Goal: Task Accomplishment & Management: Use online tool/utility

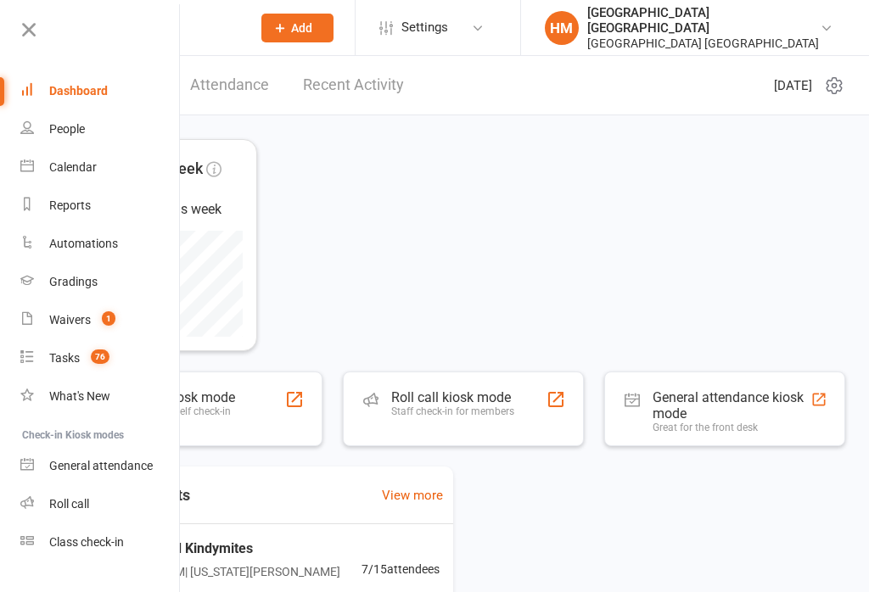
click at [23, 24] on icon at bounding box center [29, 30] width 24 height 24
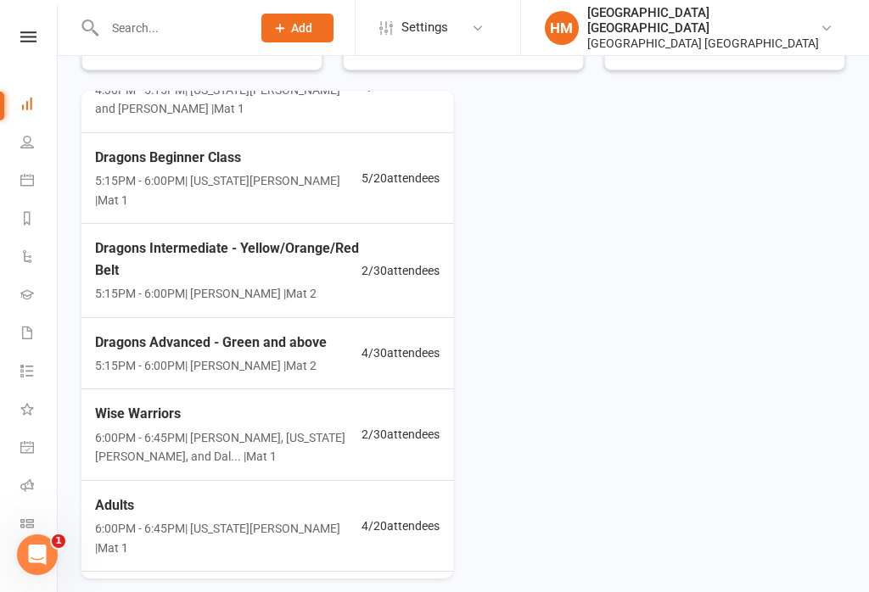
scroll to position [197, 0]
click at [398, 487] on div "Adults 6:00PM - 6:45PM | Georgia Dearlove | Mat 1 4 / 20 attendees" at bounding box center [267, 527] width 385 height 91
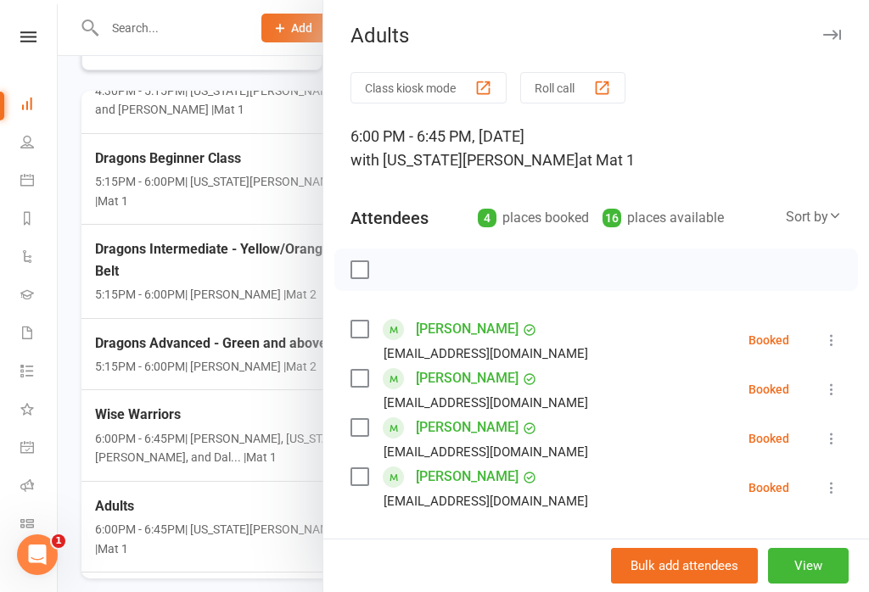
click at [243, 559] on div at bounding box center [463, 296] width 811 height 592
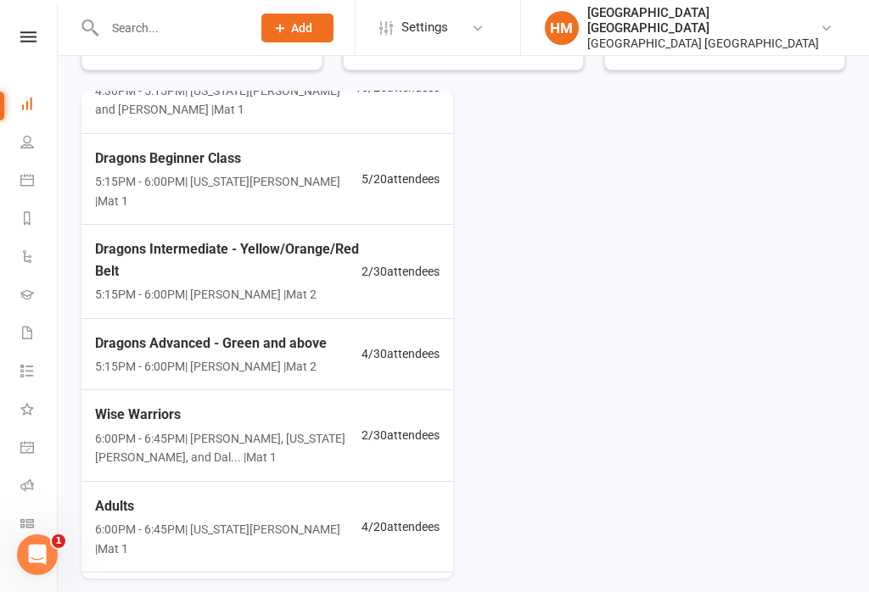
click at [34, 39] on icon at bounding box center [28, 36] width 16 height 11
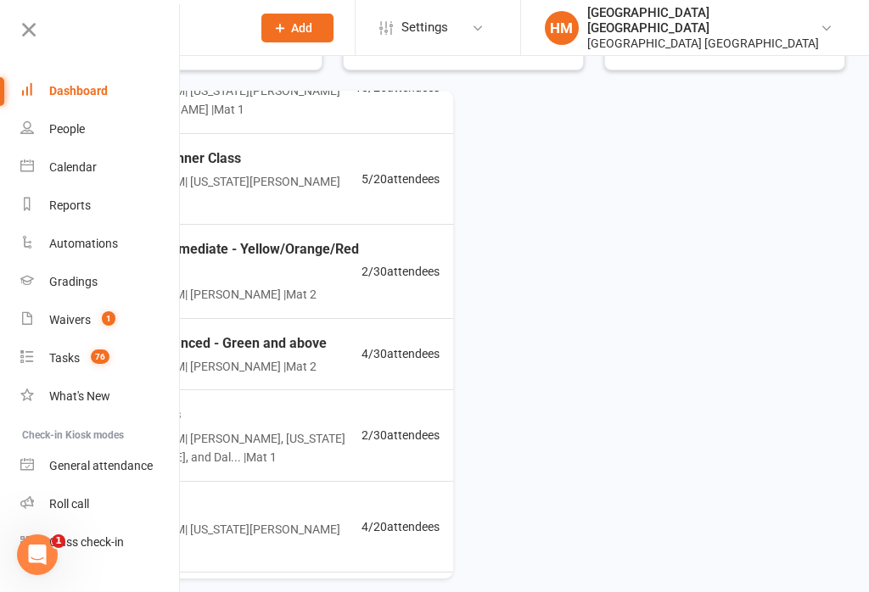
click at [137, 551] on link "Class check-in" at bounding box center [100, 542] width 160 height 38
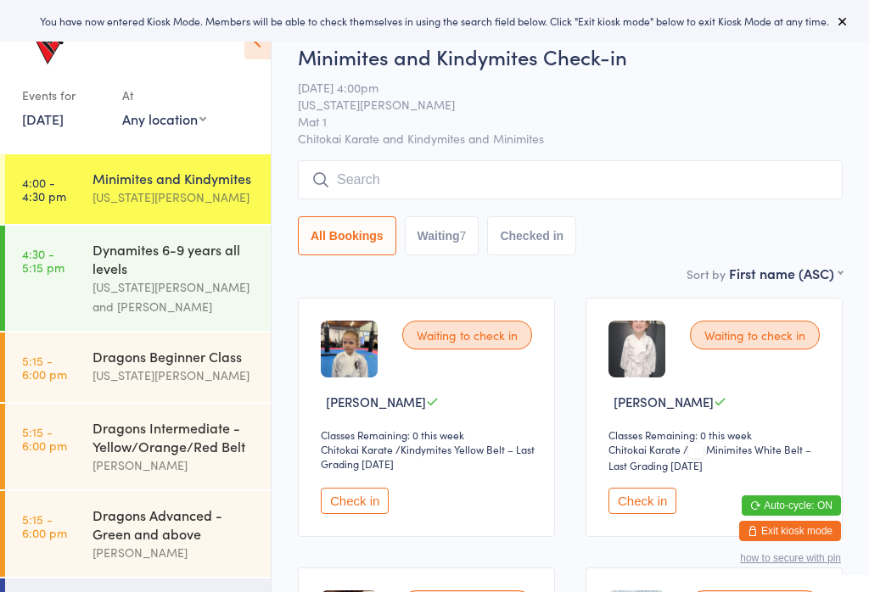
click at [847, 27] on icon at bounding box center [843, 21] width 14 height 14
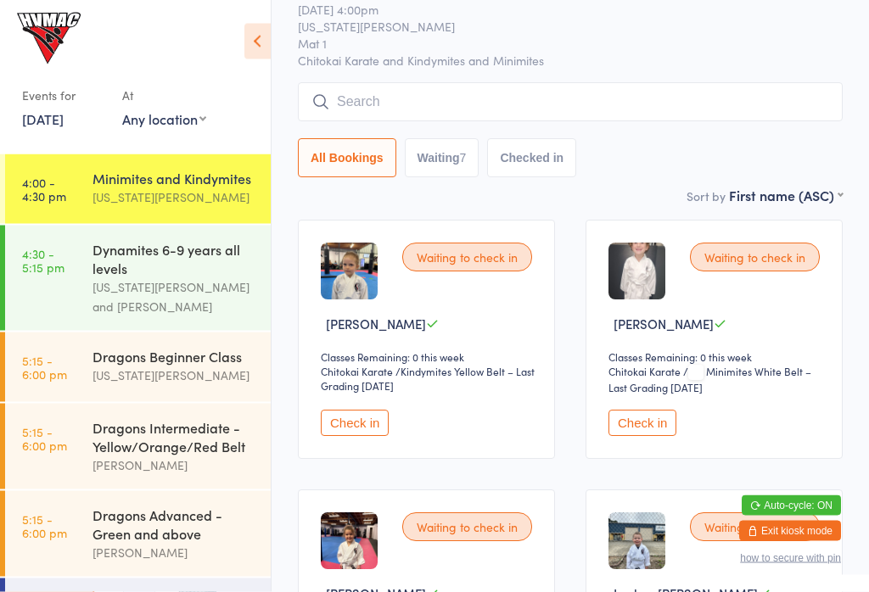
scroll to position [78, 0]
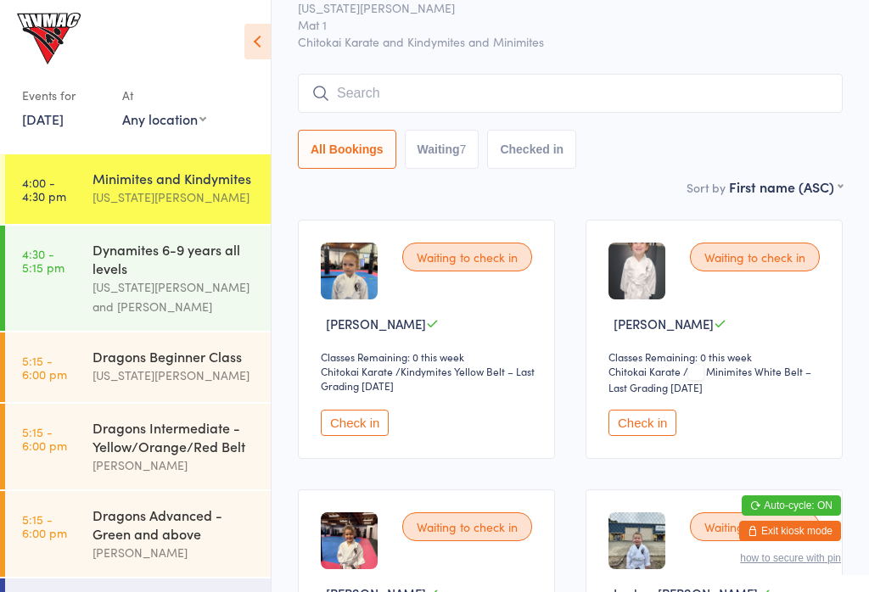
click at [268, 53] on icon at bounding box center [257, 42] width 26 height 36
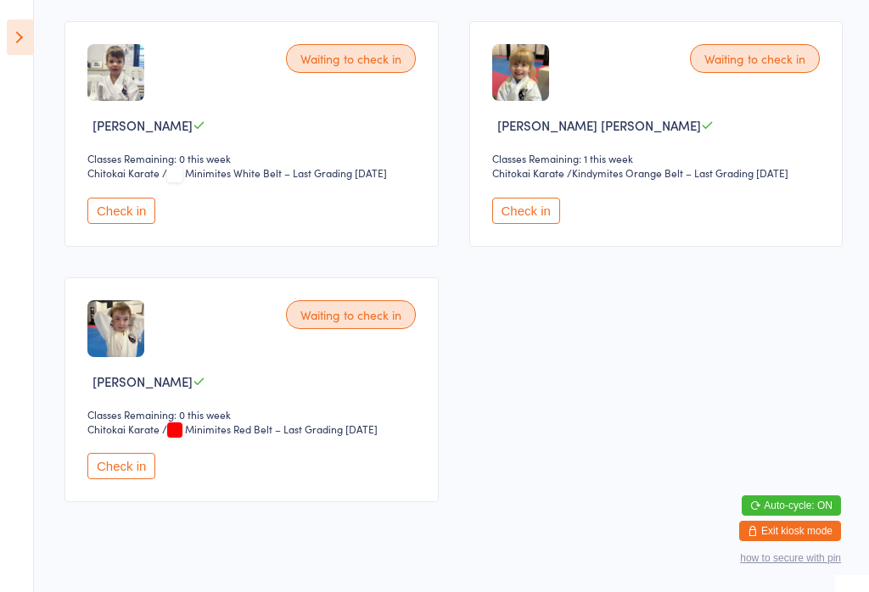
scroll to position [801, 0]
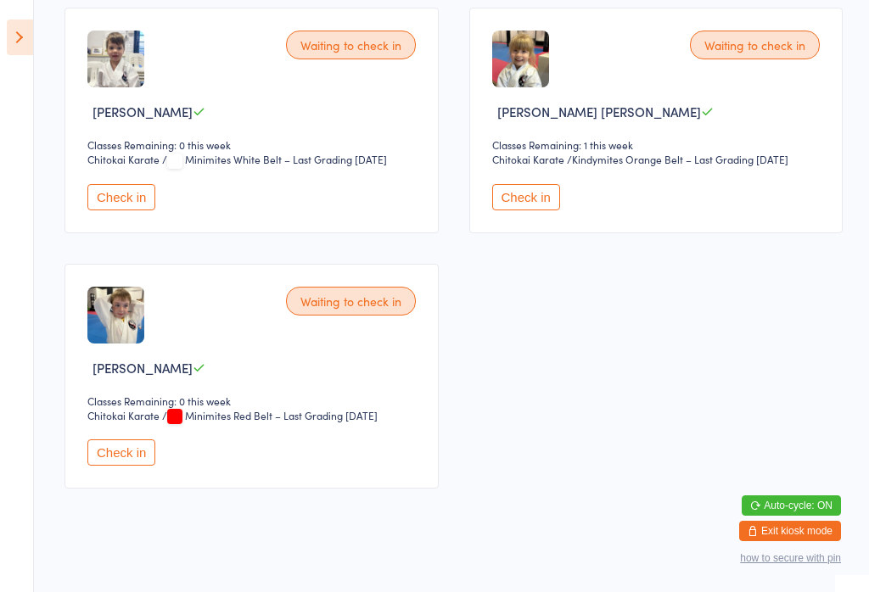
click at [25, 40] on icon at bounding box center [20, 38] width 26 height 36
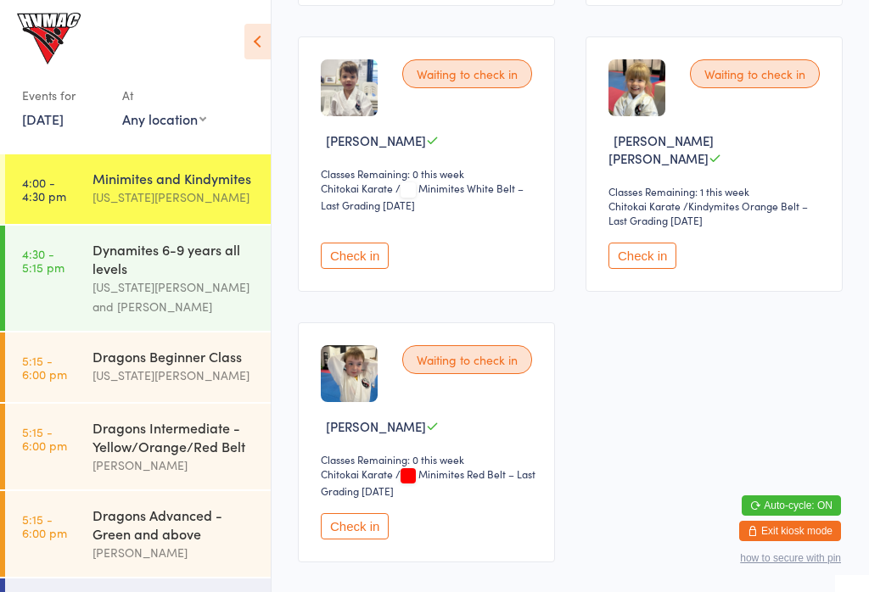
click at [155, 283] on div "[US_STATE][PERSON_NAME] and [PERSON_NAME]" at bounding box center [174, 296] width 164 height 39
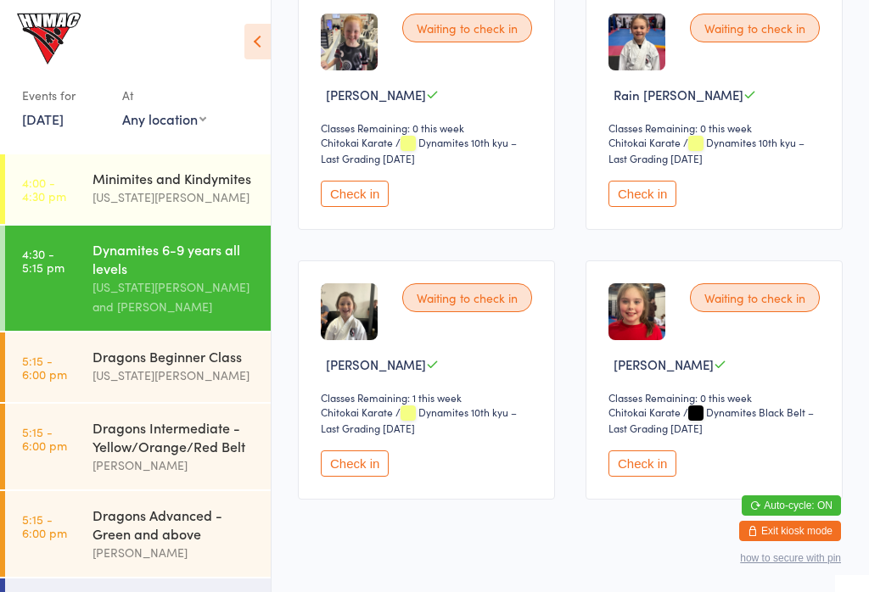
scroll to position [1145, 0]
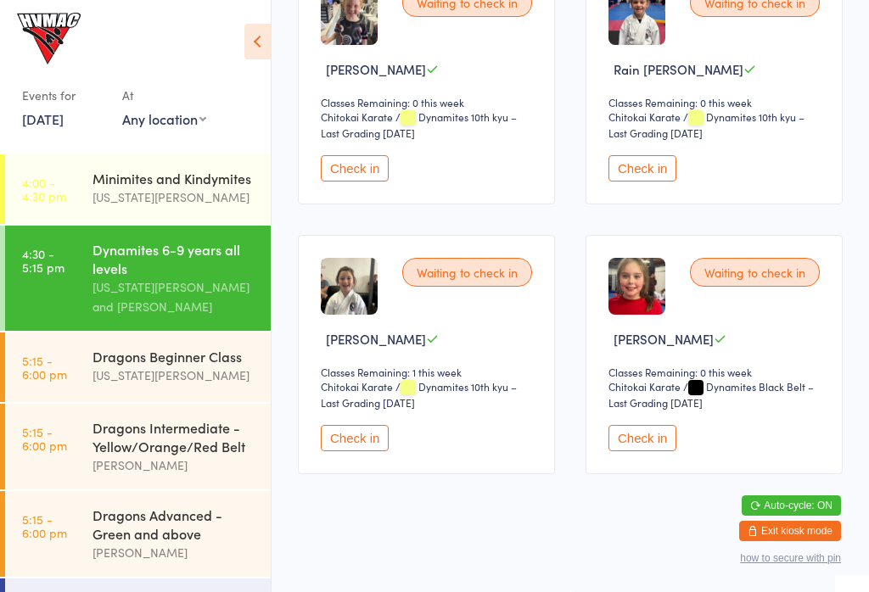
click at [205, 383] on div "[US_STATE][PERSON_NAME]" at bounding box center [174, 376] width 164 height 20
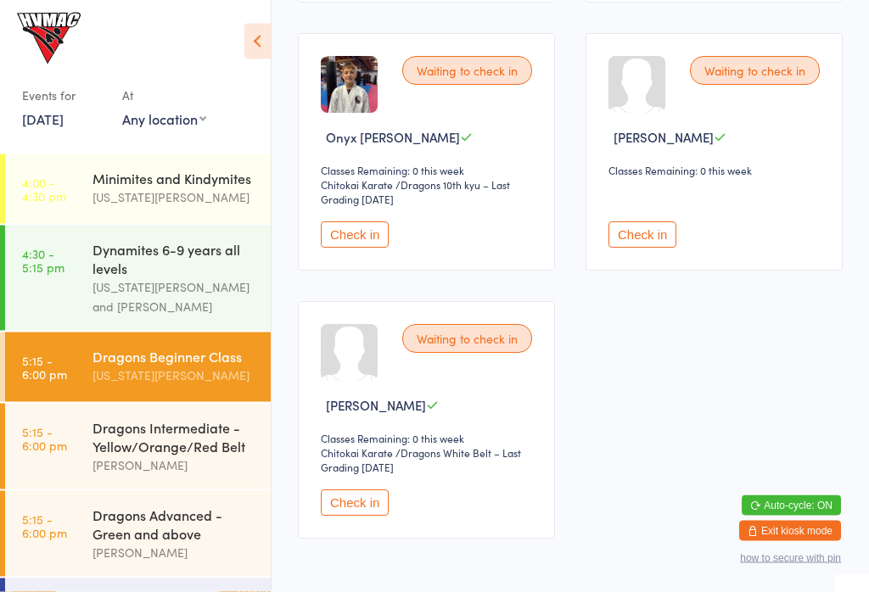
scroll to position [533, 0]
click at [174, 469] on div "[PERSON_NAME]" at bounding box center [174, 466] width 164 height 20
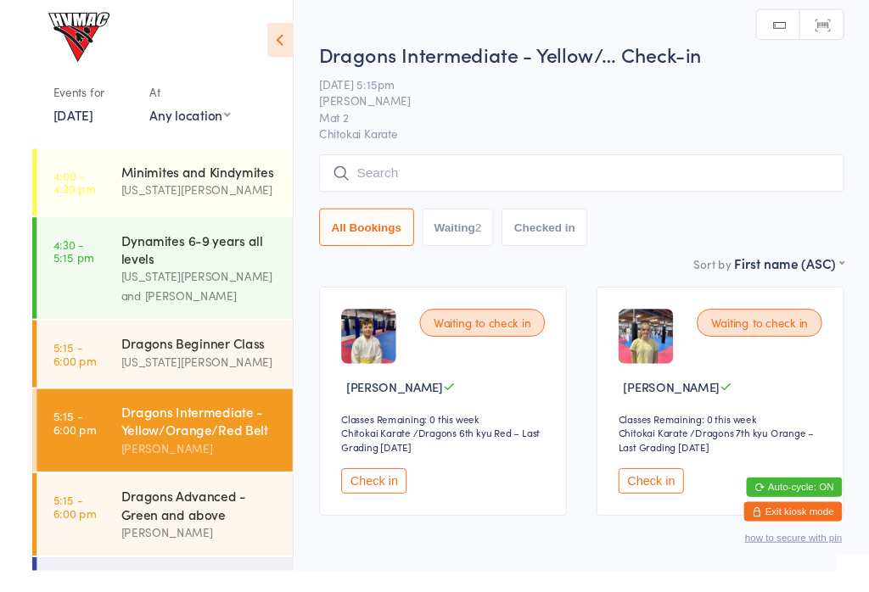
scroll to position [53, 0]
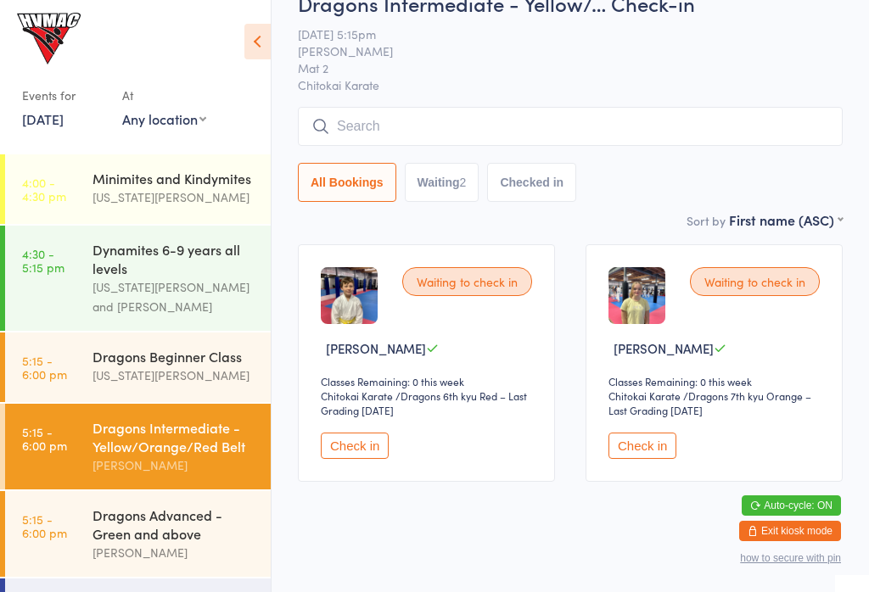
click at [224, 520] on div "Dragons Advanced - Green and above" at bounding box center [174, 524] width 164 height 37
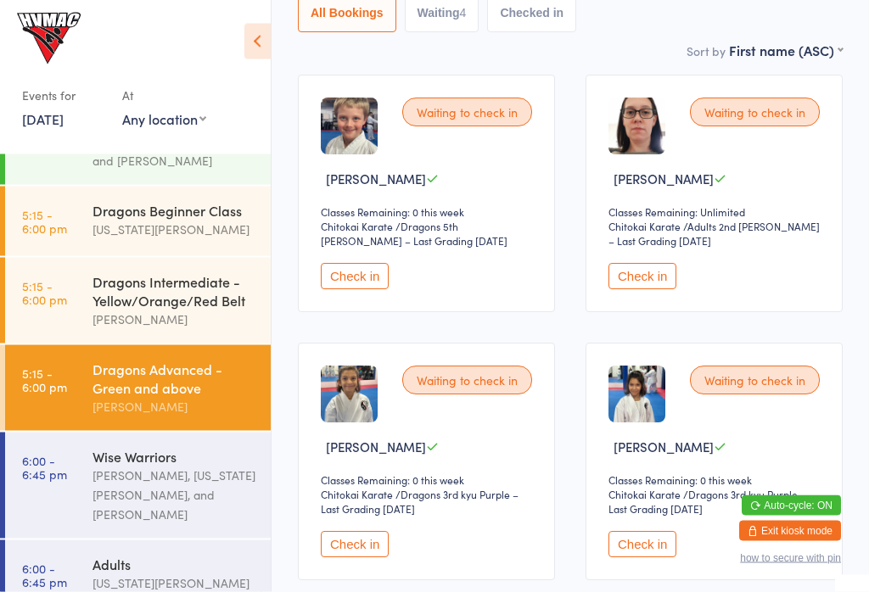
scroll to position [146, 0]
click at [154, 521] on div "Wise Warriors [PERSON_NAME], [US_STATE][PERSON_NAME], and [PERSON_NAME]" at bounding box center [181, 486] width 178 height 106
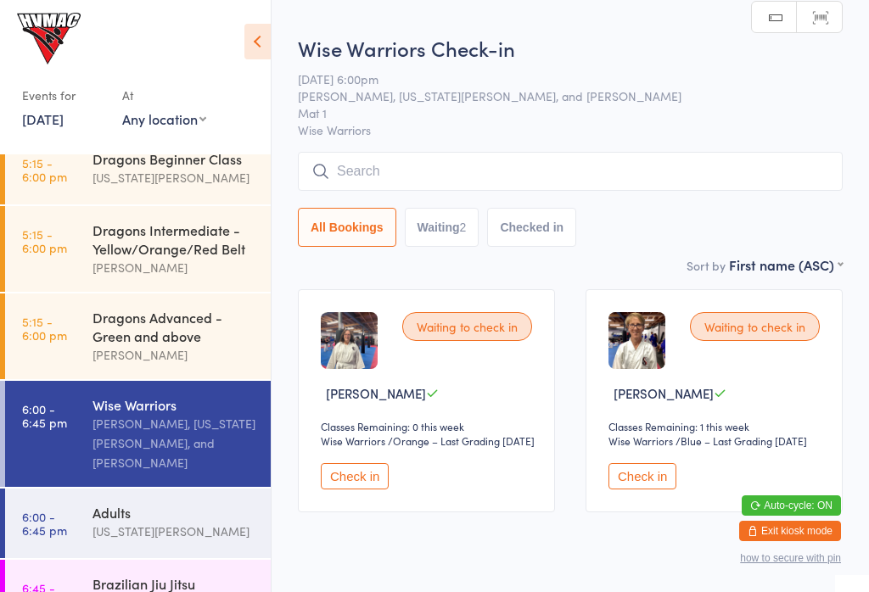
scroll to position [199, 0]
click at [154, 585] on div "Brazilian Jiu Jitsu Fundamentals" at bounding box center [174, 592] width 164 height 37
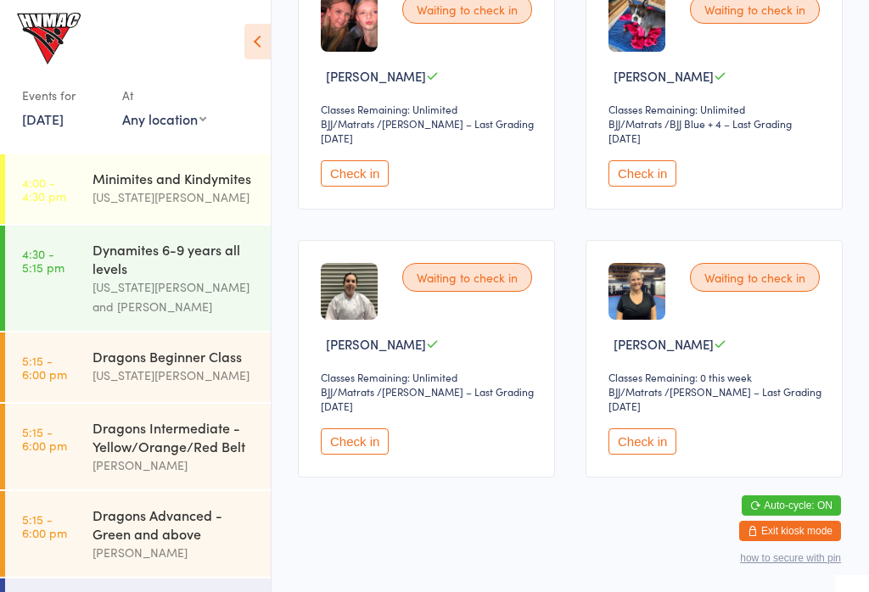
click at [177, 192] on div "[US_STATE][PERSON_NAME]" at bounding box center [174, 197] width 164 height 20
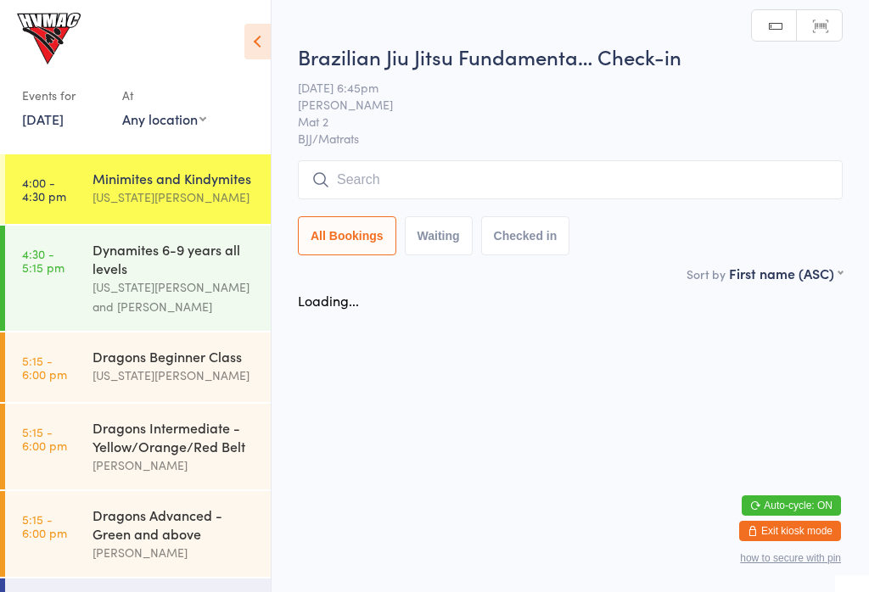
click at [264, 11] on div "Events for [DATE] [DATE] [DATE] Sun Mon Tue Wed Thu Fri Sat 31 27 28 29 30 31 0…" at bounding box center [135, 74] width 271 height 148
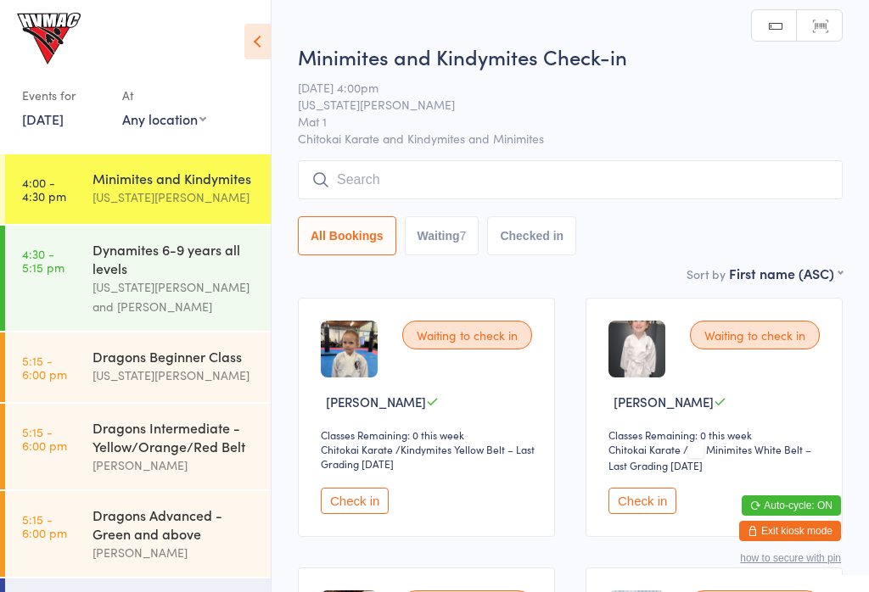
click at [270, 49] on icon at bounding box center [257, 42] width 26 height 36
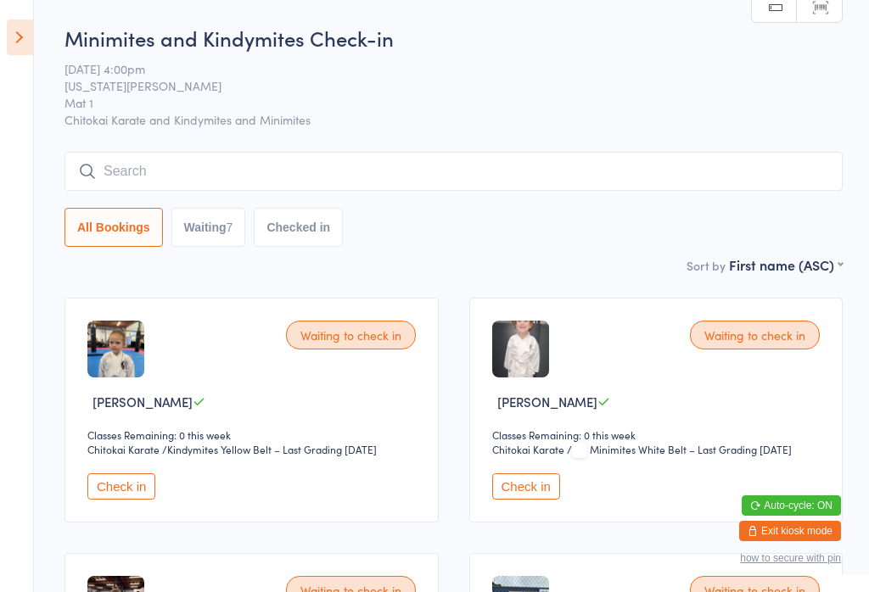
click at [19, 42] on icon at bounding box center [20, 38] width 26 height 36
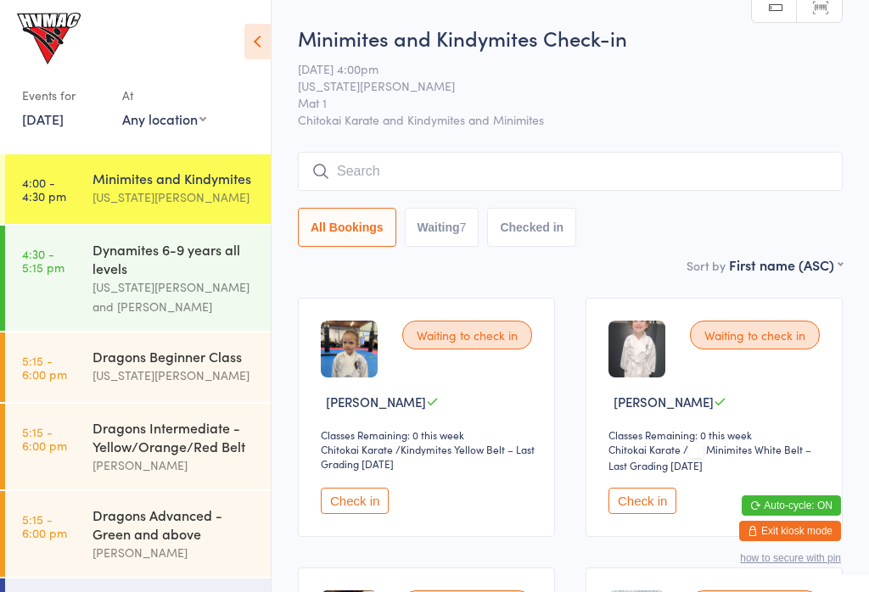
click at [69, 258] on link "4:30 - 5:15 pm Dynamites 6-9 years all levels [US_STATE][PERSON_NAME] and [PERS…" at bounding box center [138, 278] width 266 height 105
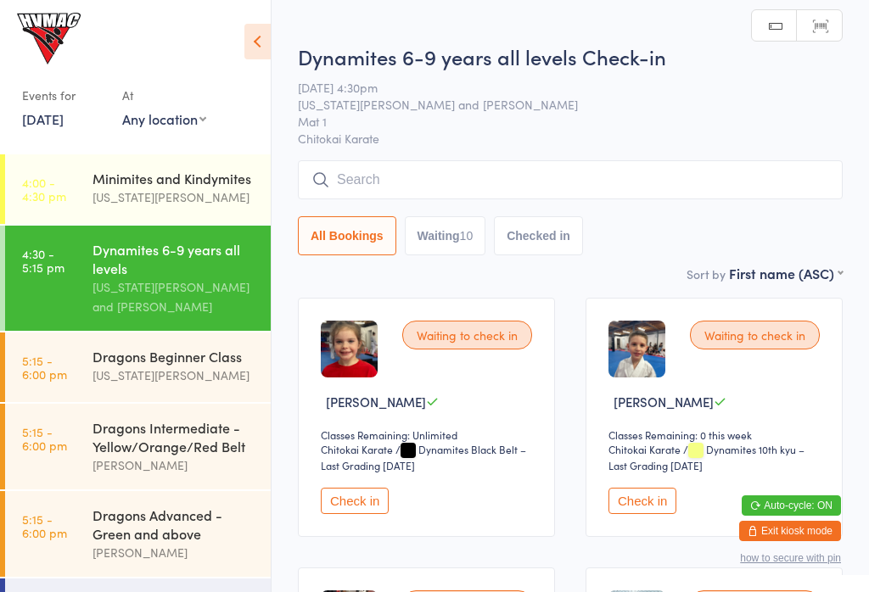
click at [260, 36] on icon at bounding box center [257, 42] width 26 height 36
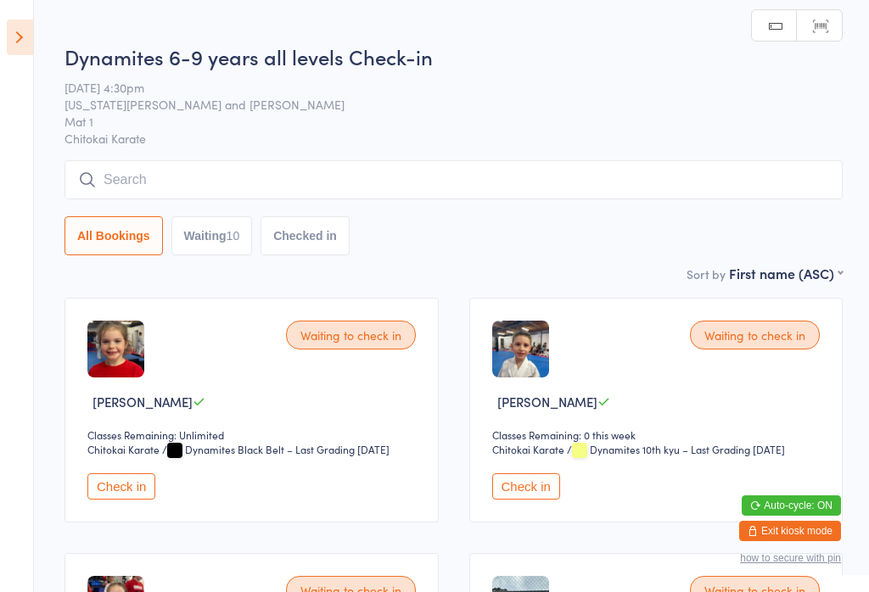
click at [156, 173] on input "search" at bounding box center [453, 179] width 778 height 39
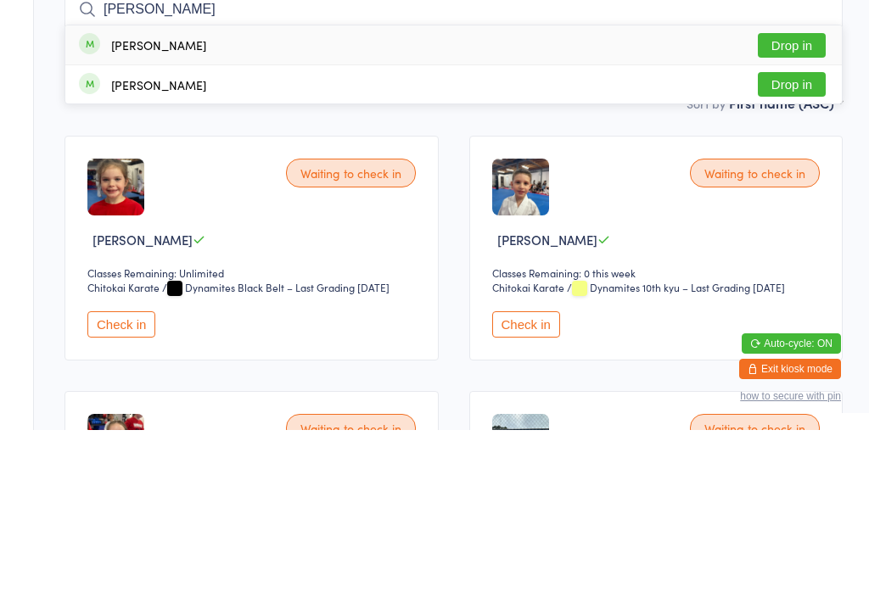
type input "[PERSON_NAME]"
click at [806, 195] on button "Drop in" at bounding box center [792, 207] width 68 height 25
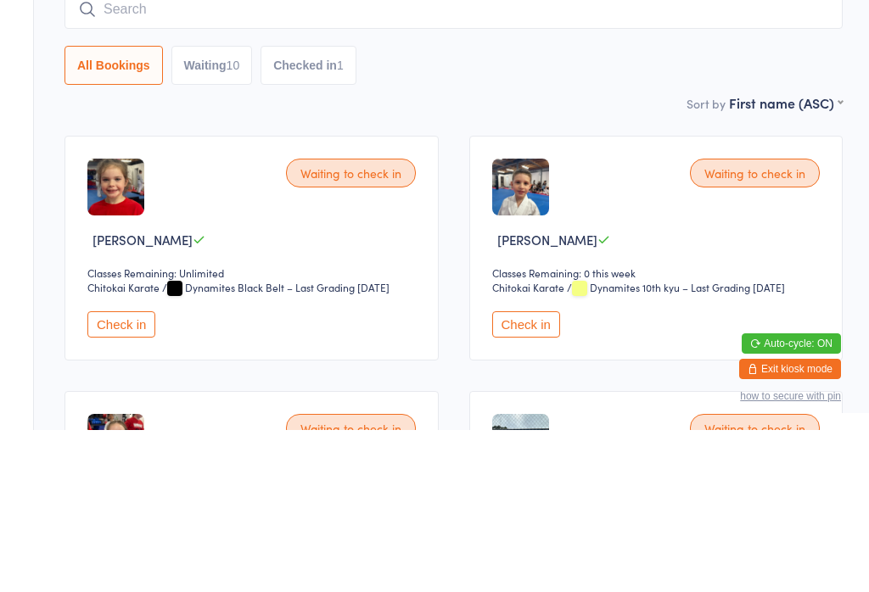
scroll to position [162, 0]
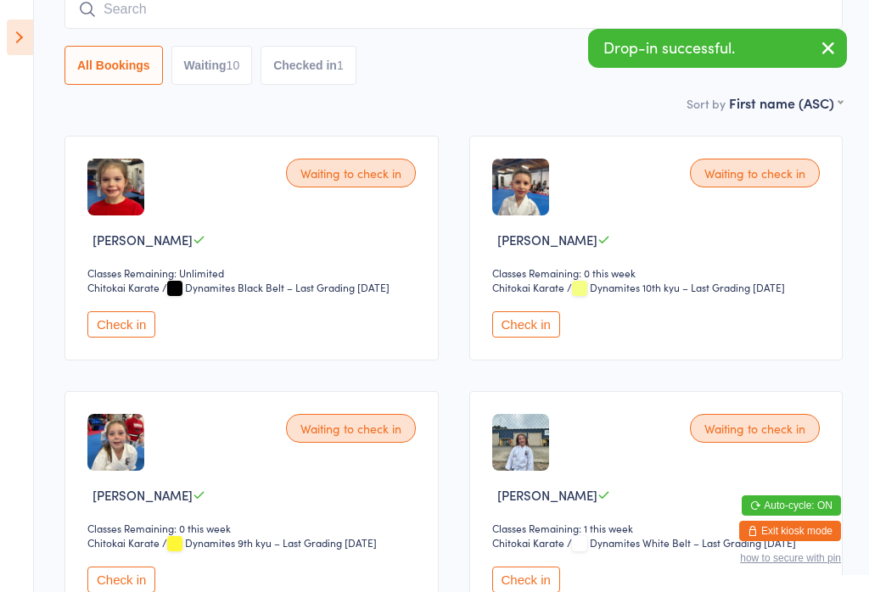
click at [19, 48] on icon at bounding box center [20, 38] width 26 height 36
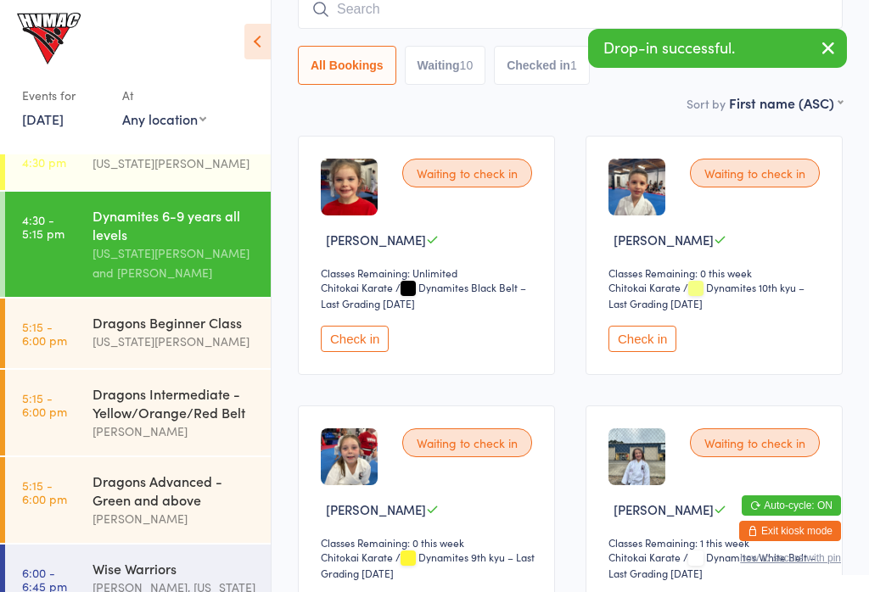
scroll to position [35, 0]
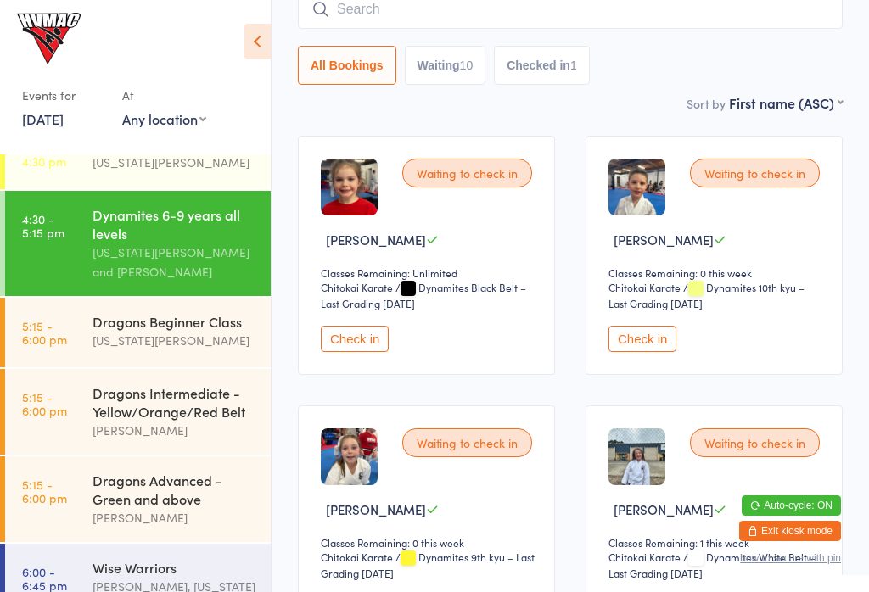
click at [104, 350] on div "[US_STATE][PERSON_NAME]" at bounding box center [174, 341] width 164 height 20
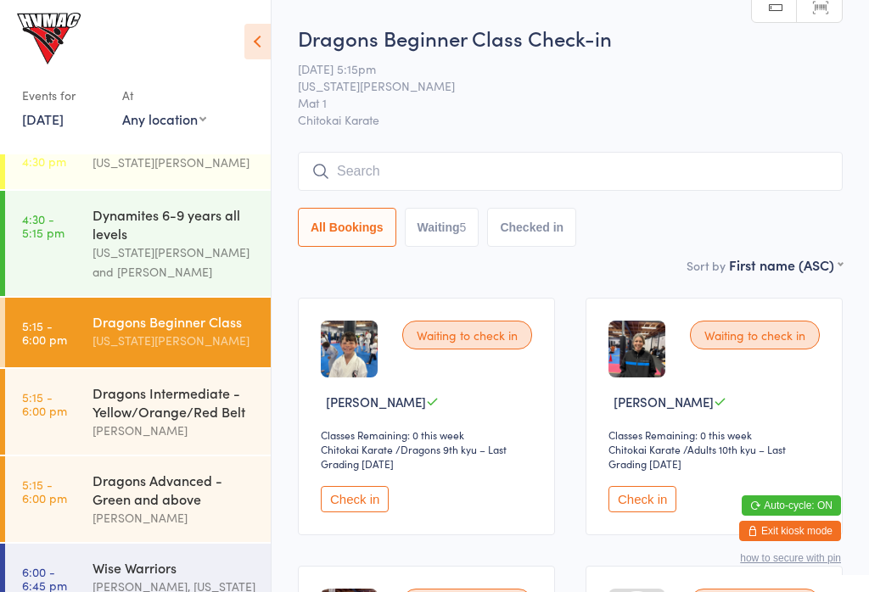
click at [749, 186] on input "search" at bounding box center [570, 171] width 545 height 39
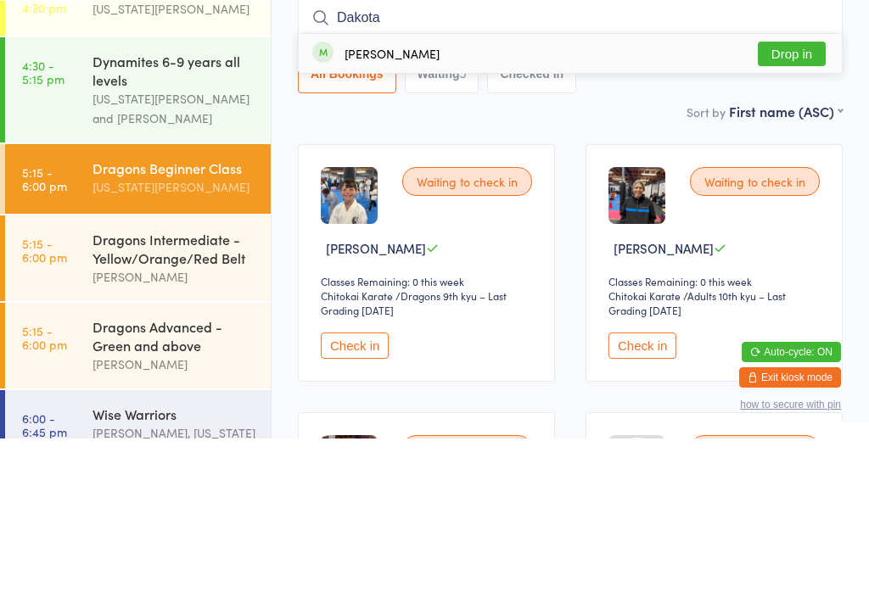
type input "Dakota"
click at [800, 195] on button "Drop in" at bounding box center [792, 207] width 68 height 25
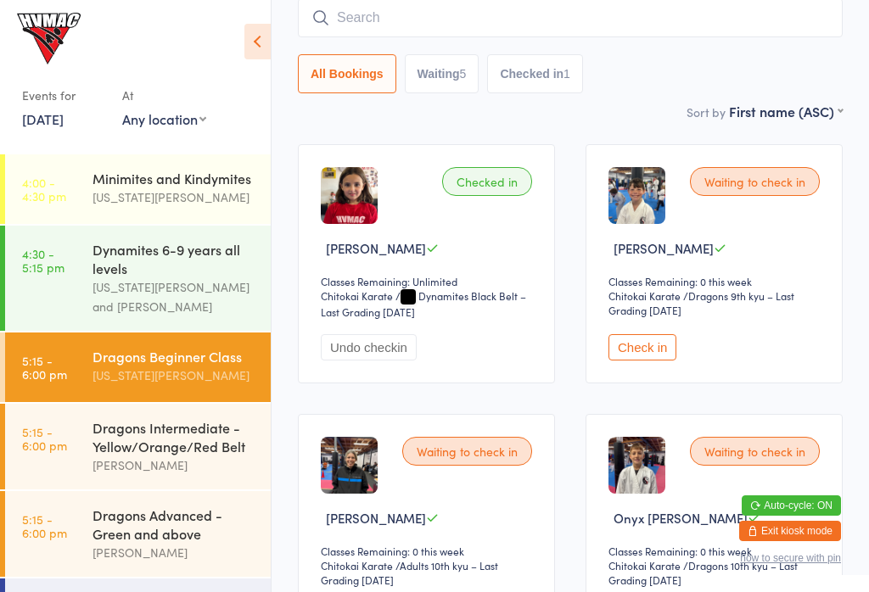
click at [71, 203] on link "4:00 - 4:30 pm Minimites and Kindymites [US_STATE][PERSON_NAME]" at bounding box center [138, 189] width 266 height 70
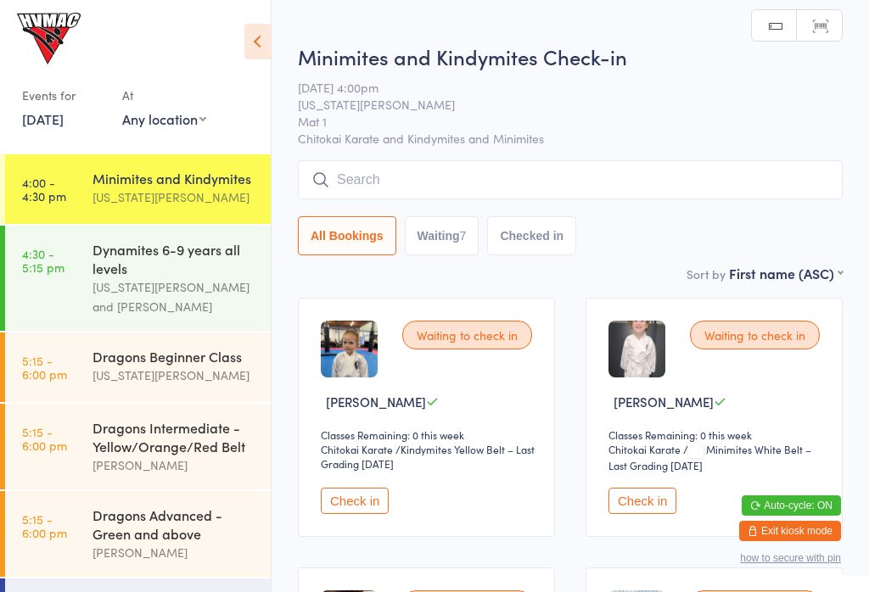
click at [264, 48] on icon at bounding box center [257, 42] width 26 height 36
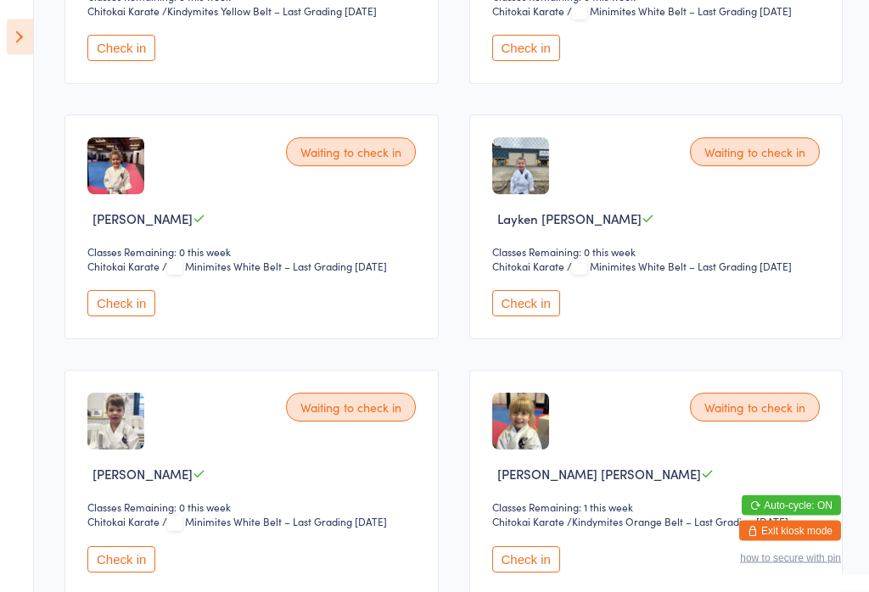
scroll to position [440, 0]
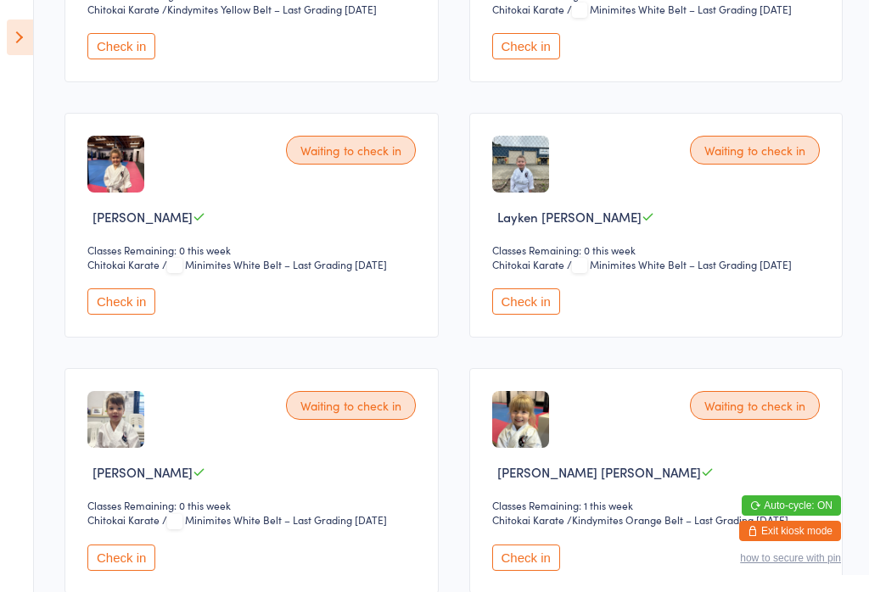
click at [113, 570] on button "Check in" at bounding box center [121, 558] width 68 height 26
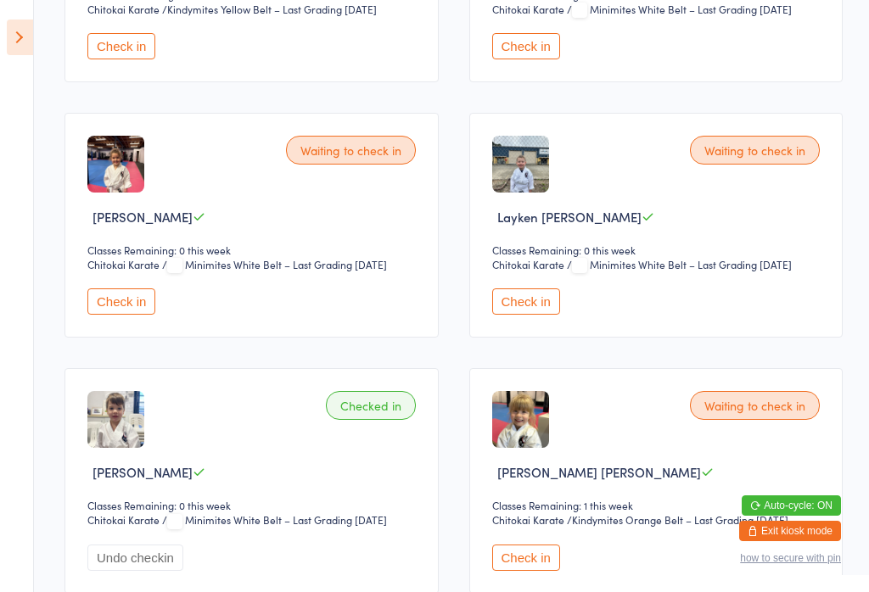
click at [532, 566] on button "Check in" at bounding box center [526, 558] width 68 height 26
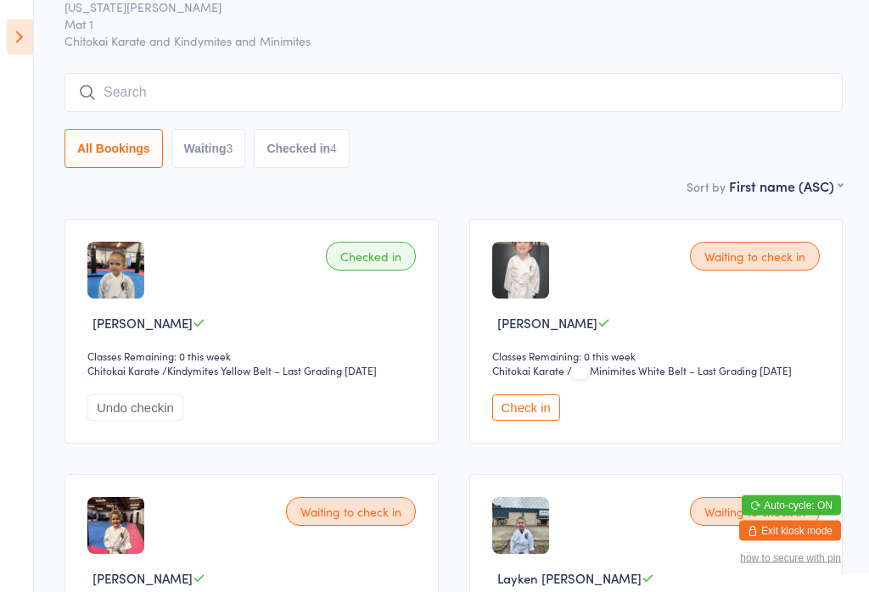
scroll to position [0, 0]
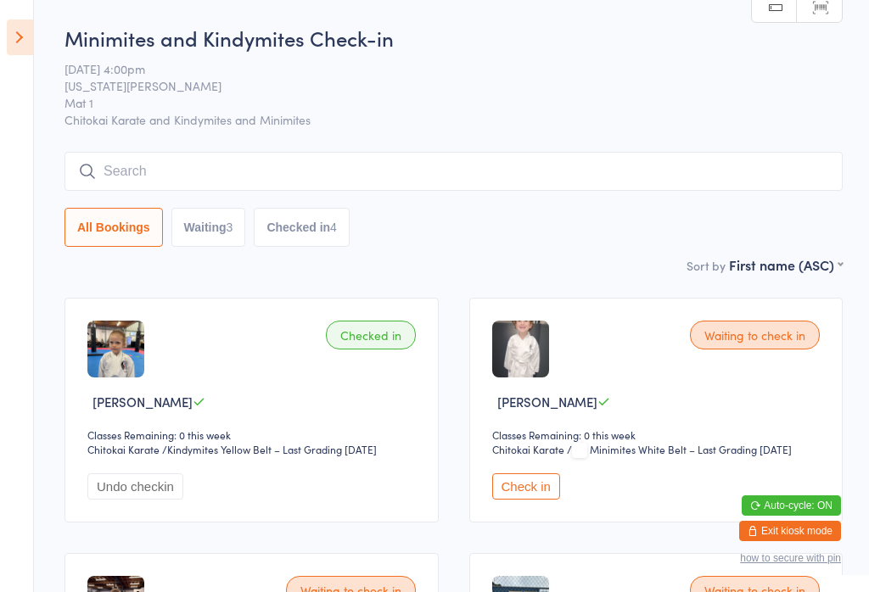
click at [547, 378] on img at bounding box center [520, 349] width 57 height 57
click at [520, 481] on button "Check in" at bounding box center [526, 486] width 68 height 26
click at [2, 47] on aside "Events for [DATE] [DATE] [DATE] Sun Mon Tue Wed Thu Fri Sat 31 27 28 29 30 31 0…" at bounding box center [17, 296] width 34 height 592
click at [26, 37] on icon at bounding box center [20, 38] width 26 height 36
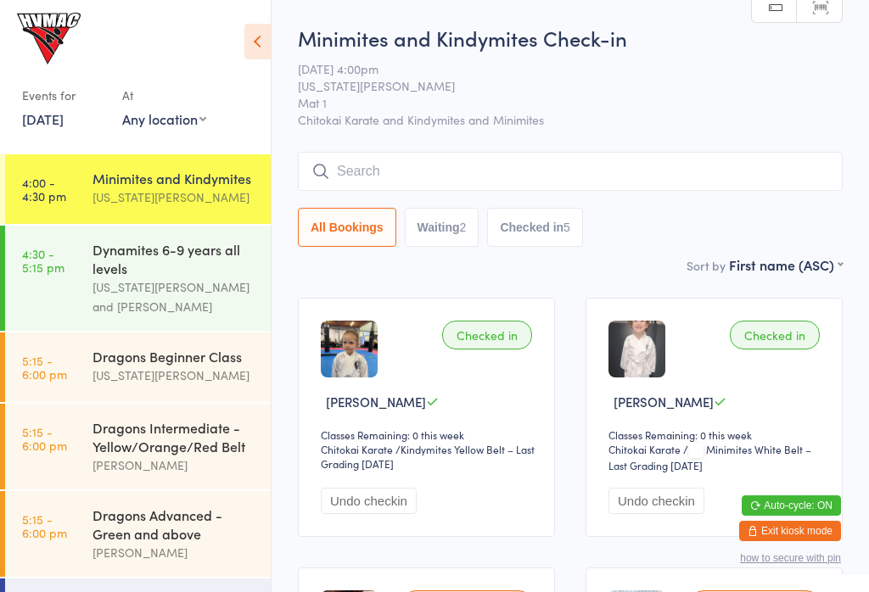
click at [51, 358] on time "5:15 - 6:00 pm" at bounding box center [44, 367] width 45 height 27
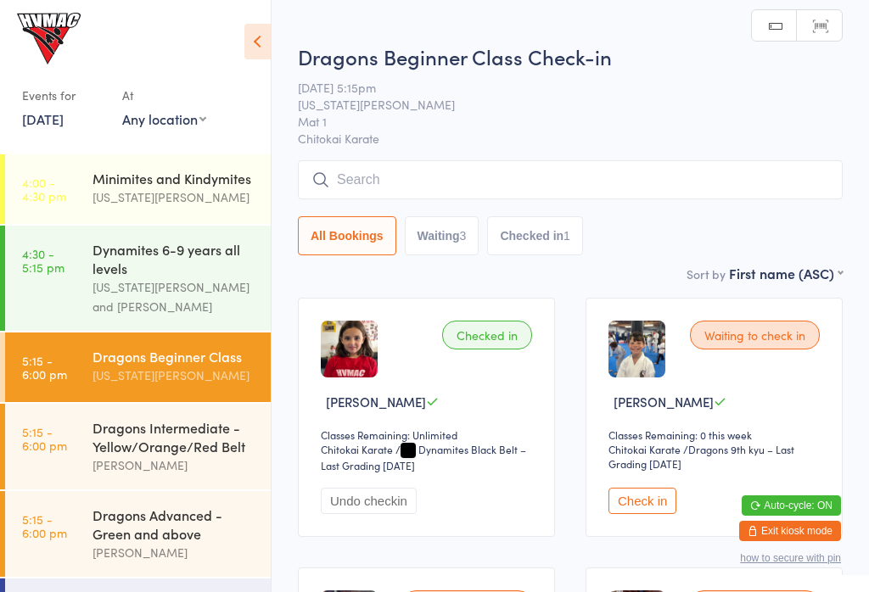
click at [248, 50] on icon at bounding box center [257, 42] width 26 height 36
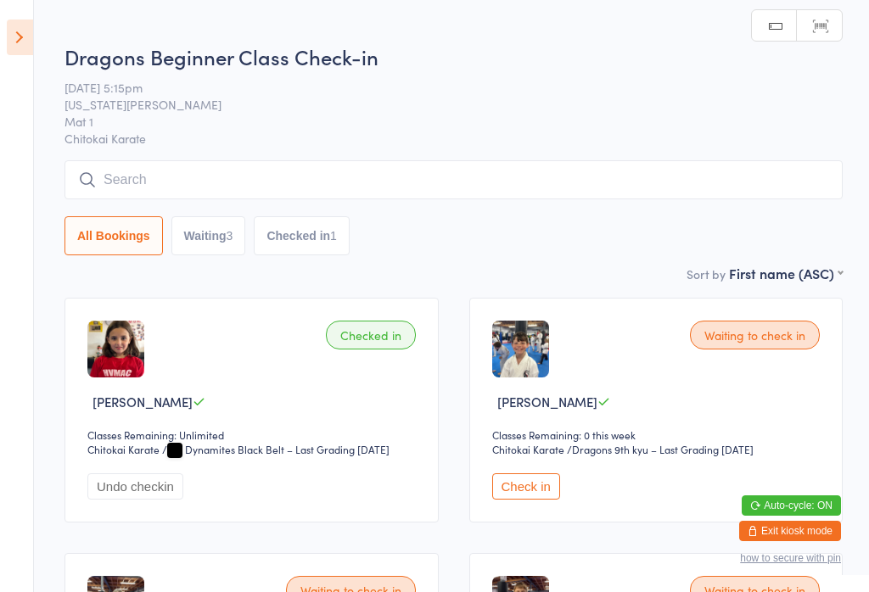
click at [31, 39] on icon at bounding box center [20, 38] width 26 height 36
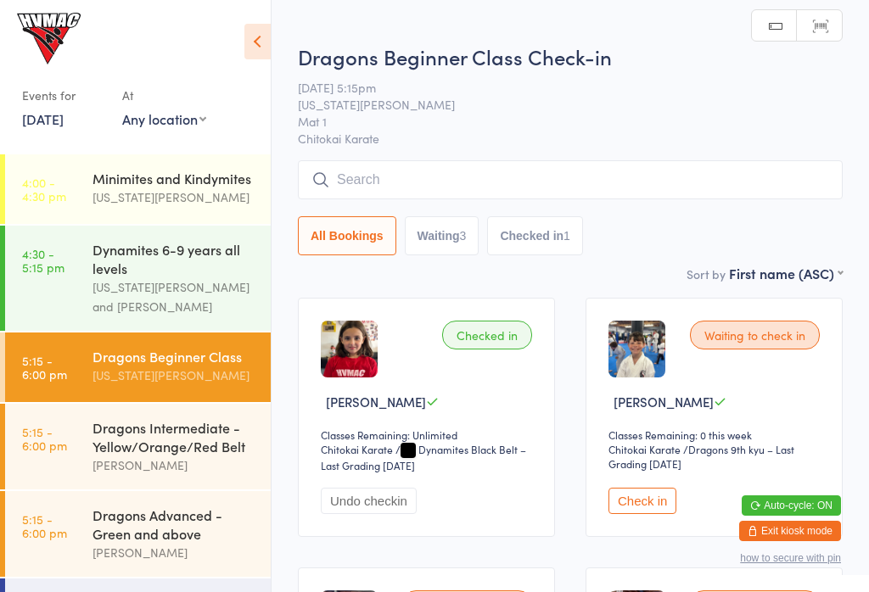
click at [61, 191] on time "4:00 - 4:30 pm" at bounding box center [44, 189] width 44 height 27
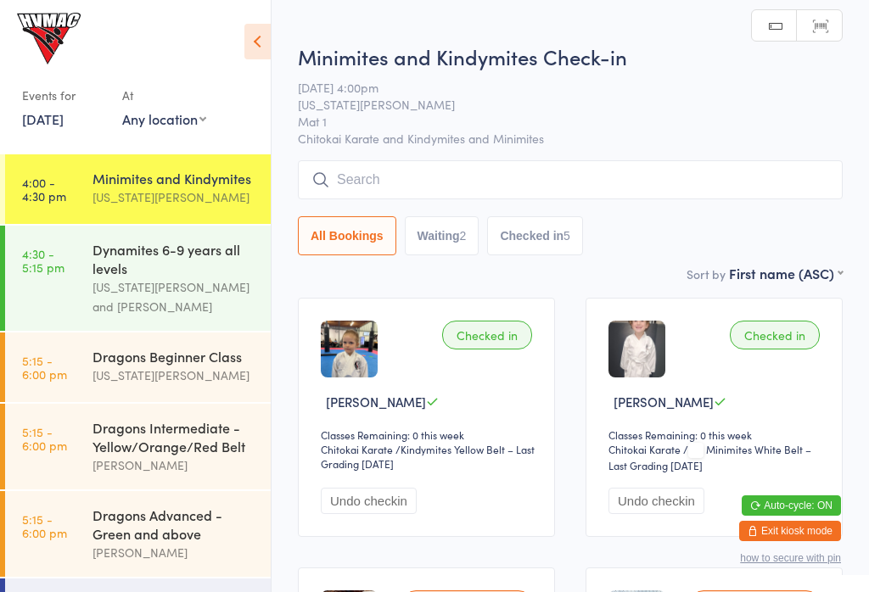
click at [257, 54] on icon at bounding box center [257, 42] width 26 height 36
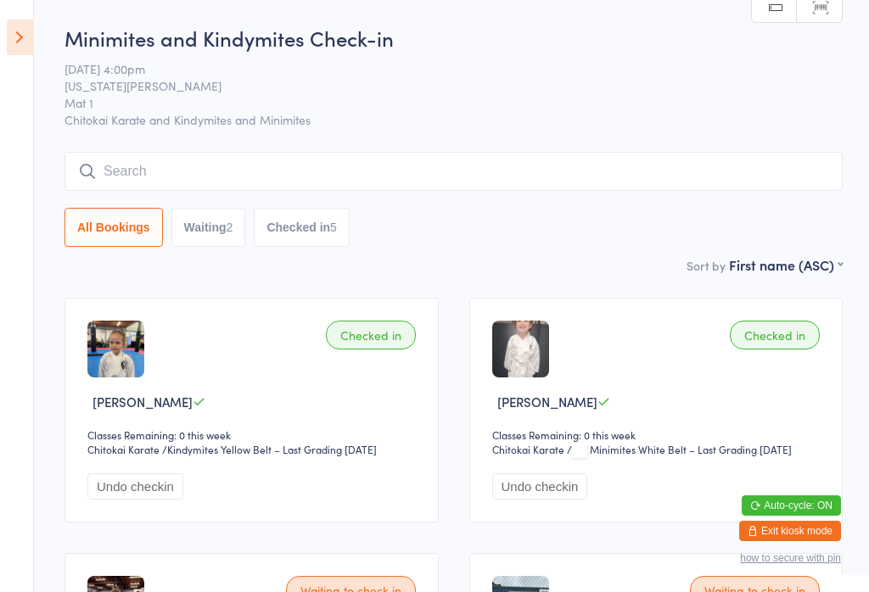
click at [20, 48] on icon at bounding box center [20, 38] width 26 height 36
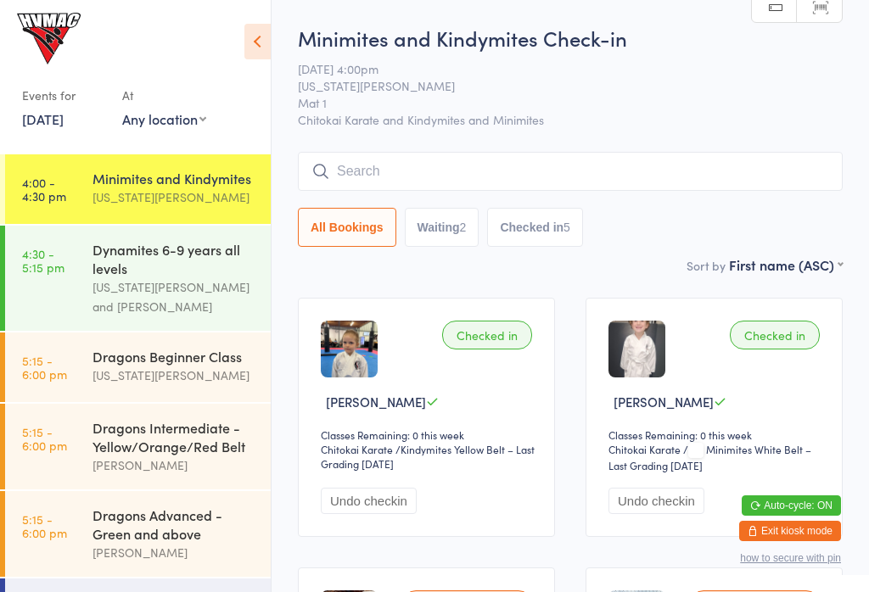
click at [76, 401] on link "5:15 - 6:00 pm Dragons Beginner Class [US_STATE][PERSON_NAME]" at bounding box center [138, 368] width 266 height 70
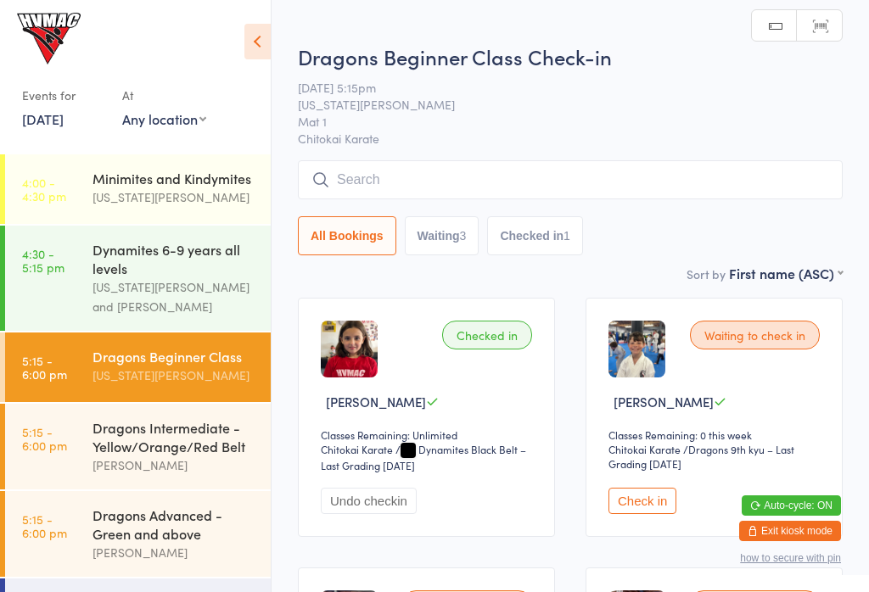
click at [100, 187] on div "Minimites and Kindymites" at bounding box center [174, 178] width 164 height 19
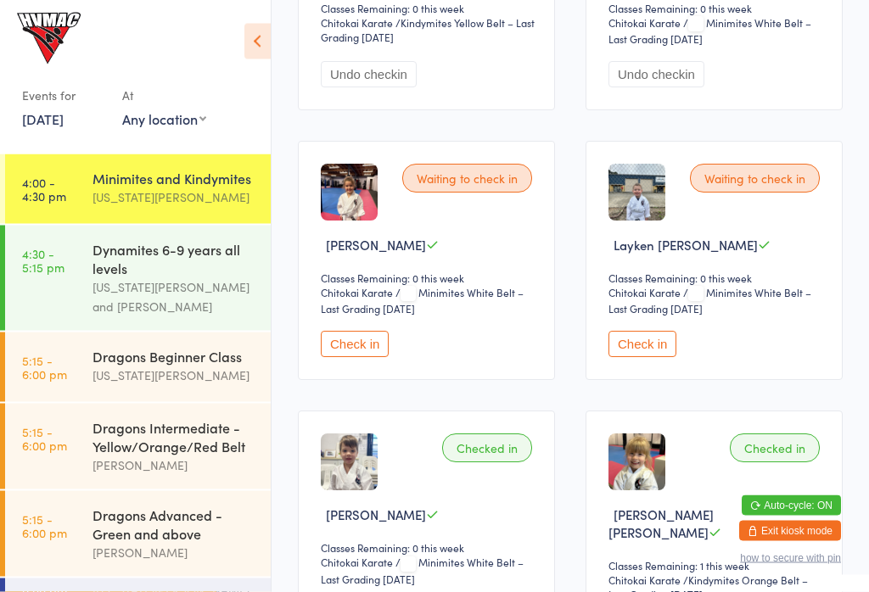
scroll to position [427, 0]
click at [646, 347] on button "Check in" at bounding box center [642, 344] width 68 height 26
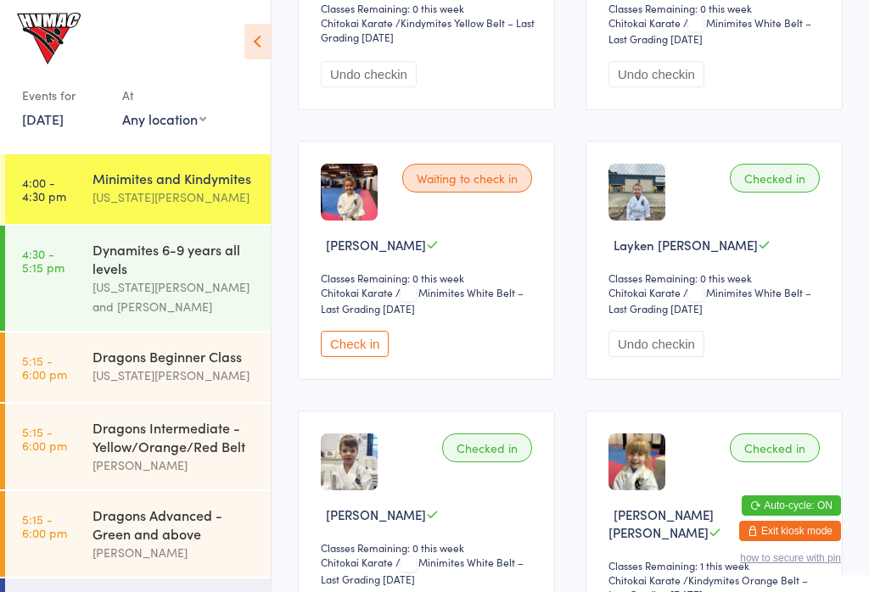
click at [136, 298] on div "[US_STATE][PERSON_NAME] and [PERSON_NAME]" at bounding box center [174, 296] width 164 height 39
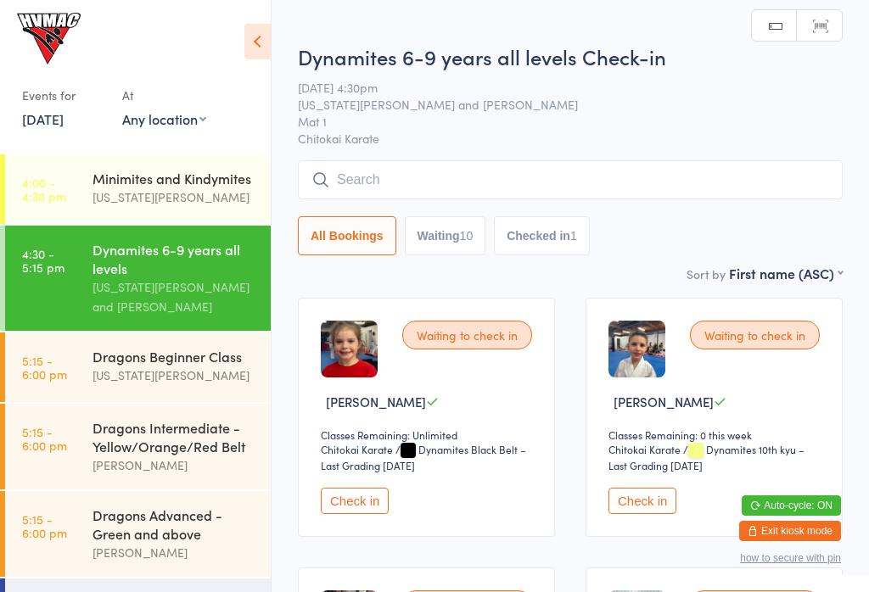
click at [30, 287] on link "4:30 - 5:15 pm Dynamites 6-9 years all levels [US_STATE][PERSON_NAME] and [PERS…" at bounding box center [138, 278] width 266 height 105
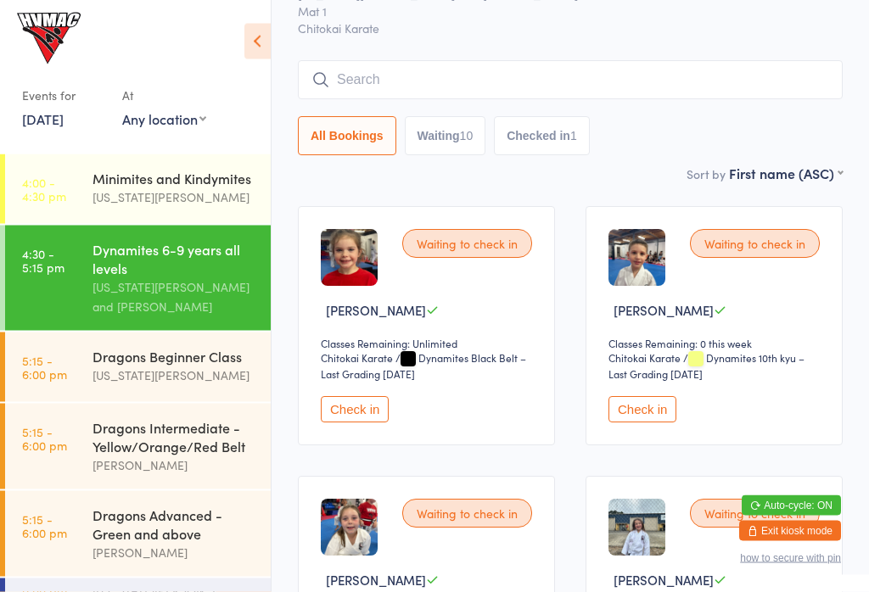
scroll to position [98, 0]
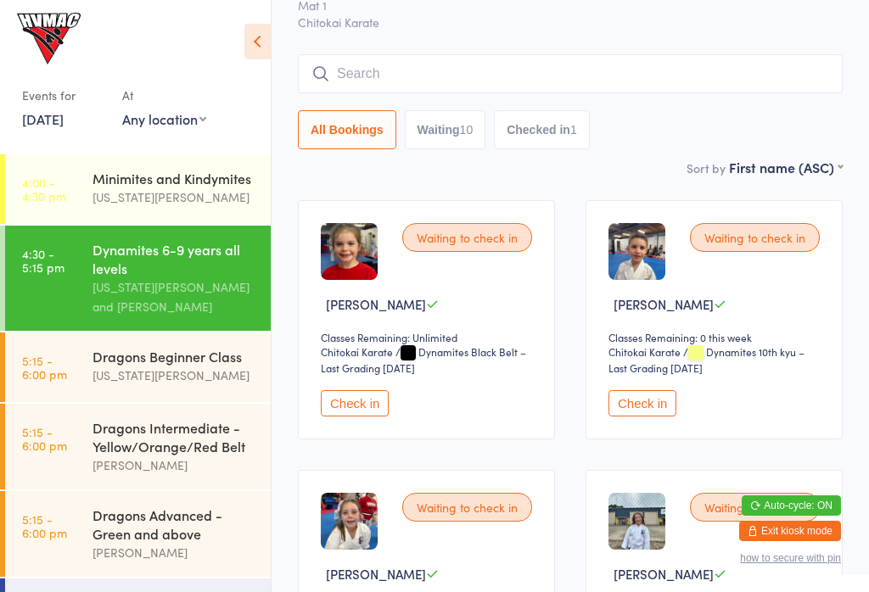
click at [570, 53] on div "Dynamites 6-9 years all levels Check-in [DATE] 4:30pm [US_STATE][PERSON_NAME] a…" at bounding box center [570, 42] width 545 height 232
click at [564, 82] on input "search" at bounding box center [570, 73] width 545 height 39
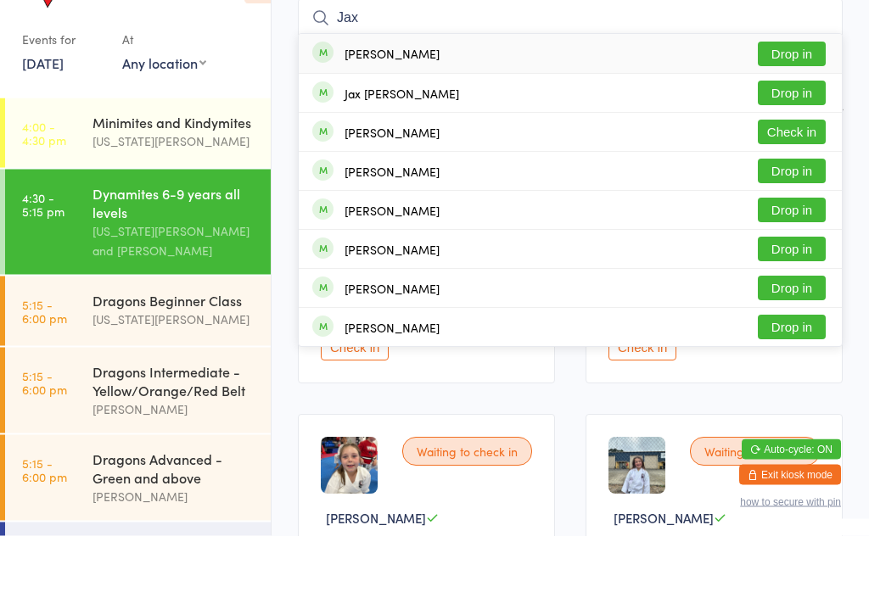
type input "Jax"
click at [794, 176] on button "Check in" at bounding box center [792, 188] width 68 height 25
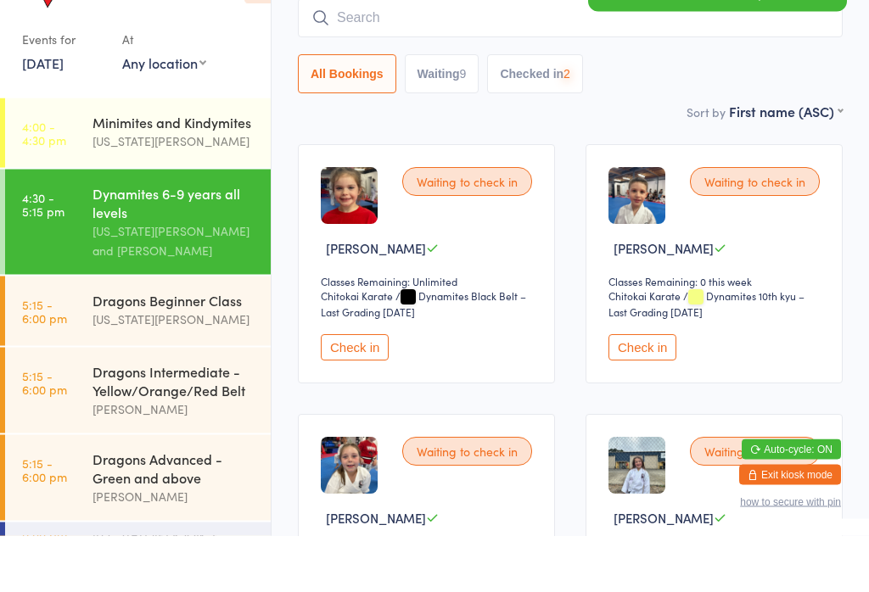
click at [631, 159] on div "Sort by First name (ASC) First name (ASC) First name (DESC) Last name (ASC) Las…" at bounding box center [570, 168] width 545 height 19
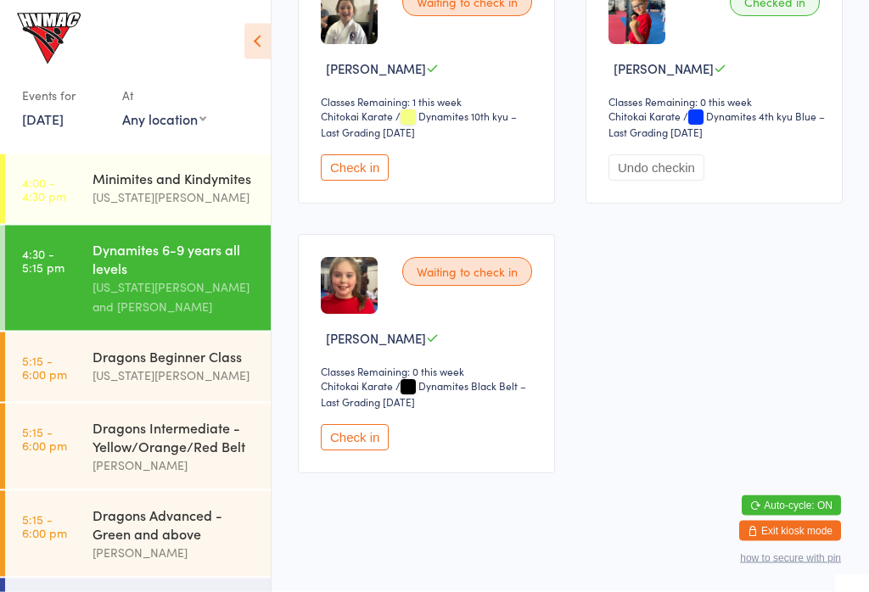
scroll to position [1416, 0]
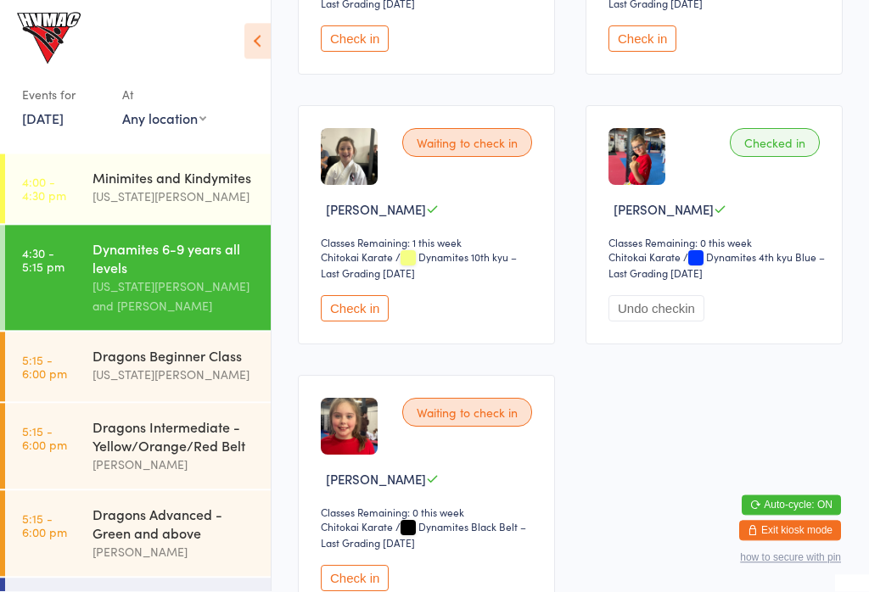
scroll to position [1288, 0]
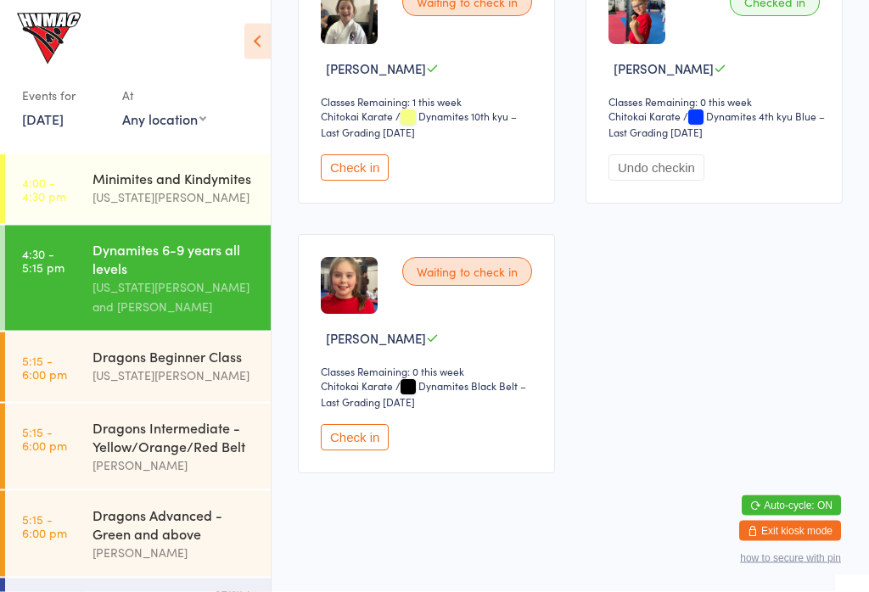
click at [339, 451] on button "Check in" at bounding box center [355, 438] width 68 height 26
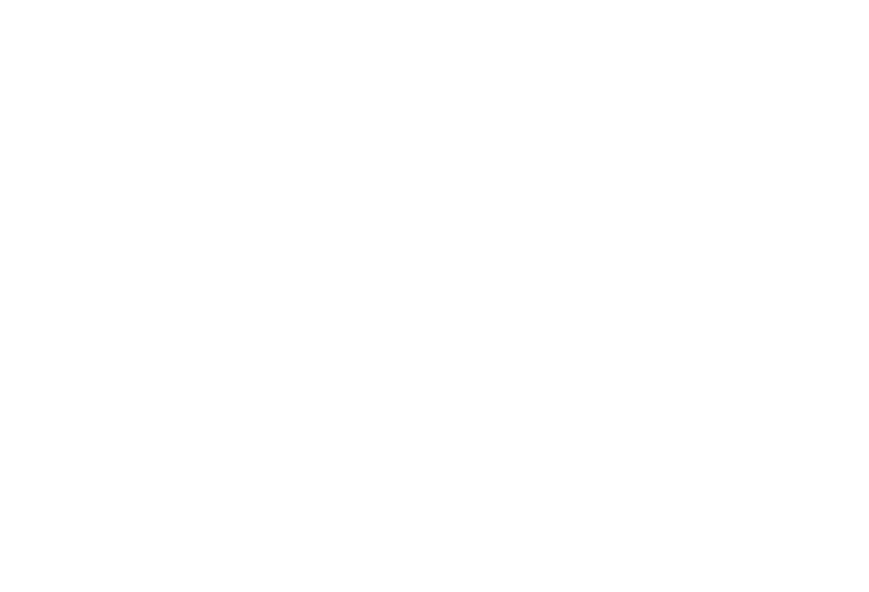
scroll to position [0, 0]
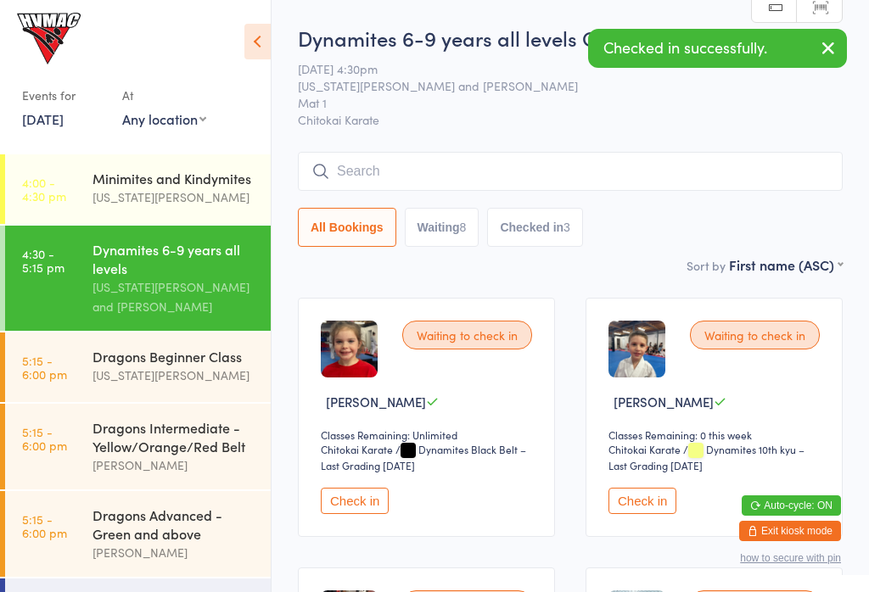
click at [352, 501] on button "Check in" at bounding box center [355, 501] width 68 height 26
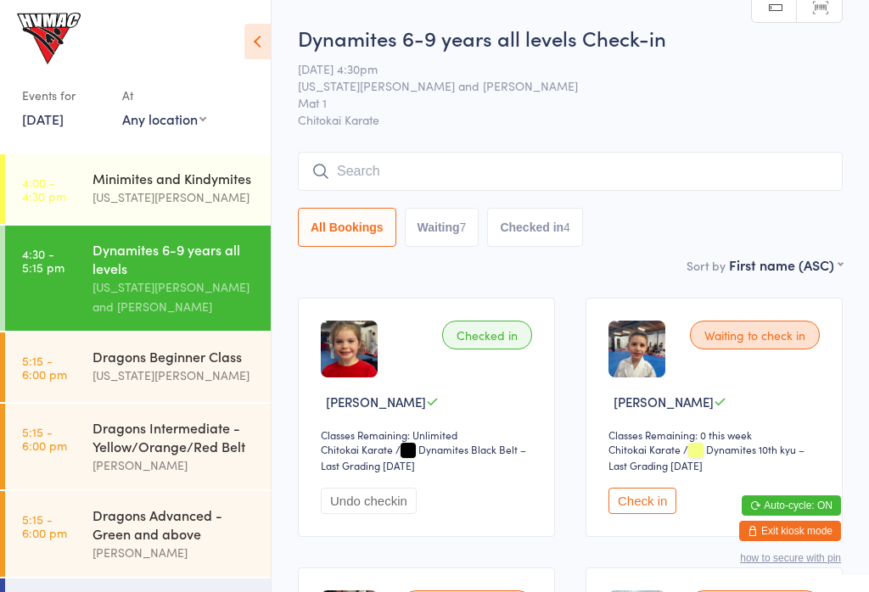
click at [80, 171] on link "4:00 - 4:30 pm Minimites and Kindymites [US_STATE][PERSON_NAME]" at bounding box center [138, 189] width 266 height 70
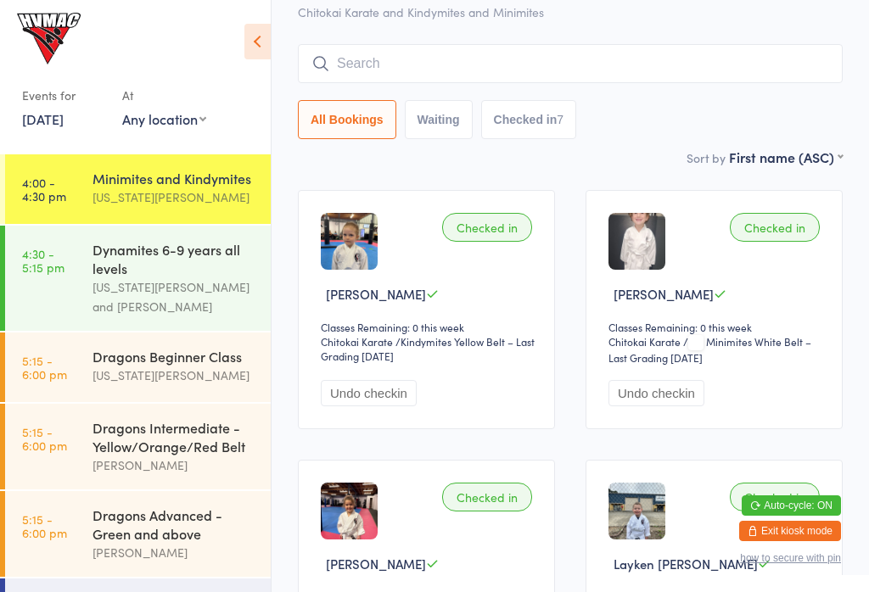
scroll to position [92, 0]
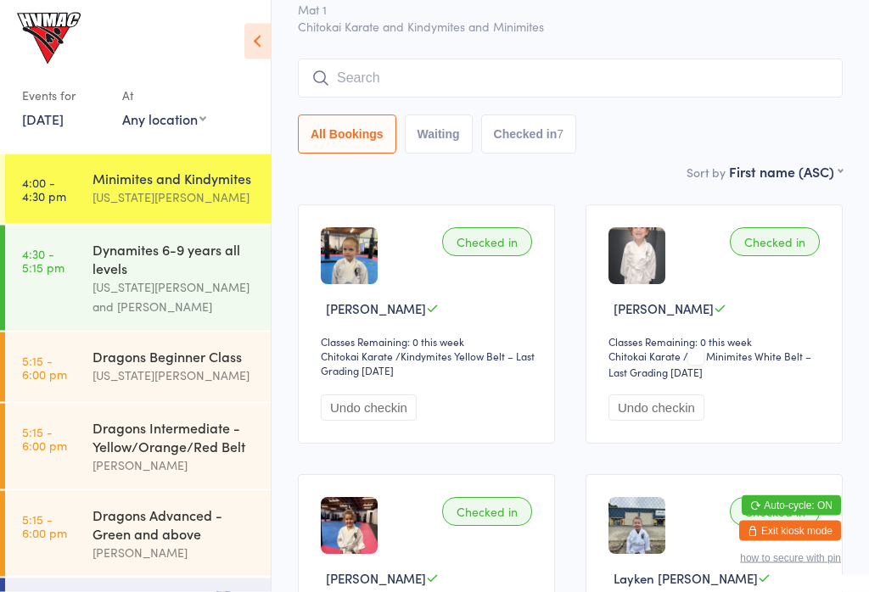
click at [607, 82] on input "search" at bounding box center [570, 78] width 545 height 39
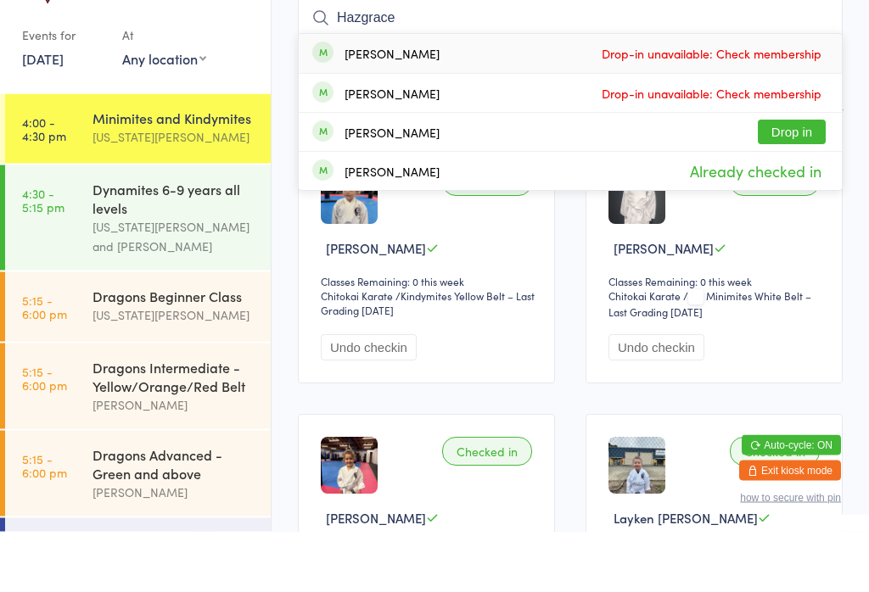
type input "Hazgrace"
click at [796, 181] on button "Drop in" at bounding box center [792, 193] width 68 height 25
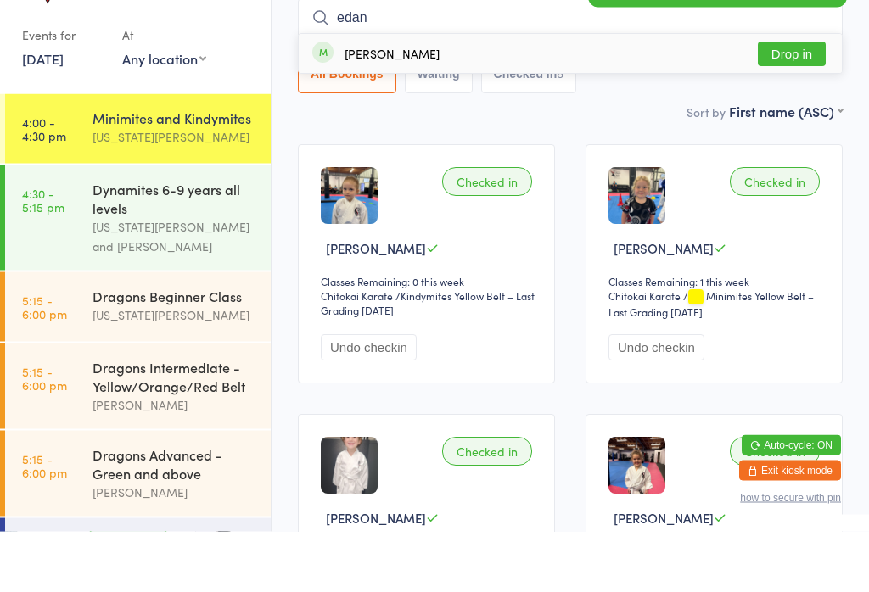
type input "edan"
click at [789, 103] on button "Drop in" at bounding box center [792, 115] width 68 height 25
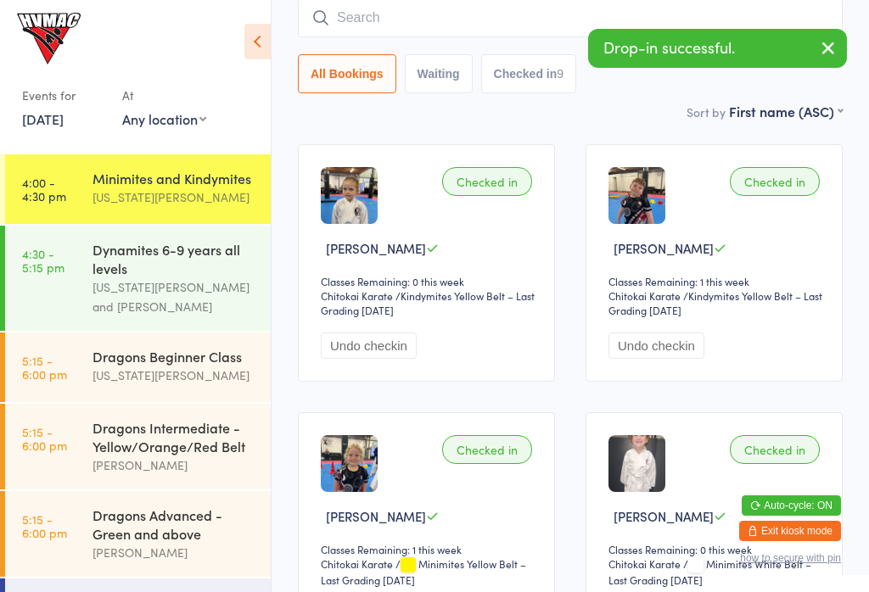
click at [116, 316] on div "[US_STATE][PERSON_NAME] and [PERSON_NAME]" at bounding box center [174, 296] width 164 height 39
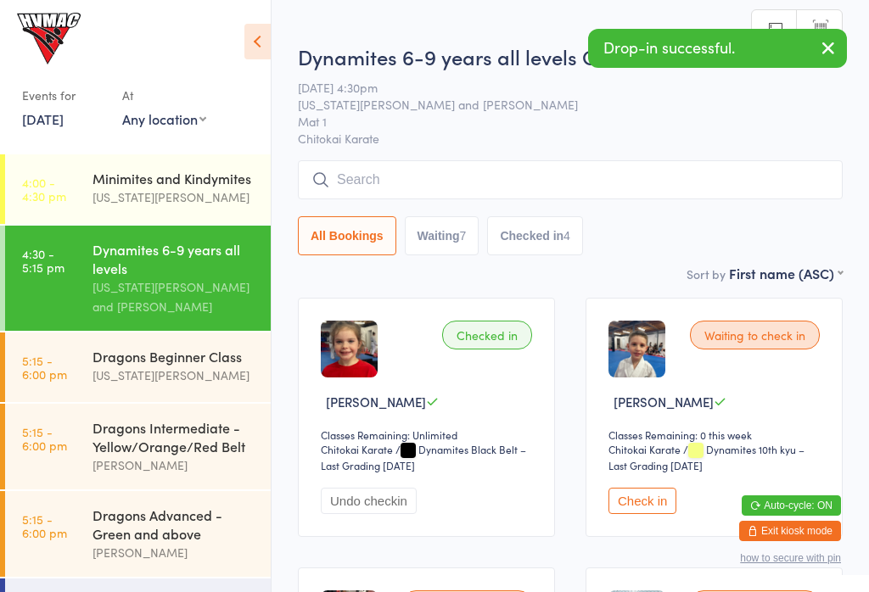
click at [263, 42] on icon at bounding box center [257, 42] width 26 height 36
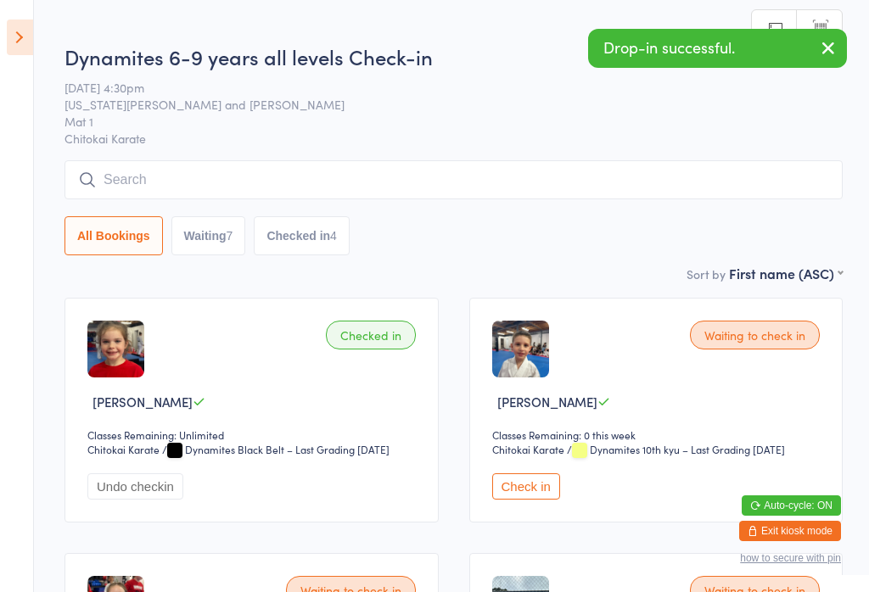
click at [118, 94] on span "[DATE] 4:30pm" at bounding box center [440, 87] width 752 height 17
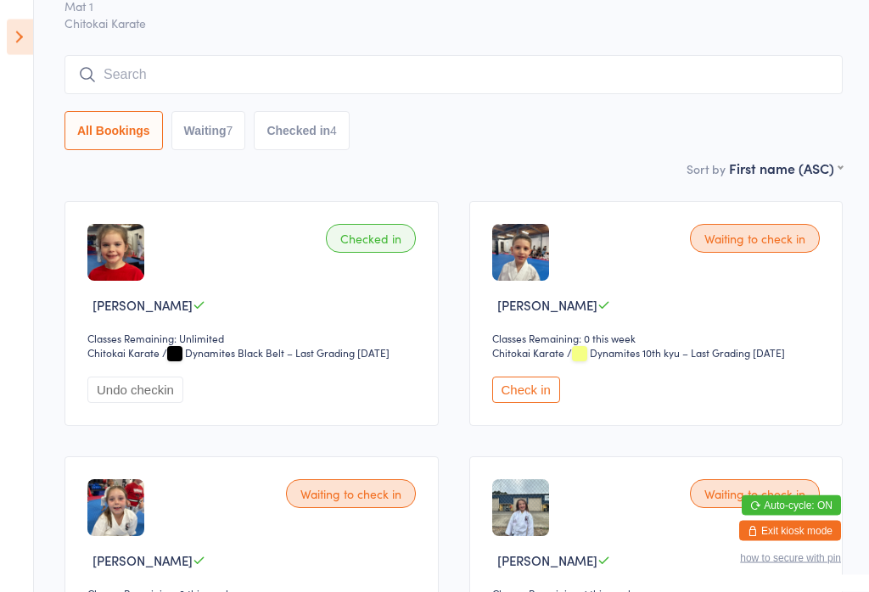
scroll to position [97, 0]
click at [97, 132] on button "All Bookings" at bounding box center [113, 130] width 98 height 39
click at [9, 27] on icon at bounding box center [20, 38] width 26 height 36
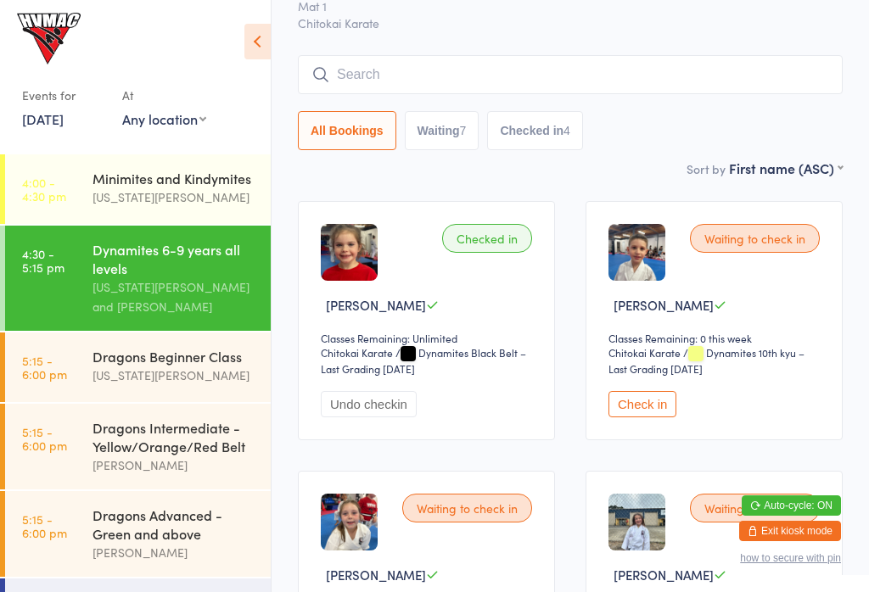
click at [98, 178] on div "Minimites and Kindymites" at bounding box center [174, 178] width 164 height 19
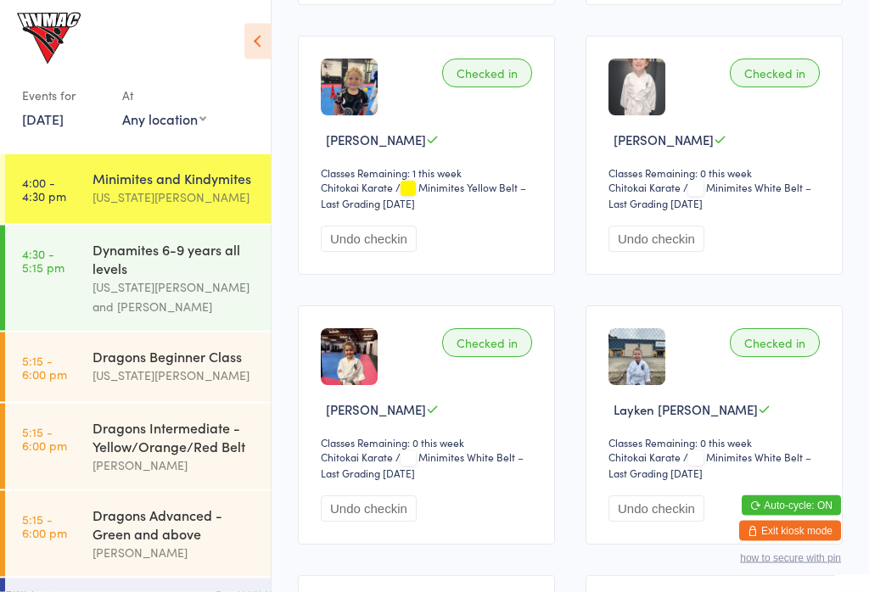
scroll to position [545, 0]
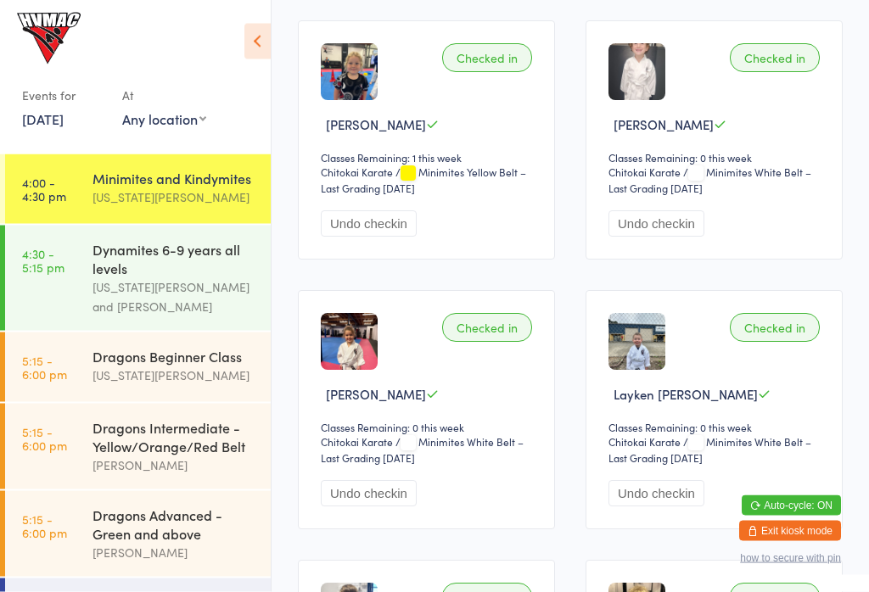
click at [658, 492] on button "Undo checkin" at bounding box center [656, 494] width 96 height 26
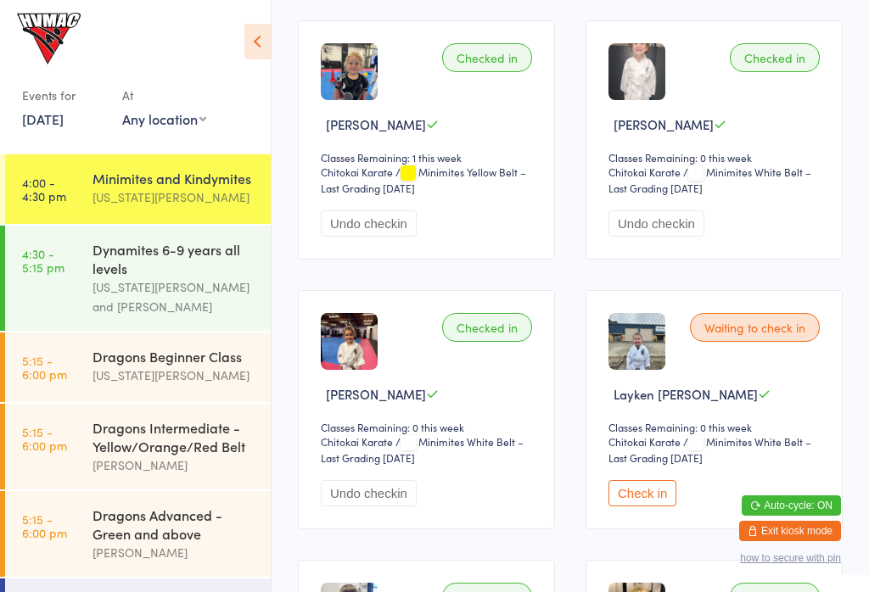
click at [646, 498] on button "Check in" at bounding box center [642, 493] width 68 height 26
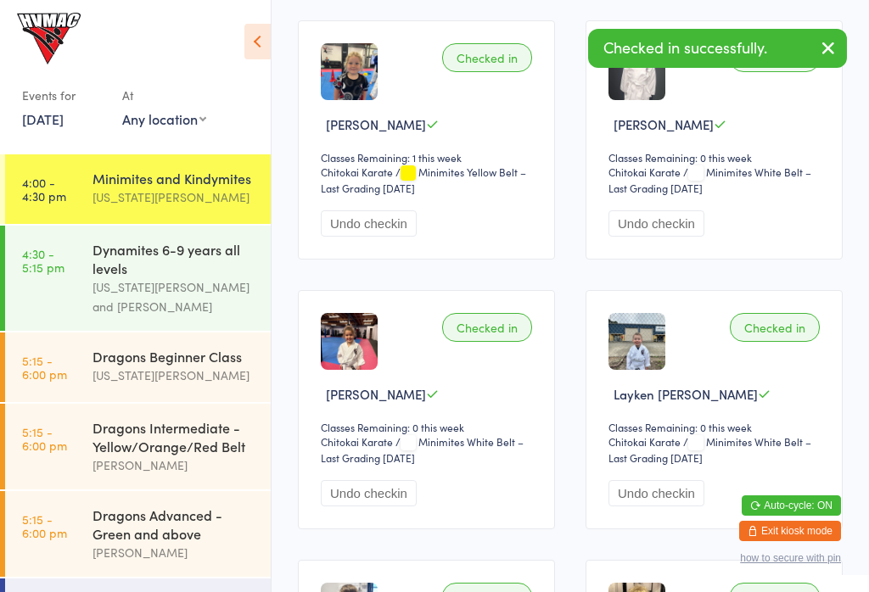
click at [59, 284] on link "4:30 - 5:15 pm Dynamites 6-9 years all levels [US_STATE][PERSON_NAME] and [PERS…" at bounding box center [138, 278] width 266 height 105
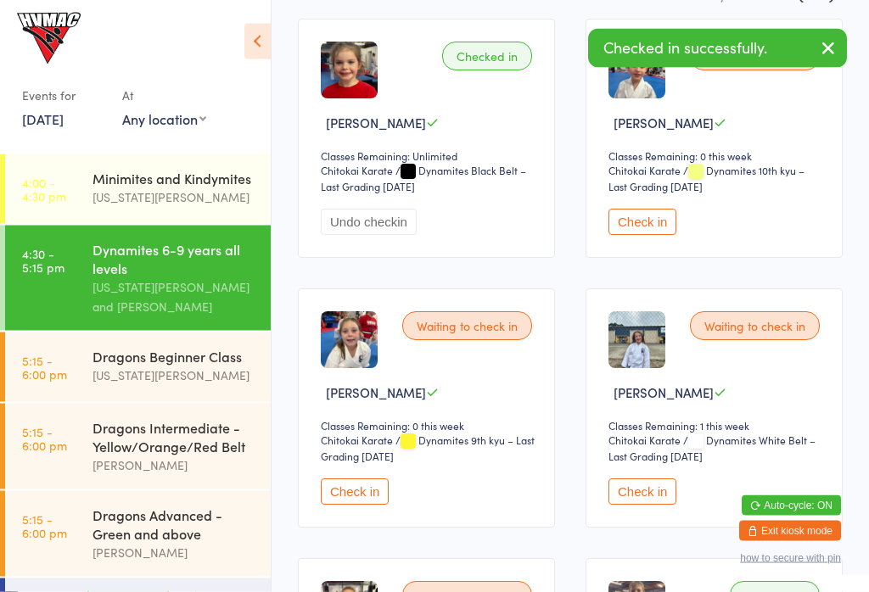
scroll to position [293, 0]
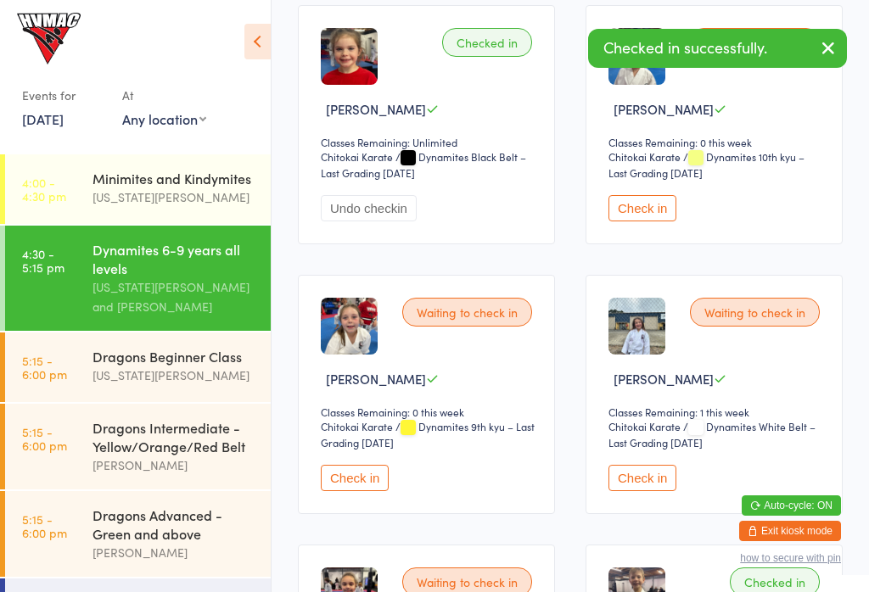
click at [630, 482] on button "Check in" at bounding box center [642, 478] width 68 height 26
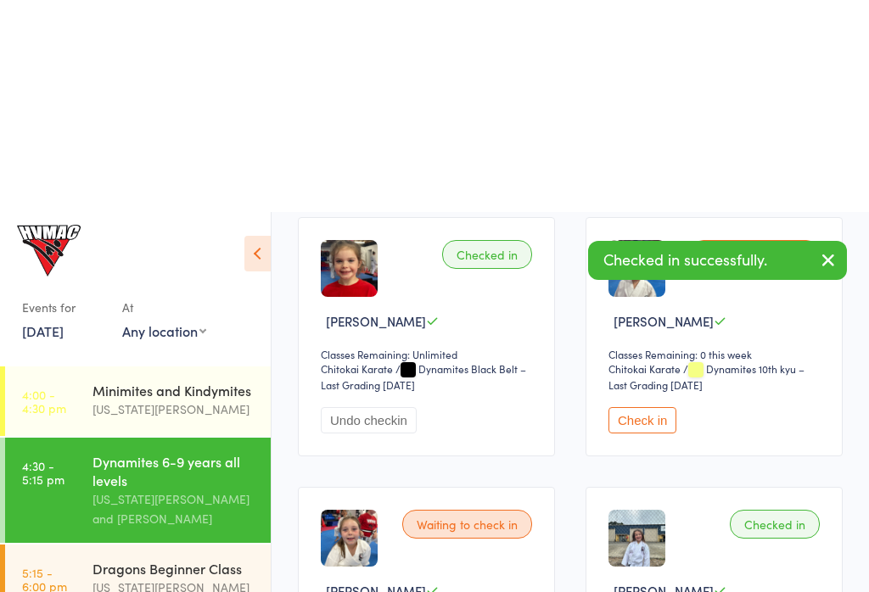
scroll to position [0, 0]
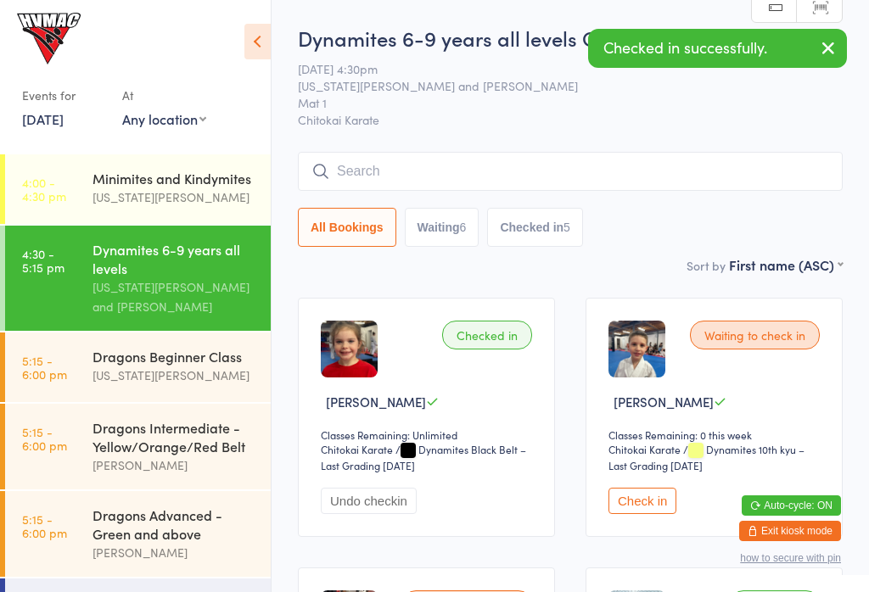
click at [187, 371] on div "[US_STATE][PERSON_NAME]" at bounding box center [174, 376] width 164 height 20
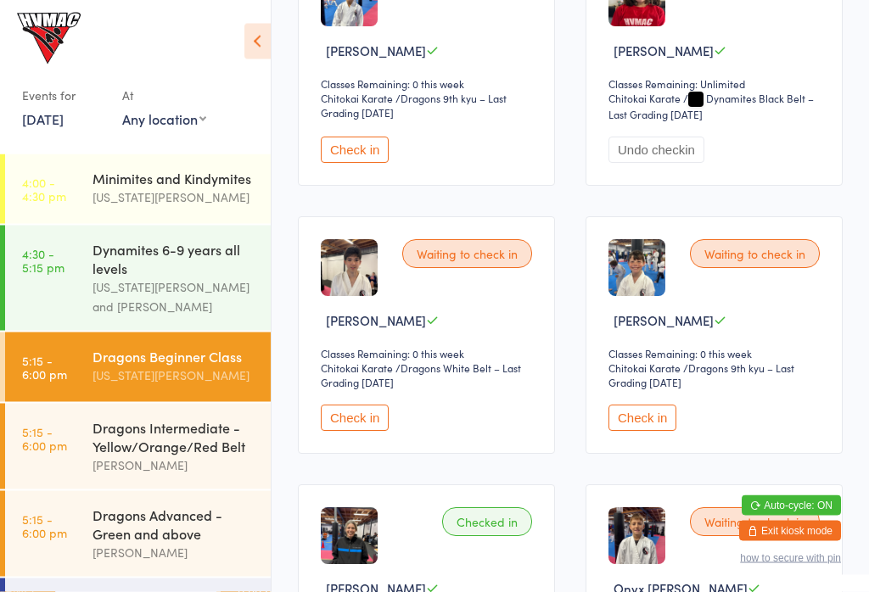
scroll to position [345, 0]
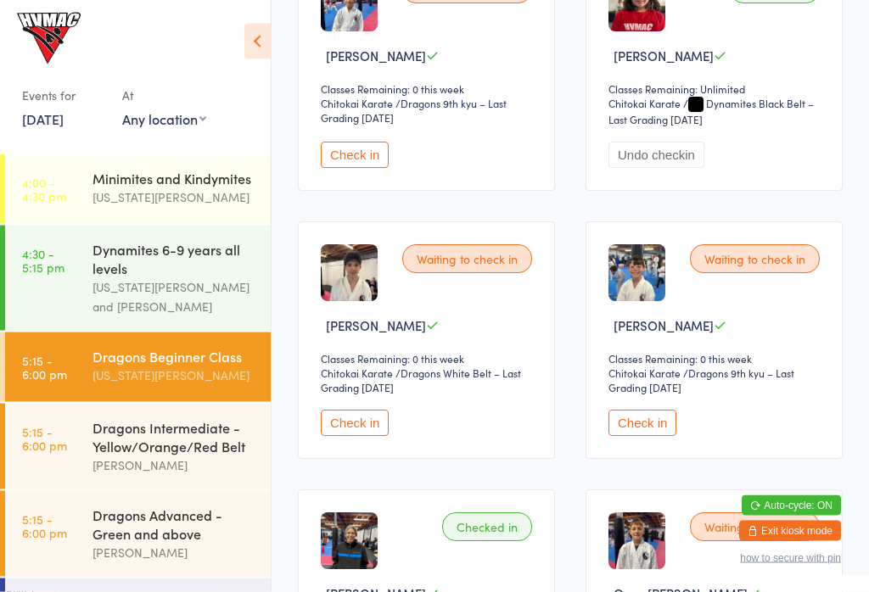
click at [172, 307] on div "[US_STATE][PERSON_NAME] and [PERSON_NAME]" at bounding box center [174, 296] width 164 height 39
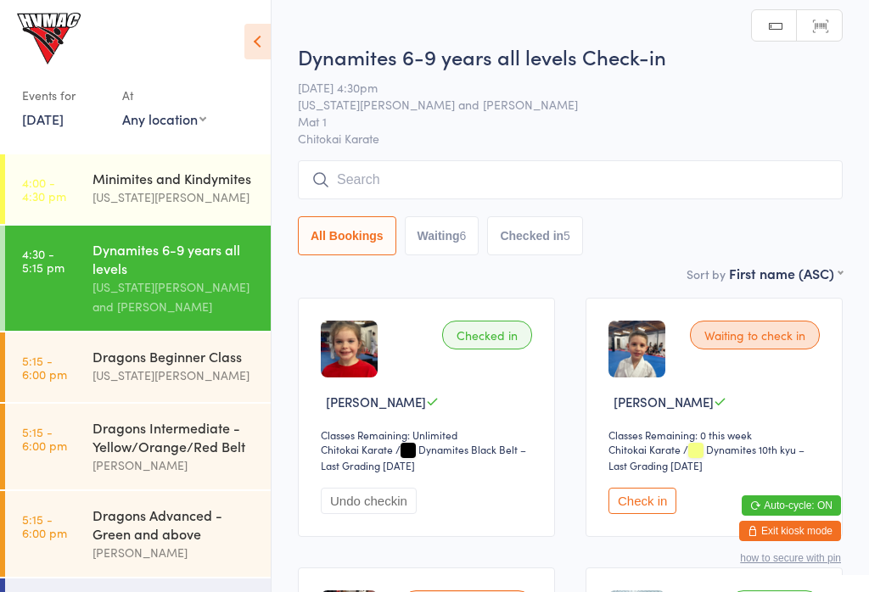
click at [270, 31] on icon at bounding box center [257, 42] width 26 height 36
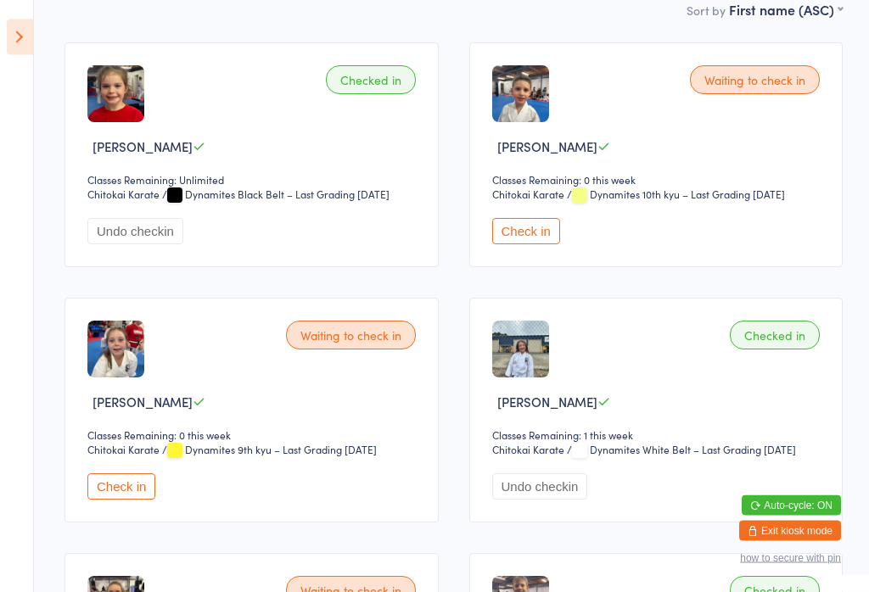
scroll to position [266, 0]
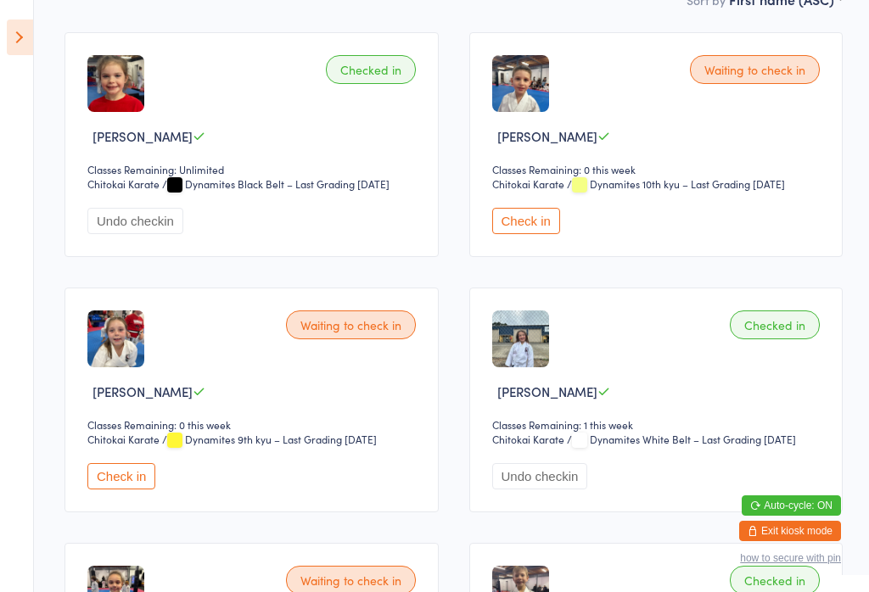
click at [111, 511] on div "Waiting to check in [PERSON_NAME] Classes Remaining: 0 this week Chitokai Karat…" at bounding box center [251, 400] width 374 height 225
click at [123, 476] on button "Check in" at bounding box center [121, 476] width 68 height 26
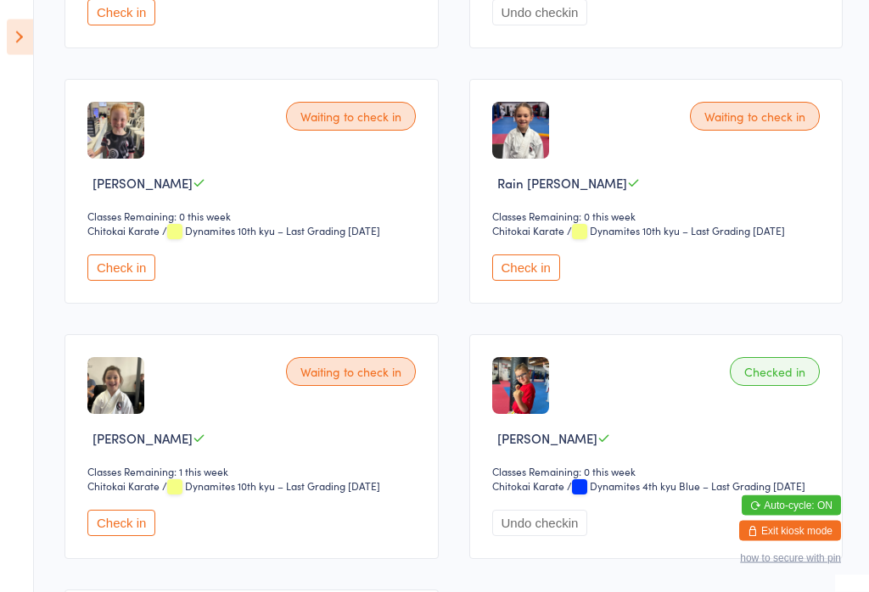
scroll to position [984, 0]
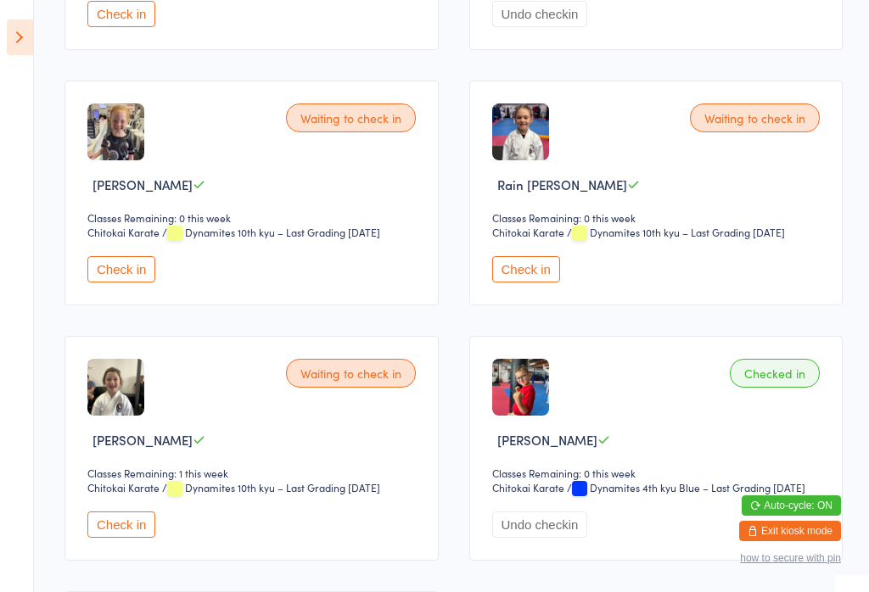
click at [129, 271] on button "Check in" at bounding box center [121, 269] width 68 height 26
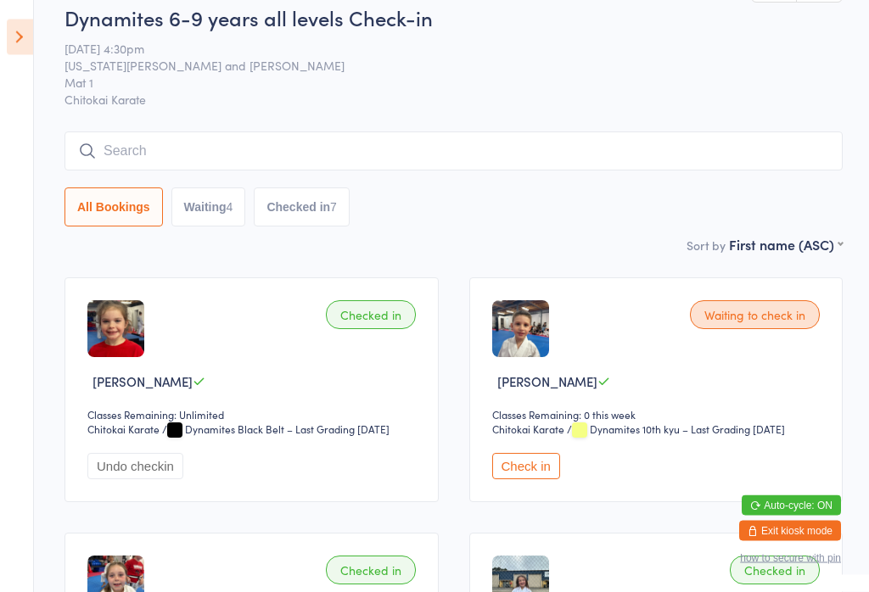
scroll to position [0, 0]
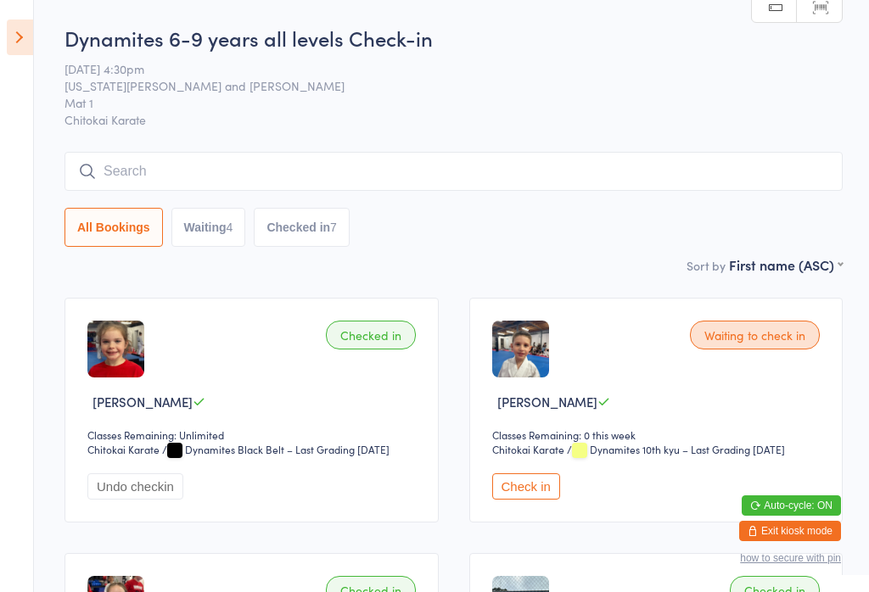
click at [531, 487] on button "Check in" at bounding box center [526, 486] width 68 height 26
click at [720, 168] on input "search" at bounding box center [453, 171] width 778 height 39
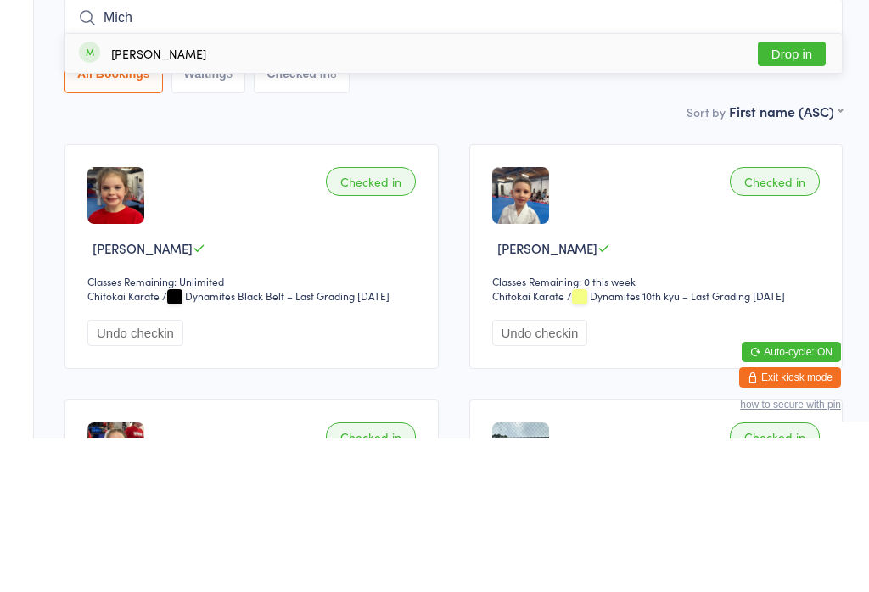
type input "Mich"
click at [786, 195] on button "Drop in" at bounding box center [792, 207] width 68 height 25
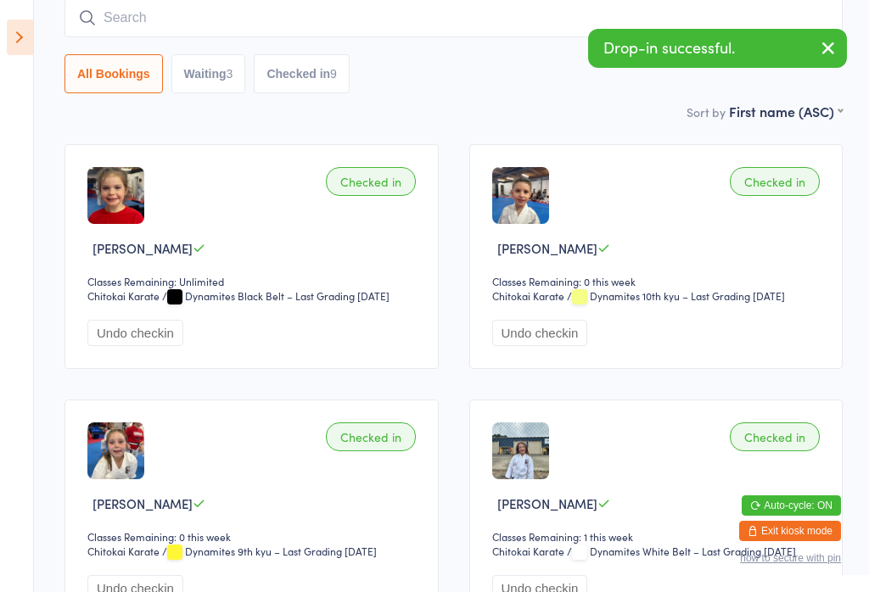
click at [86, 9] on input "search" at bounding box center [453, 17] width 778 height 39
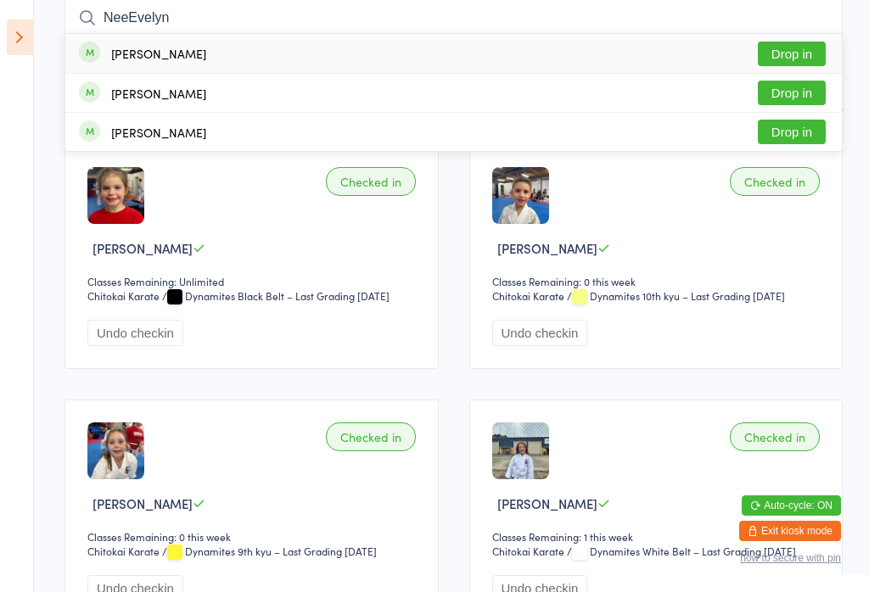
type input "NeeEvelyn"
click at [108, 37] on div "[PERSON_NAME] Drop in" at bounding box center [453, 53] width 776 height 39
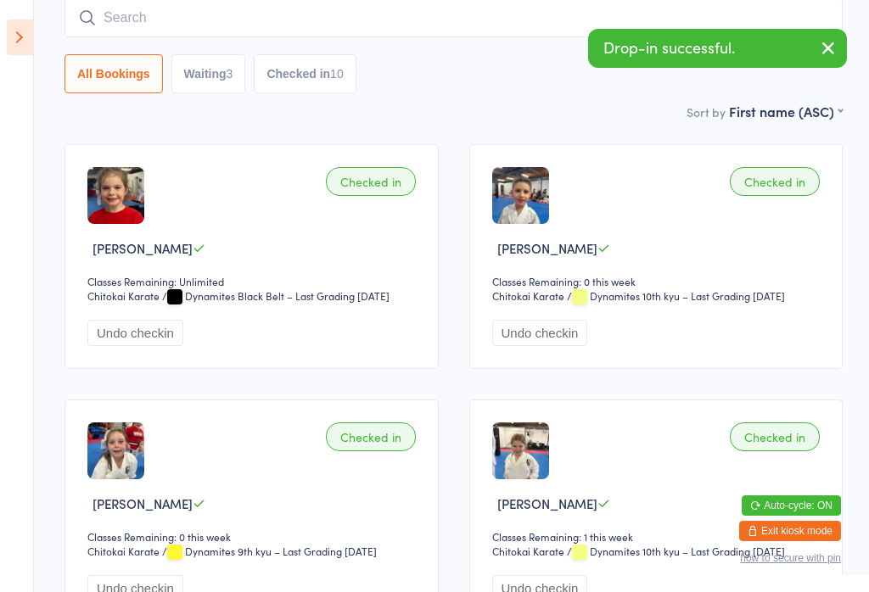
click at [30, 36] on icon at bounding box center [20, 38] width 26 height 36
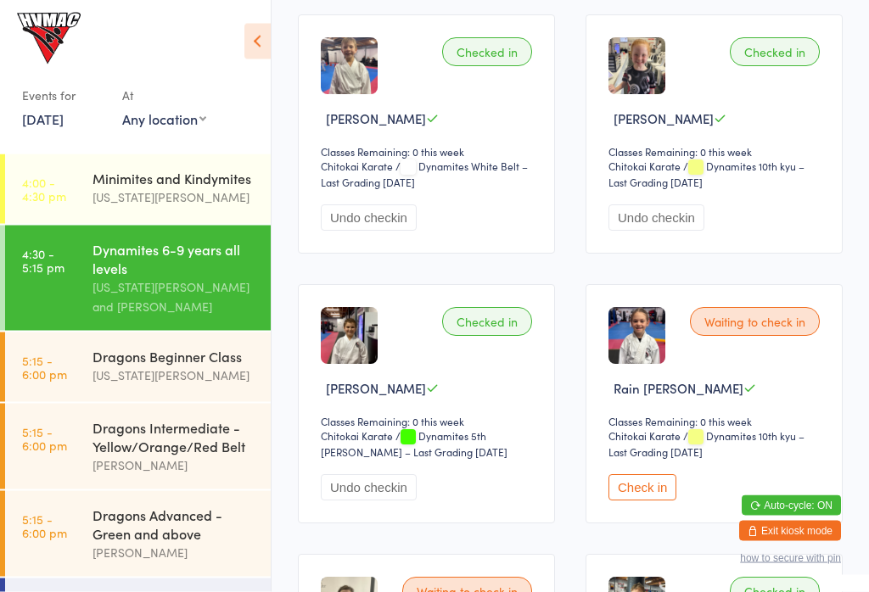
scroll to position [1094, 0]
click at [645, 501] on button "Check in" at bounding box center [642, 487] width 68 height 26
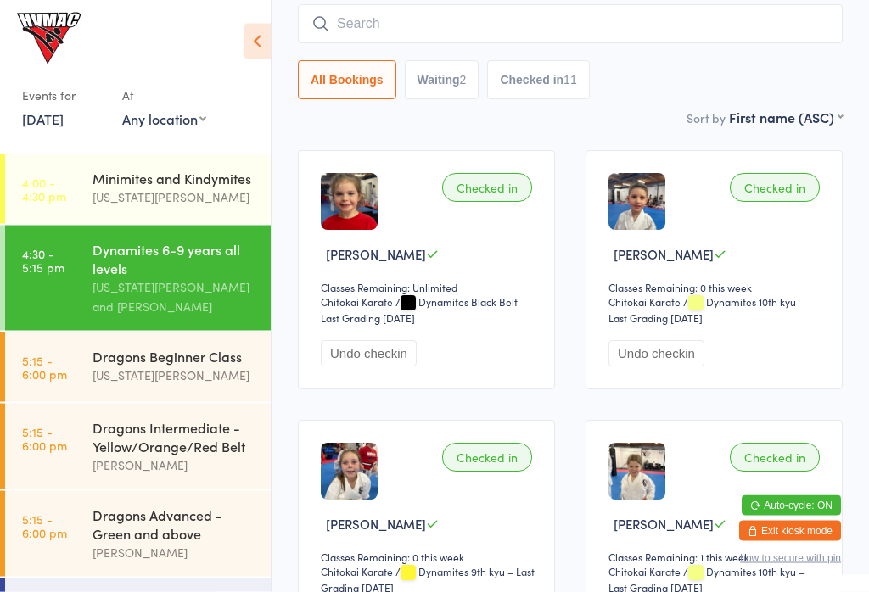
scroll to position [0, 0]
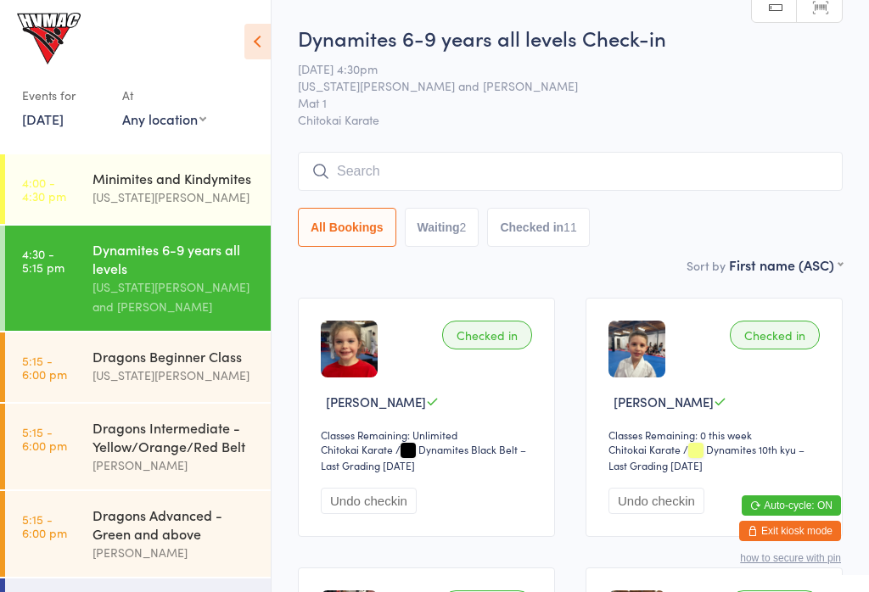
click at [255, 27] on icon at bounding box center [257, 42] width 26 height 36
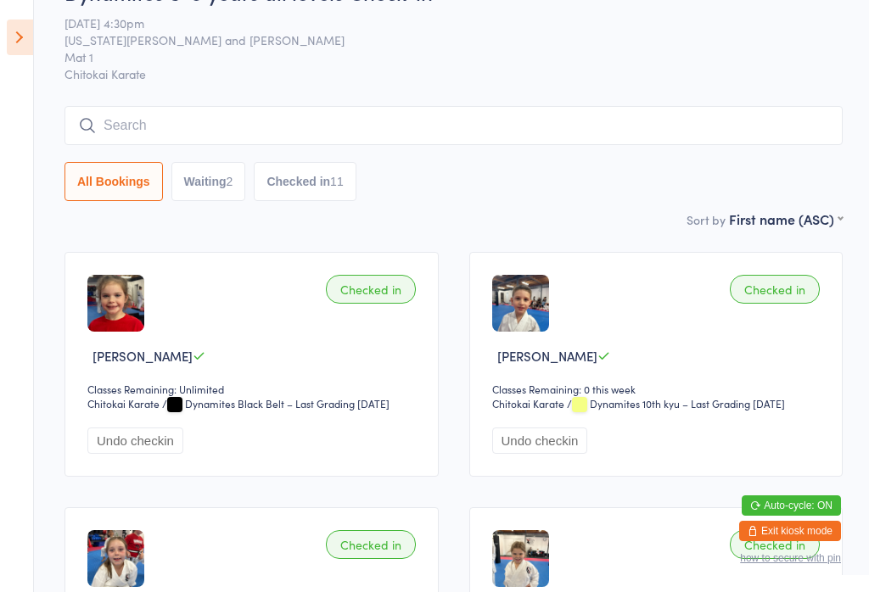
scroll to position [45, 0]
click at [230, 187] on div "2" at bounding box center [230, 183] width 7 height 14
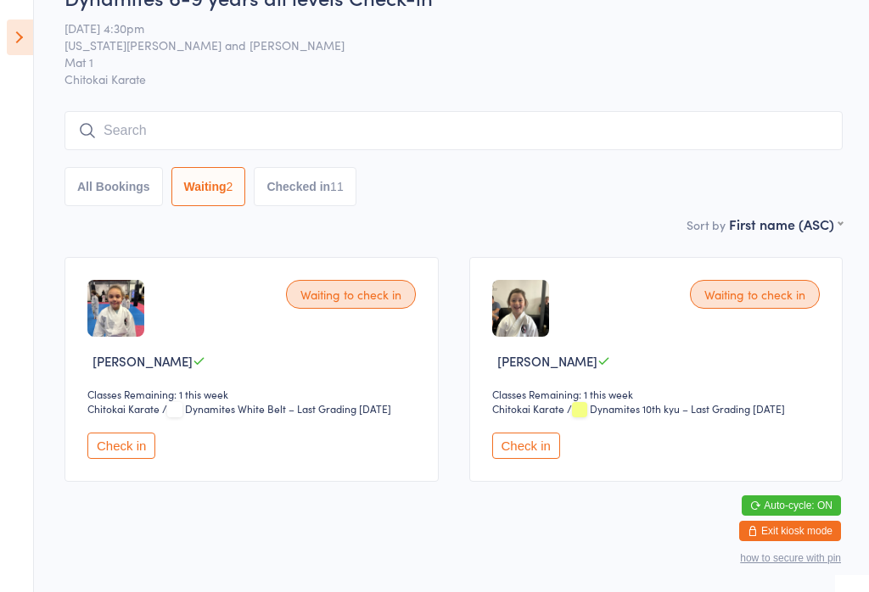
click at [11, 53] on icon at bounding box center [20, 38] width 26 height 36
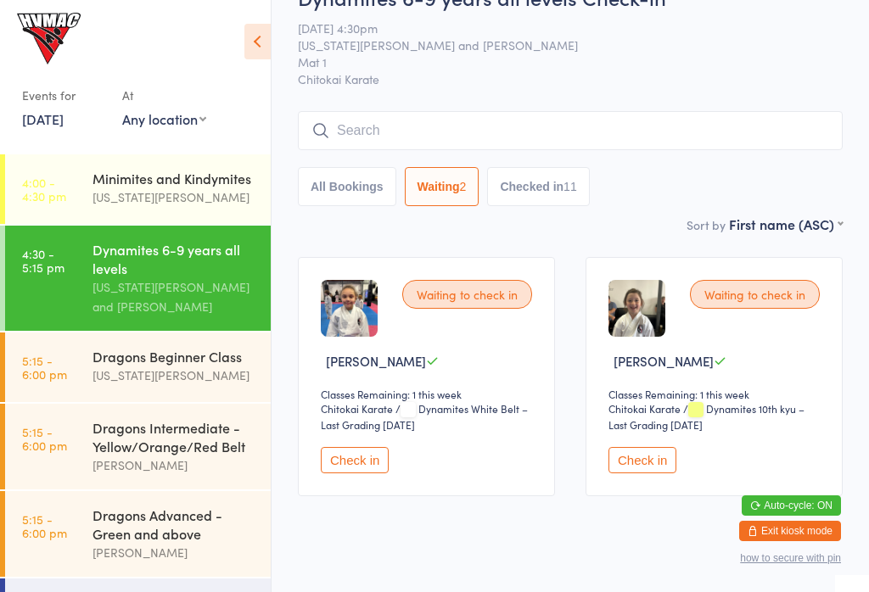
scroll to position [55, 0]
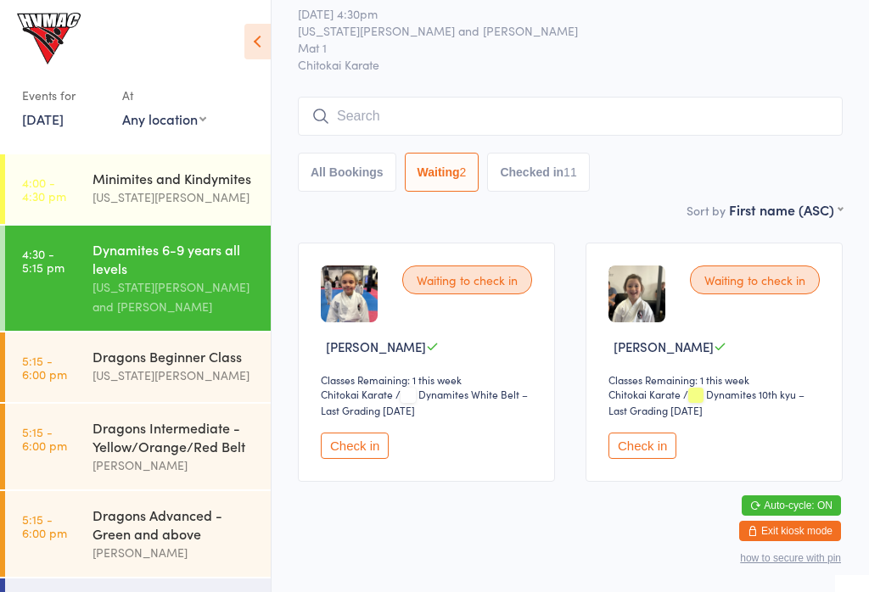
click at [218, 363] on div "Dragons Beginner Class" at bounding box center [174, 356] width 164 height 19
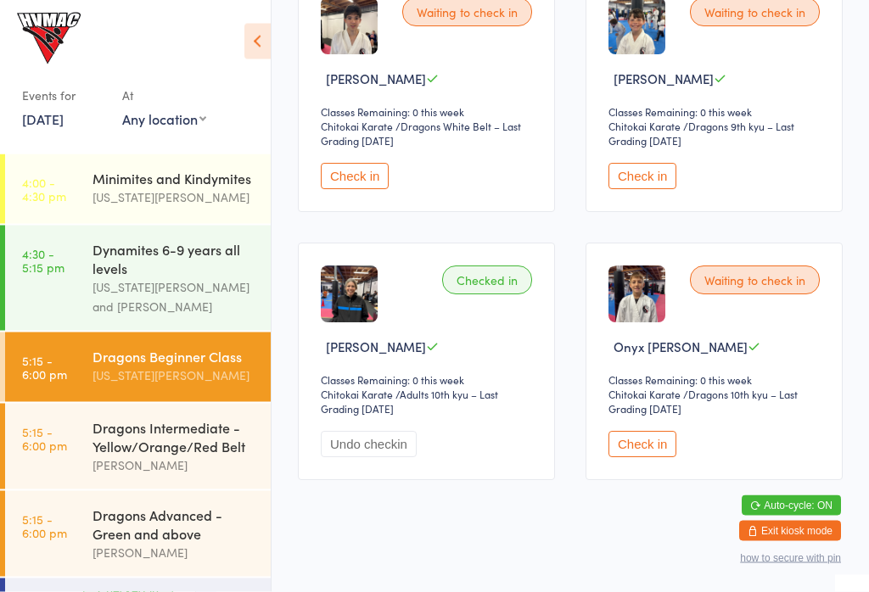
scroll to position [598, 0]
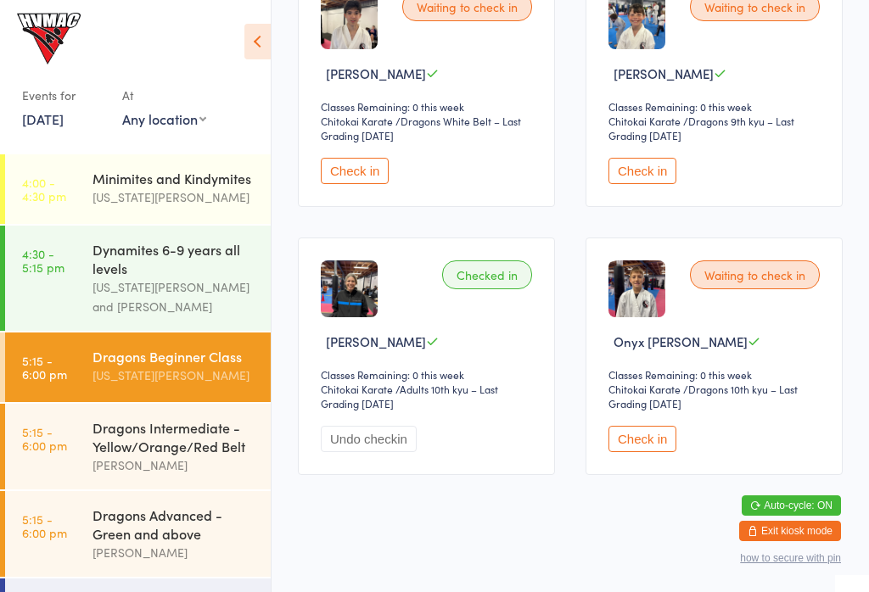
click at [655, 448] on button "Check in" at bounding box center [642, 439] width 68 height 26
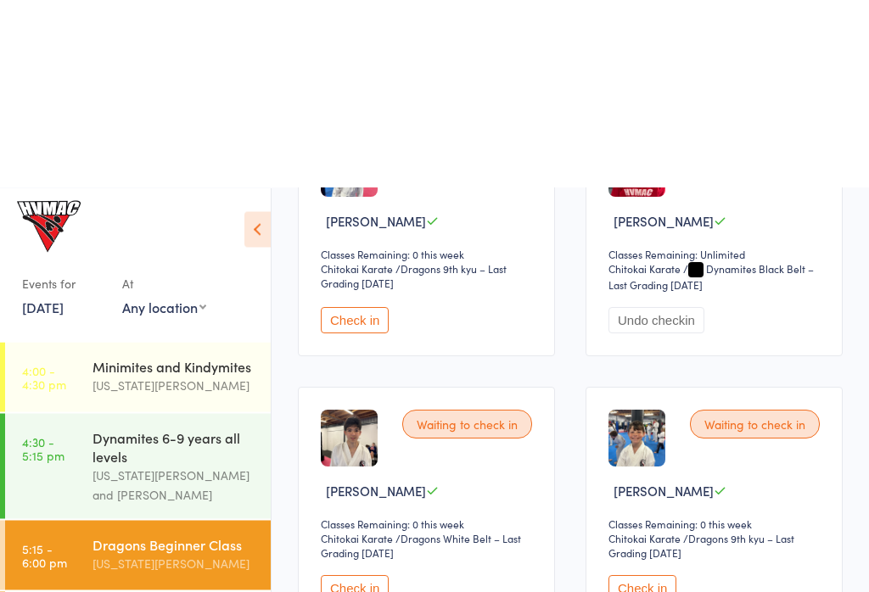
scroll to position [0, 0]
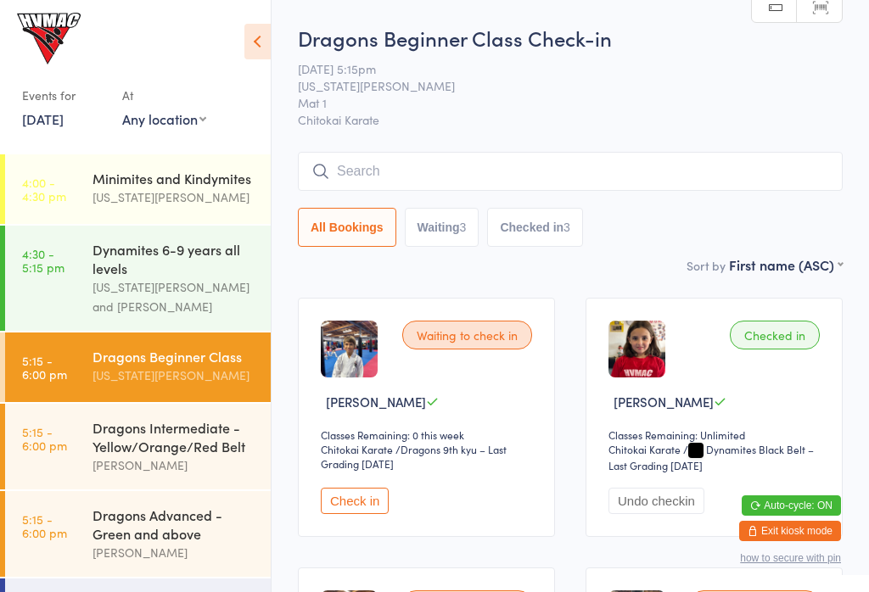
click at [448, 165] on input "search" at bounding box center [570, 171] width 545 height 39
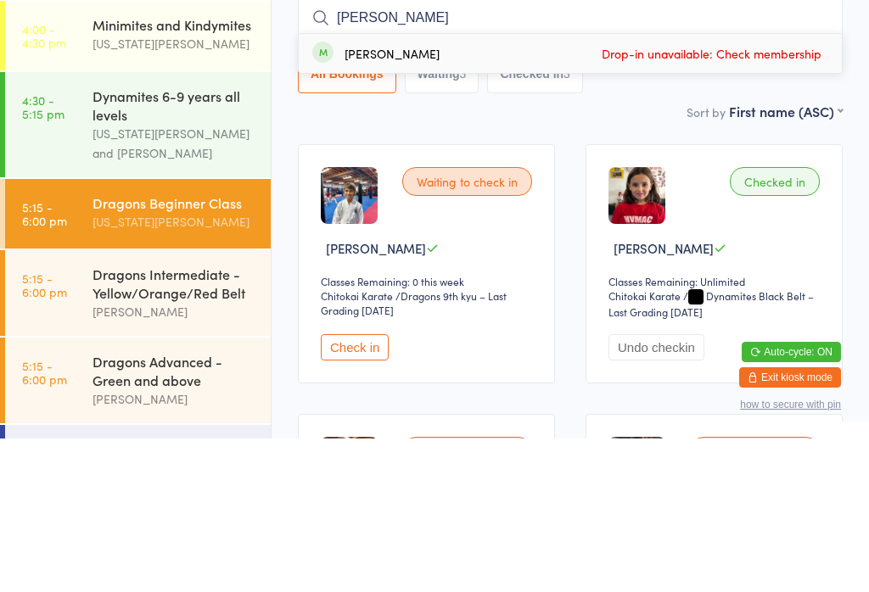
type input "[PERSON_NAME]"
click at [446, 187] on div "[PERSON_NAME] Drop-in unavailable: Check membership" at bounding box center [570, 206] width 543 height 39
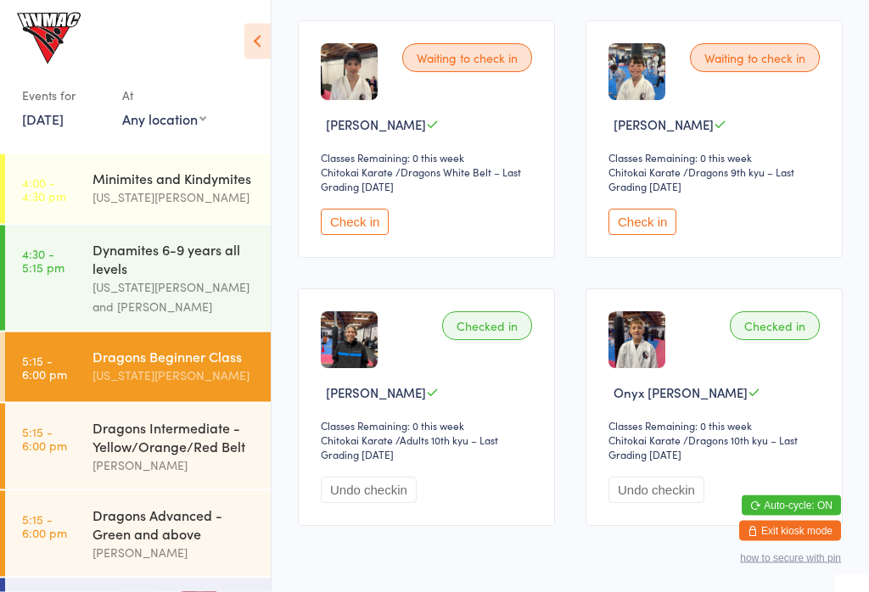
scroll to position [598, 0]
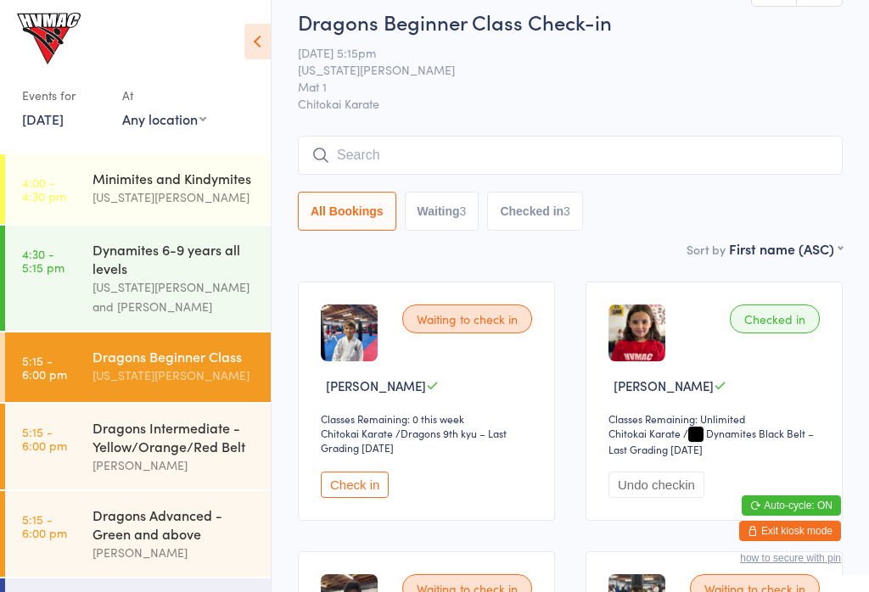
click at [464, 165] on input "search" at bounding box center [570, 155] width 545 height 39
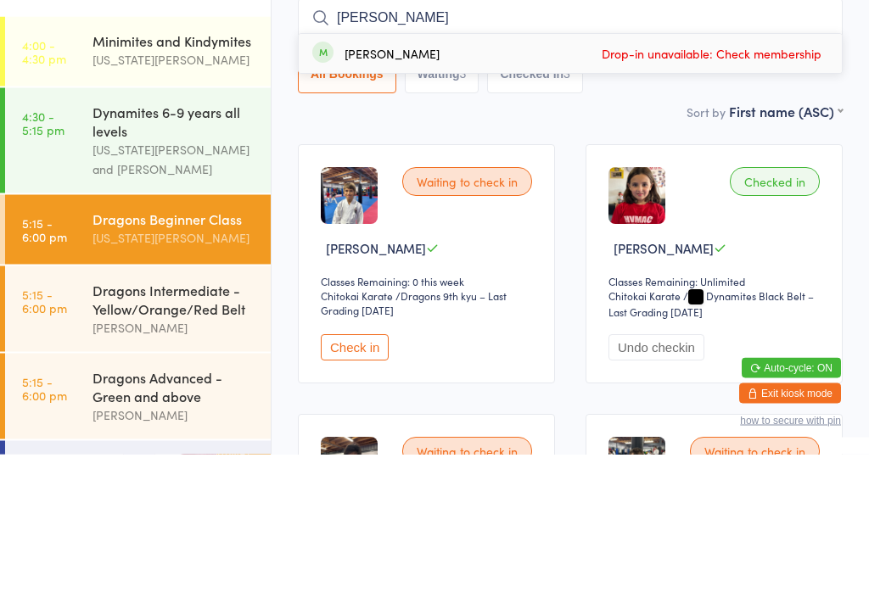
type input "[PERSON_NAME]"
click at [763, 179] on span "Drop-in unavailable: Check membership" at bounding box center [711, 191] width 228 height 25
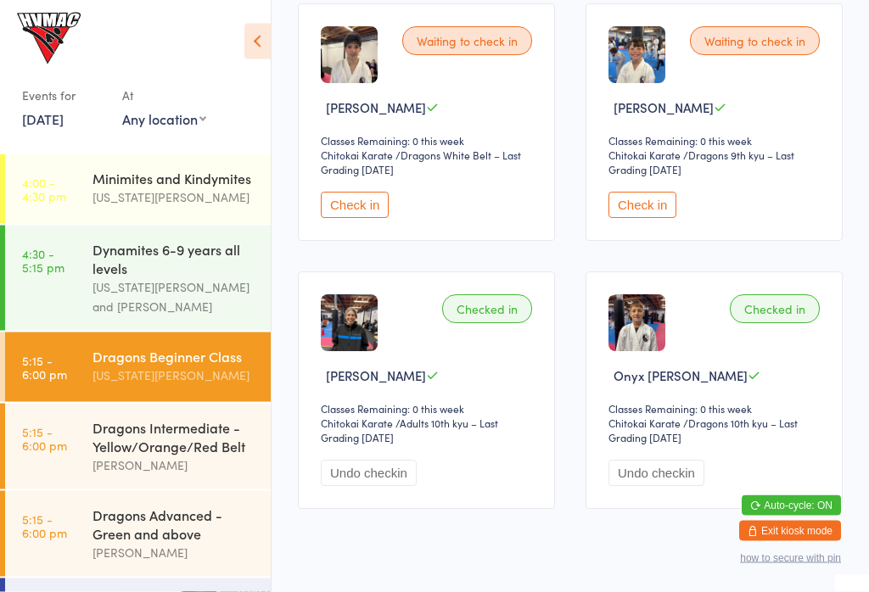
scroll to position [598, 0]
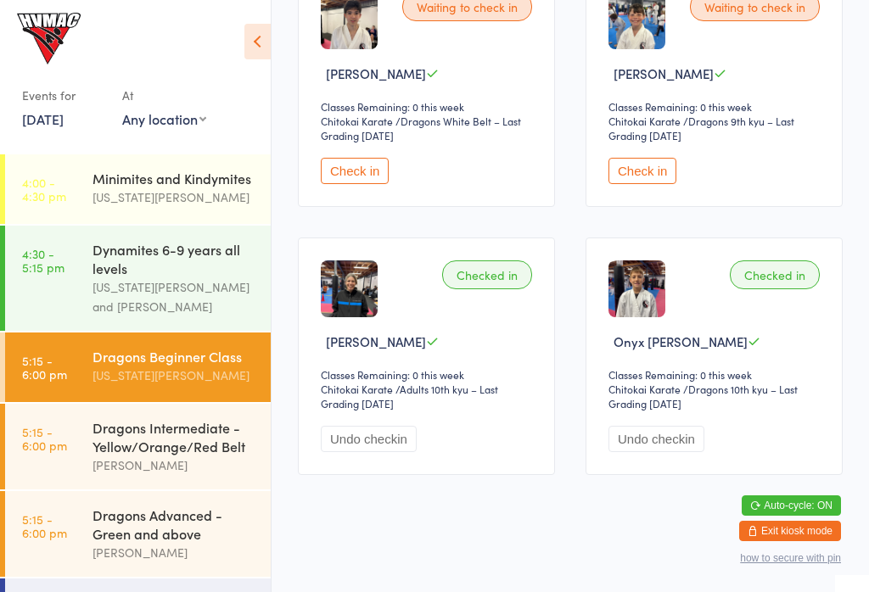
click at [193, 449] on div "Dragons Intermediate - Yellow/Orange/Red Belt" at bounding box center [174, 436] width 164 height 37
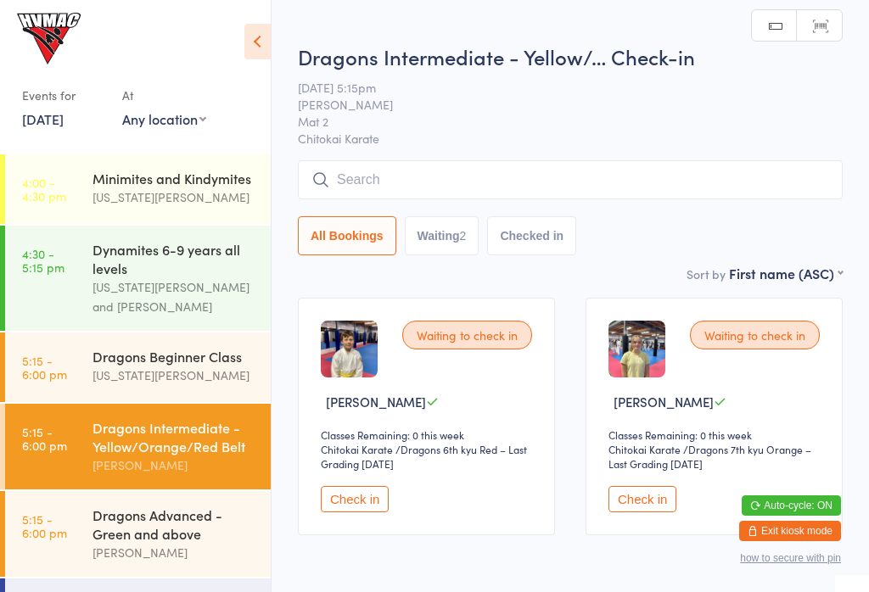
click at [472, 199] on input "search" at bounding box center [570, 179] width 545 height 39
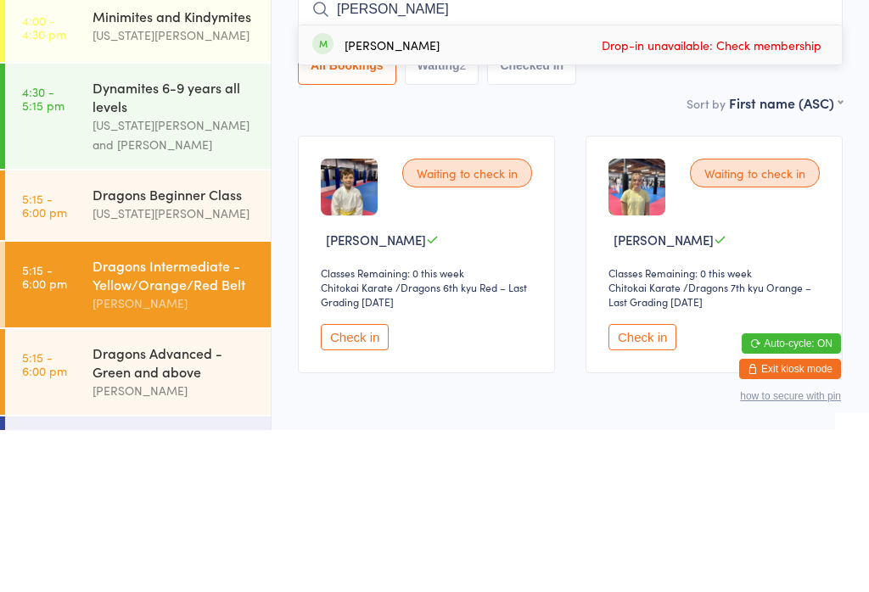
type input "[PERSON_NAME]"
click at [462, 187] on div "[PERSON_NAME] Drop-in unavailable: Check membership" at bounding box center [570, 206] width 543 height 39
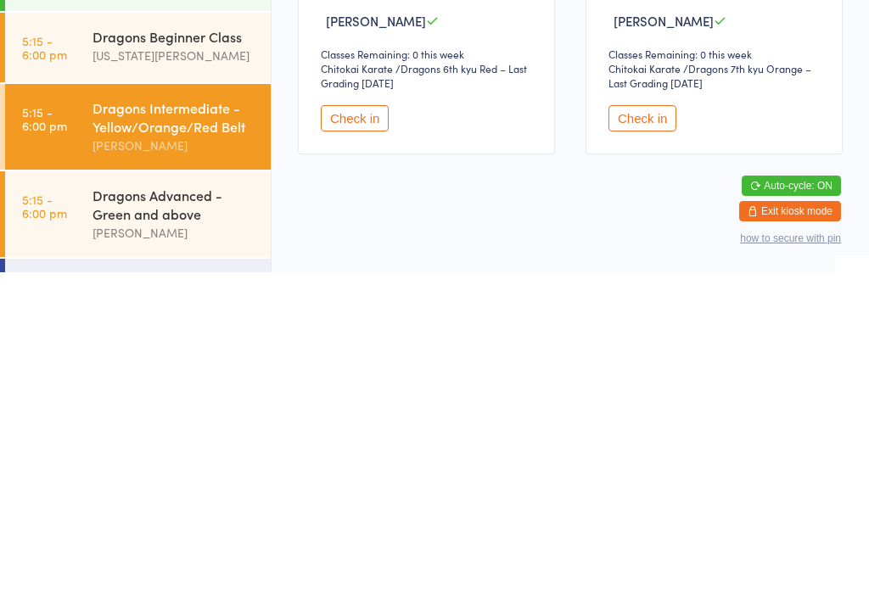
scroll to position [54, 0]
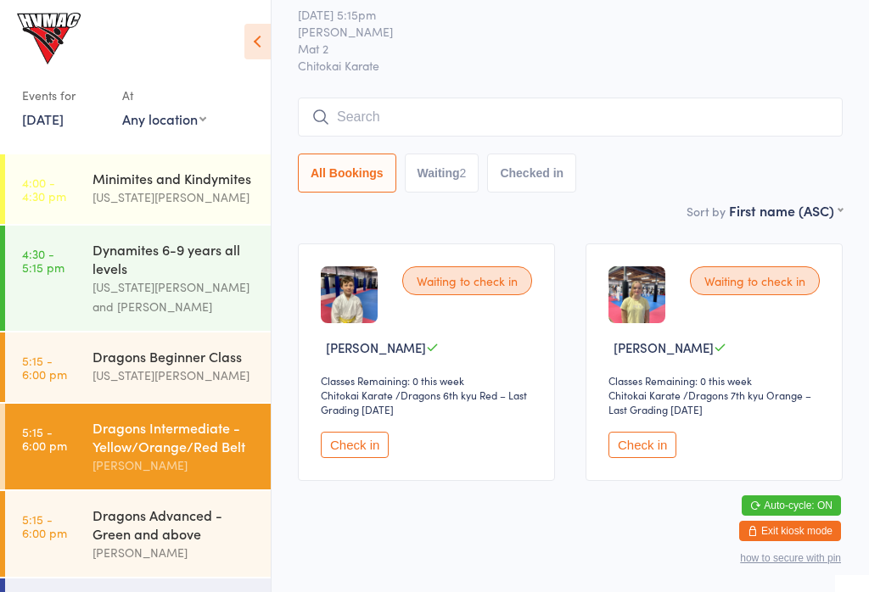
click at [215, 366] on div "Dragons Beginner Class" at bounding box center [174, 356] width 164 height 19
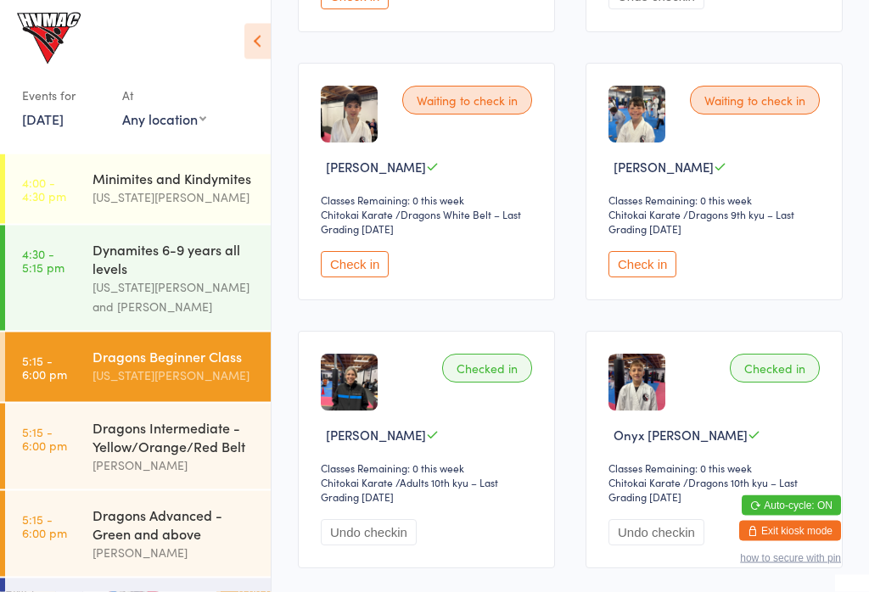
scroll to position [498, 0]
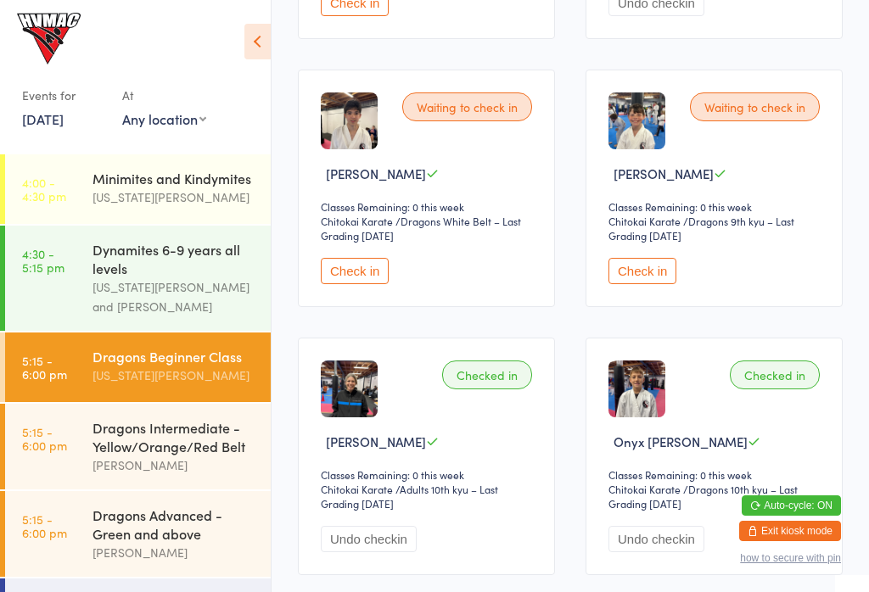
click at [164, 299] on div "[US_STATE][PERSON_NAME] and [PERSON_NAME]" at bounding box center [174, 296] width 164 height 39
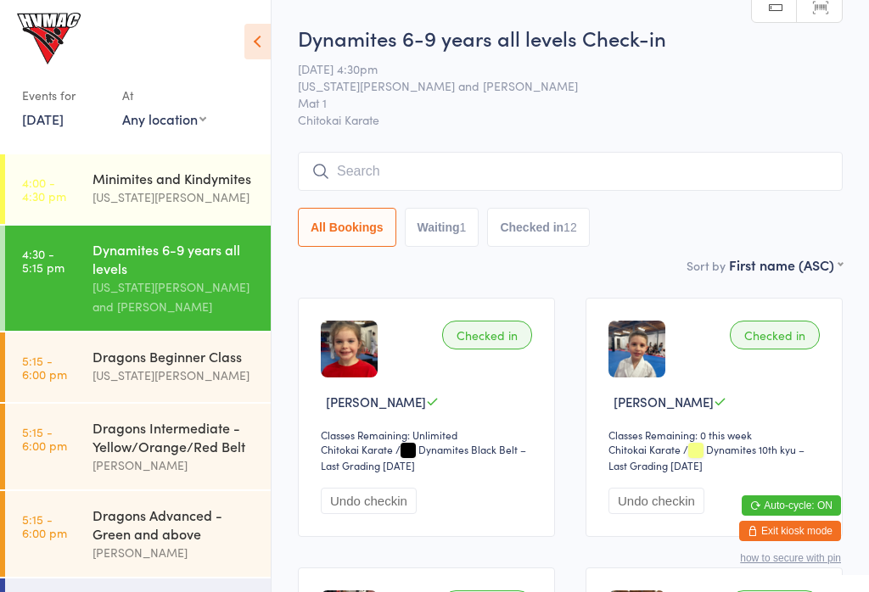
click at [139, 399] on div "Dragons Beginner Class [US_STATE][PERSON_NAME]" at bounding box center [181, 366] width 178 height 67
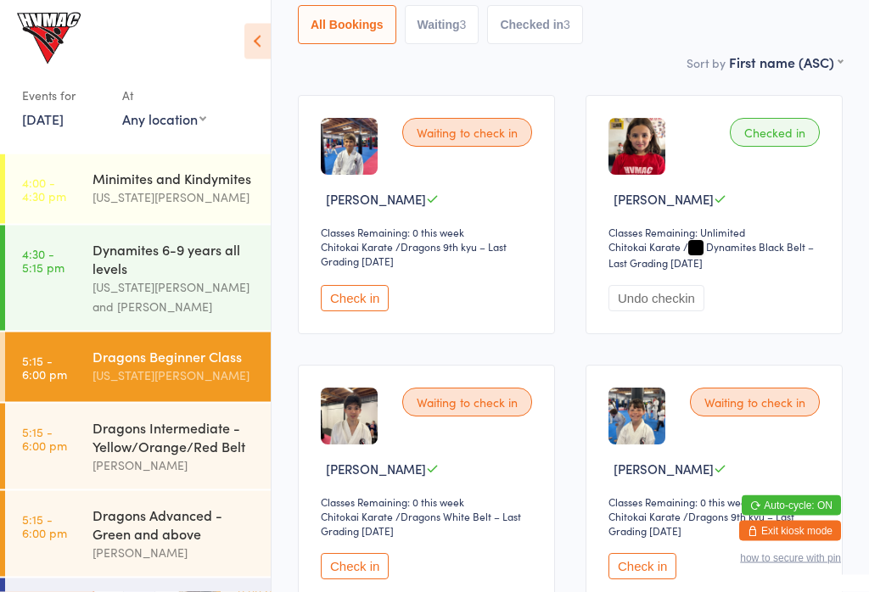
scroll to position [212, 0]
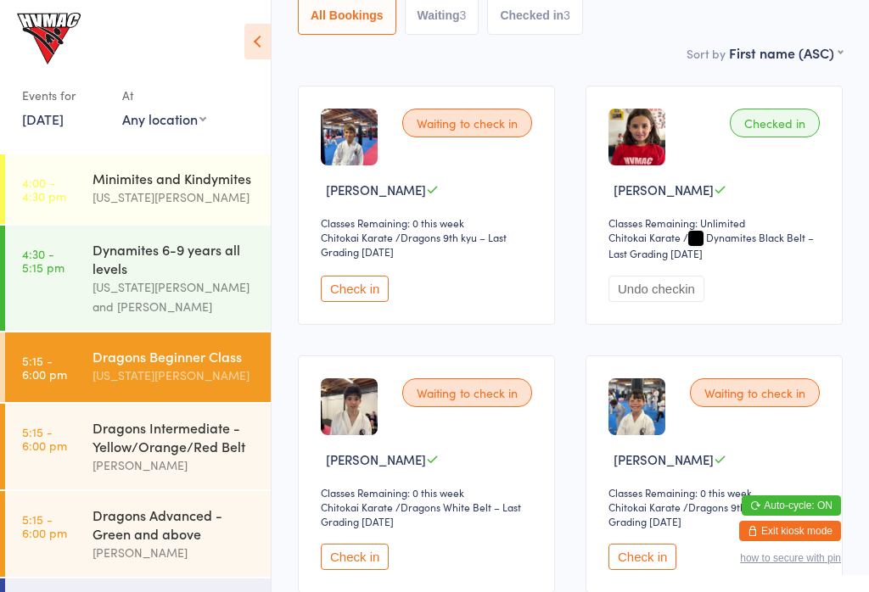
click at [130, 523] on div "Dragons Advanced - Green and above" at bounding box center [174, 524] width 164 height 37
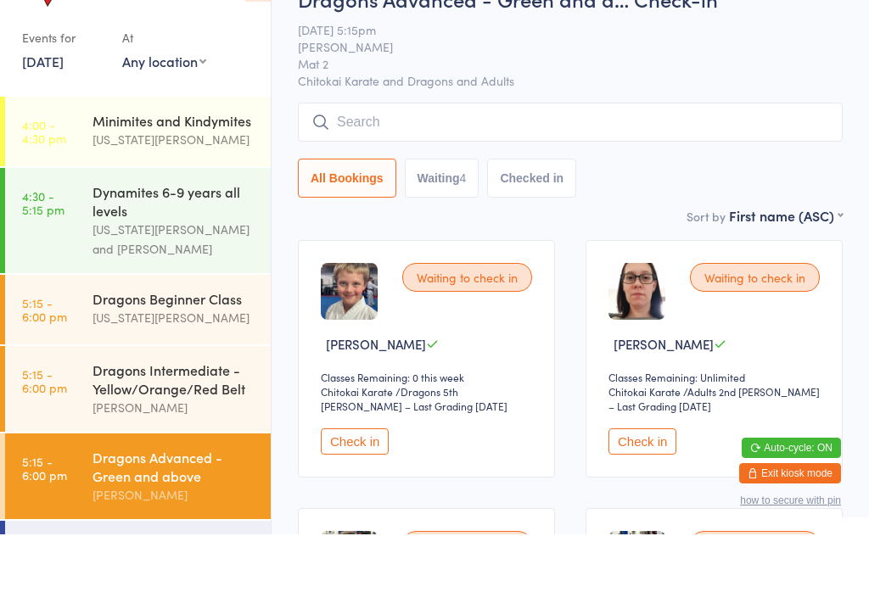
scroll to position [73, 0]
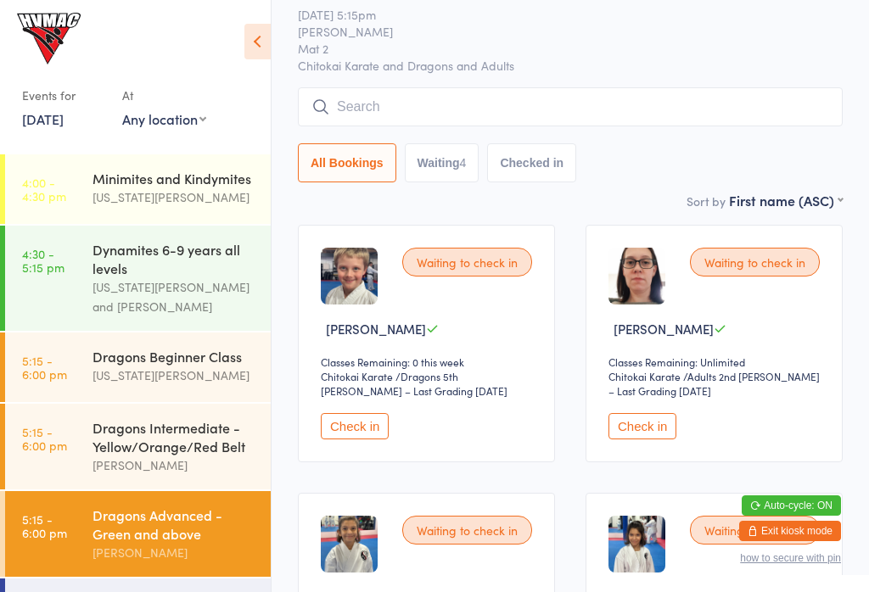
click at [636, 422] on button "Check in" at bounding box center [642, 426] width 68 height 26
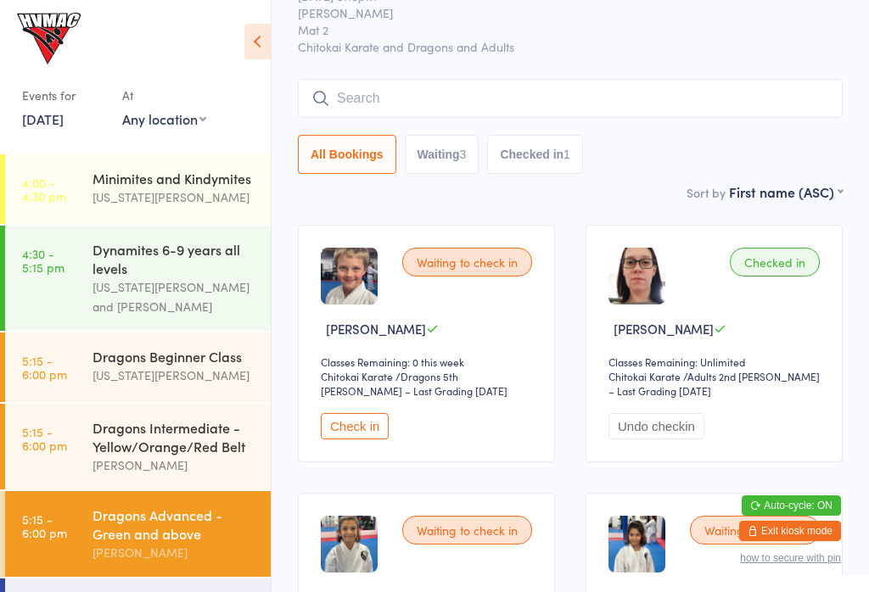
click at [195, 382] on div "[US_STATE][PERSON_NAME]" at bounding box center [174, 376] width 164 height 20
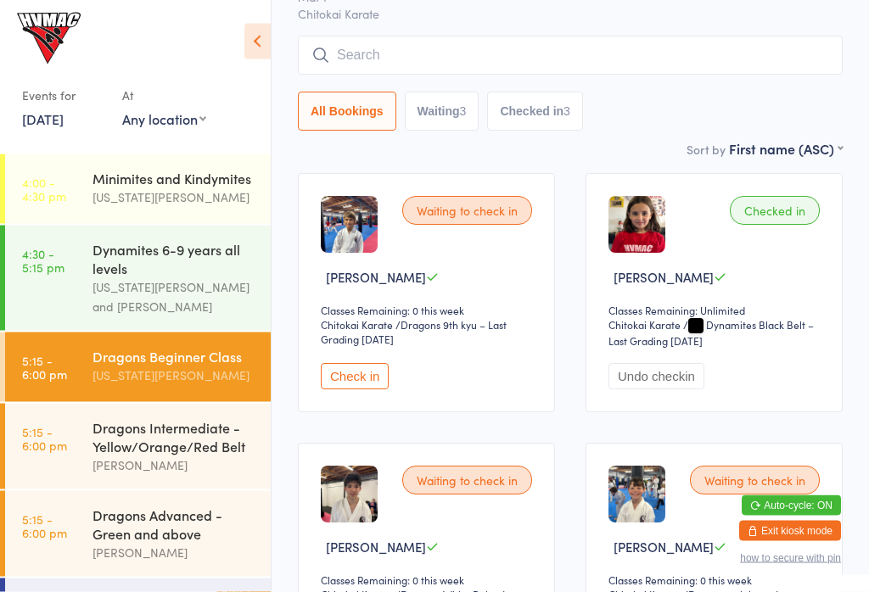
click at [361, 376] on button "Check in" at bounding box center [355, 377] width 68 height 26
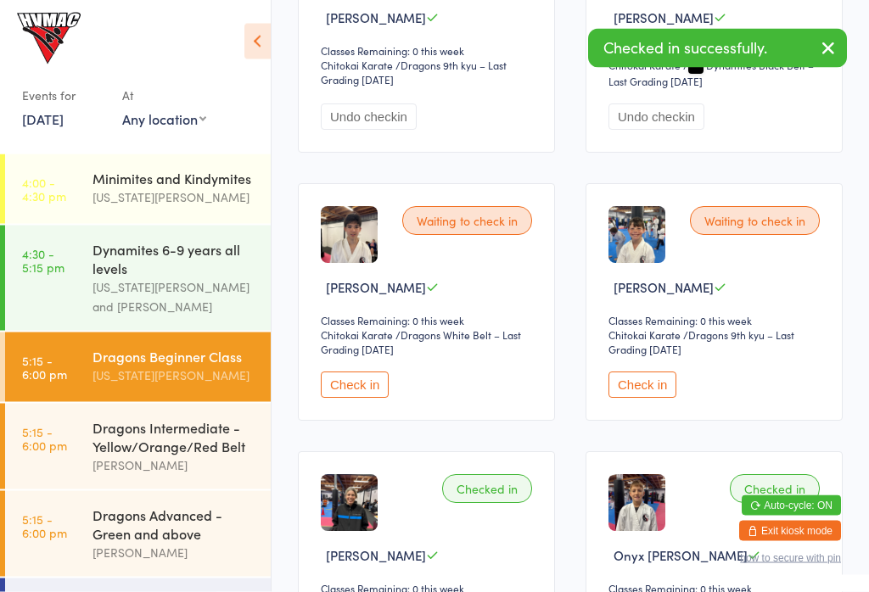
scroll to position [385, 0]
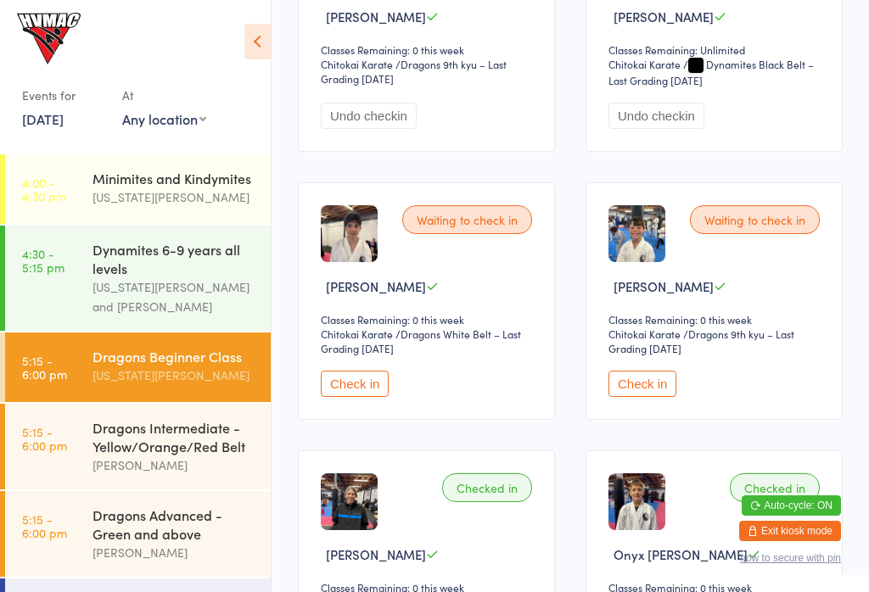
click at [208, 443] on div "Dragons Intermediate - Yellow/Orange/Red Belt" at bounding box center [174, 436] width 164 height 37
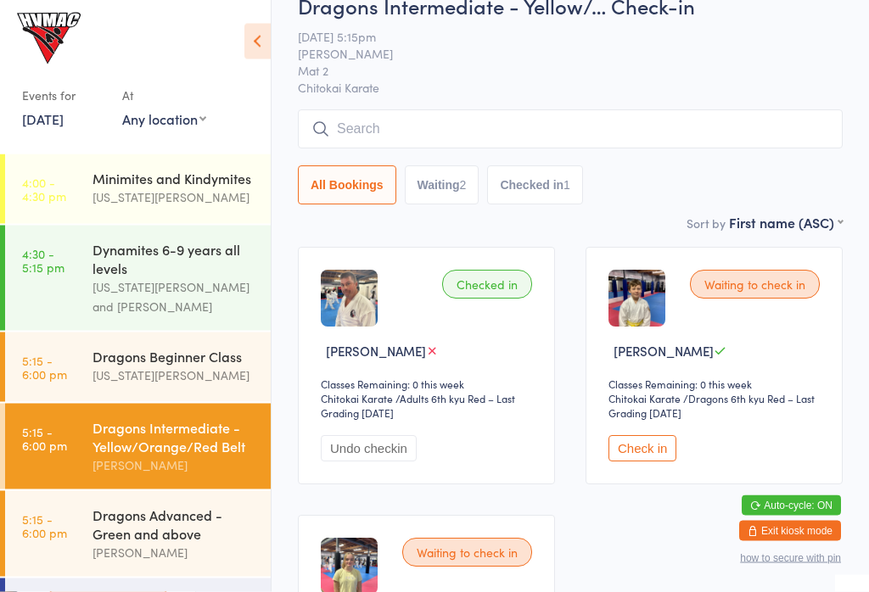
scroll to position [44, 0]
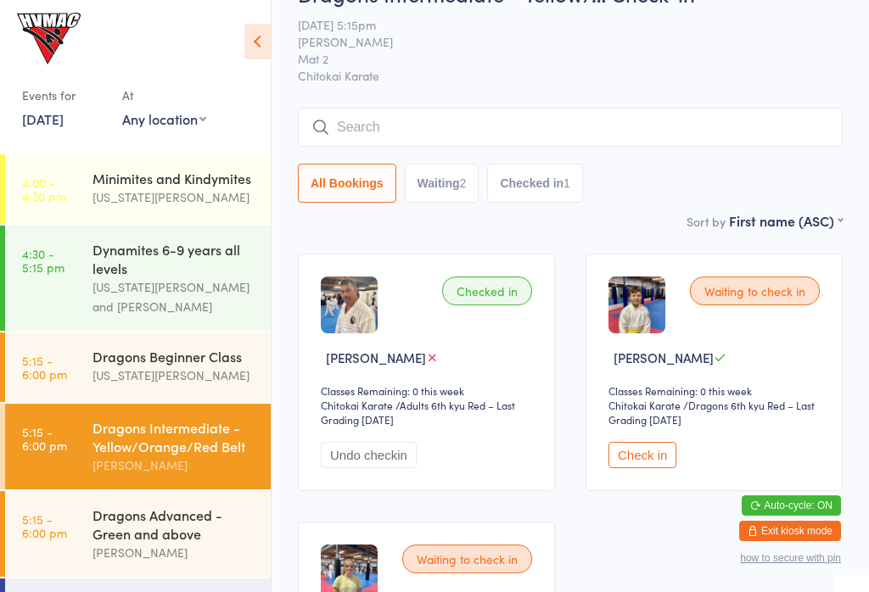
click at [478, 132] on input "search" at bounding box center [570, 127] width 545 height 39
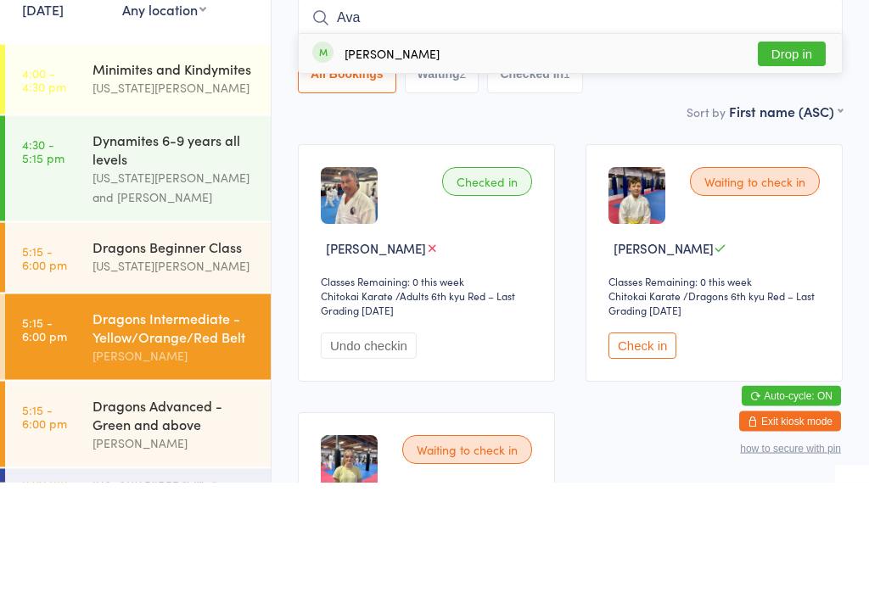
type input "Ava"
click at [796, 152] on button "Drop in" at bounding box center [792, 164] width 68 height 25
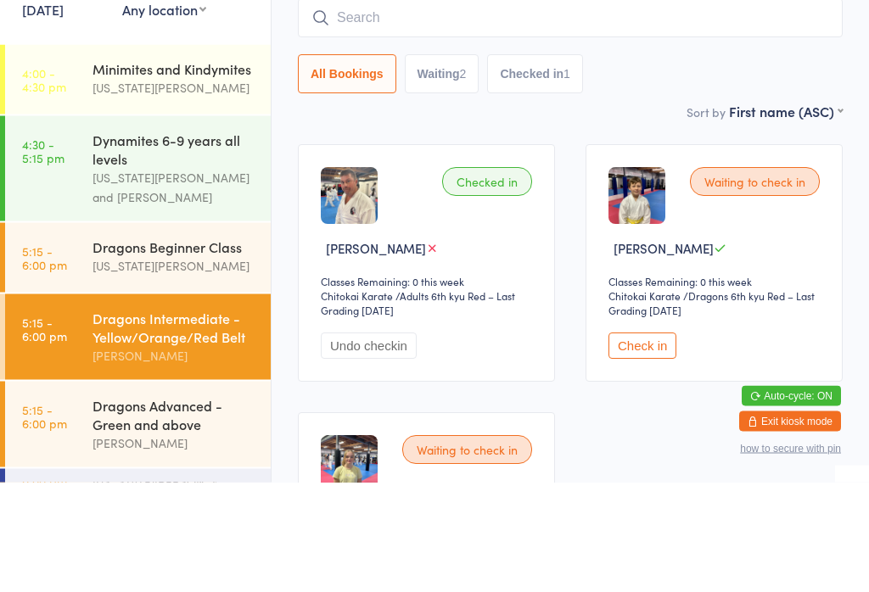
scroll to position [154, 0]
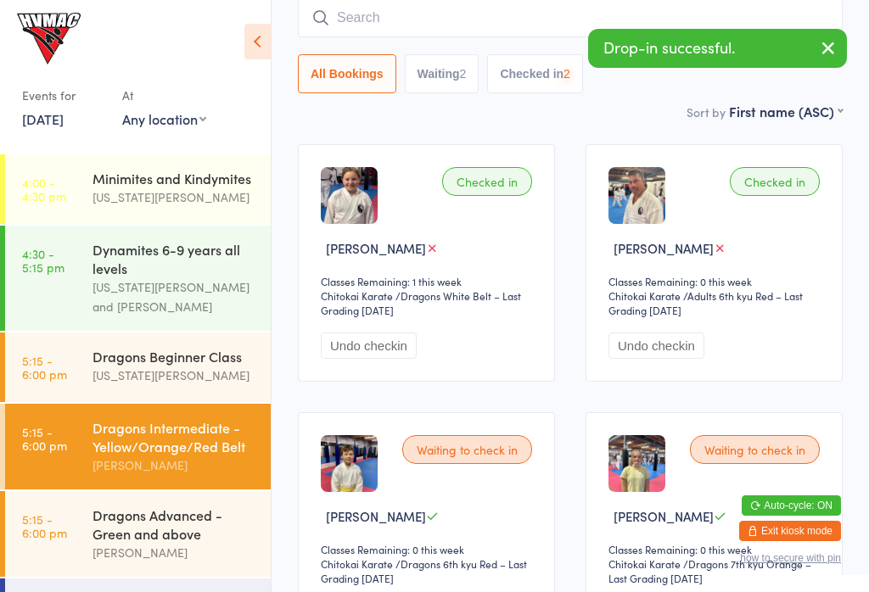
click at [689, 7] on input "search" at bounding box center [570, 17] width 545 height 39
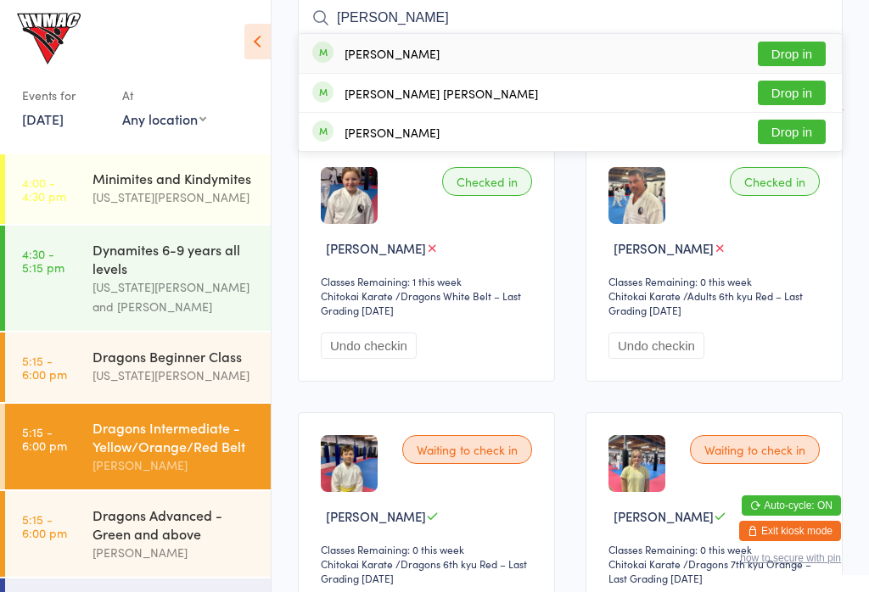
type input "[PERSON_NAME]"
click at [797, 51] on button "Drop in" at bounding box center [792, 54] width 68 height 25
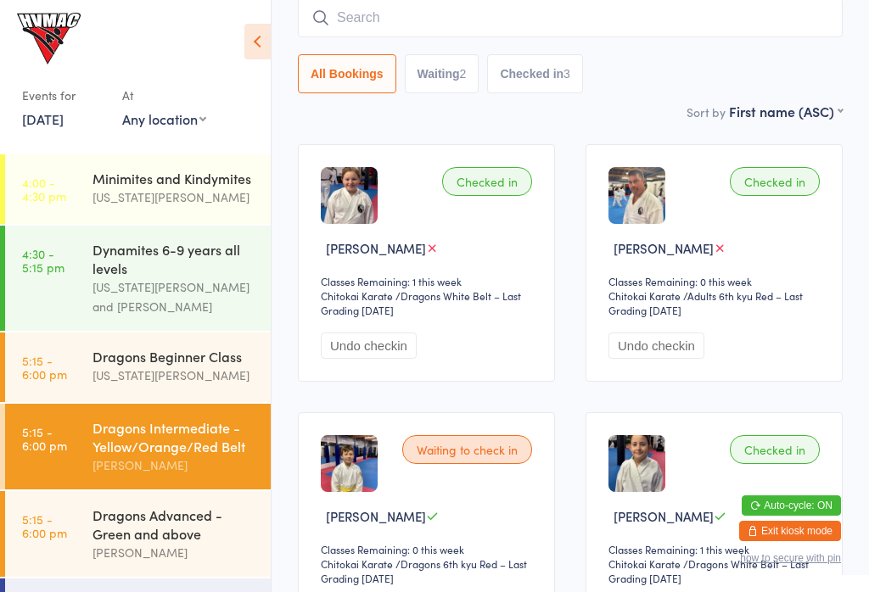
click at [200, 371] on div "[US_STATE][PERSON_NAME]" at bounding box center [174, 376] width 164 height 20
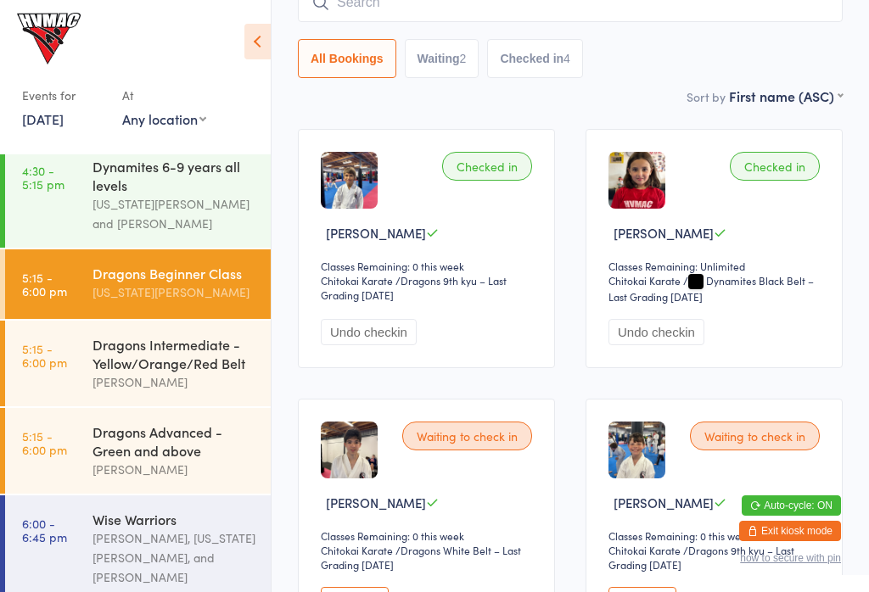
scroll to position [91, 0]
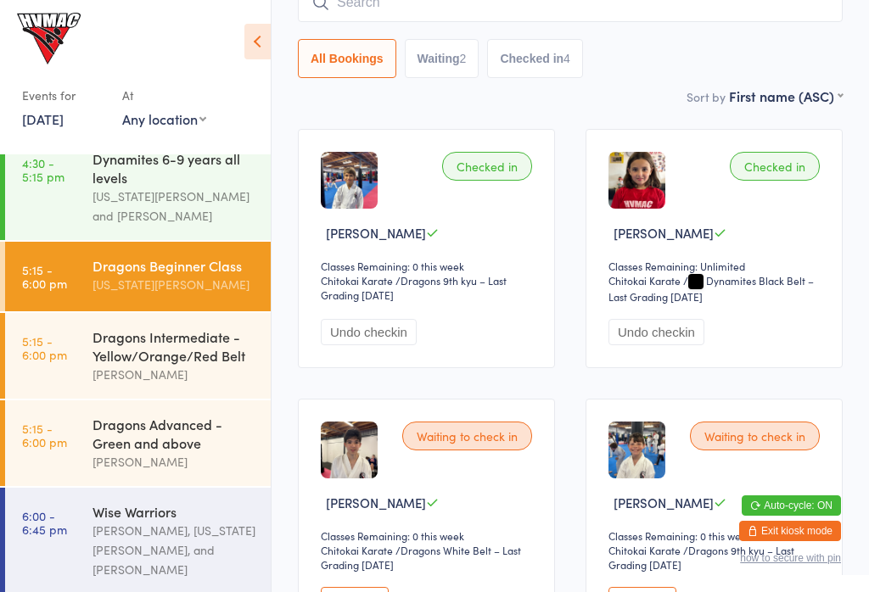
click at [229, 353] on div "Dragons Intermediate - Yellow/Orange/Red Belt" at bounding box center [174, 345] width 164 height 37
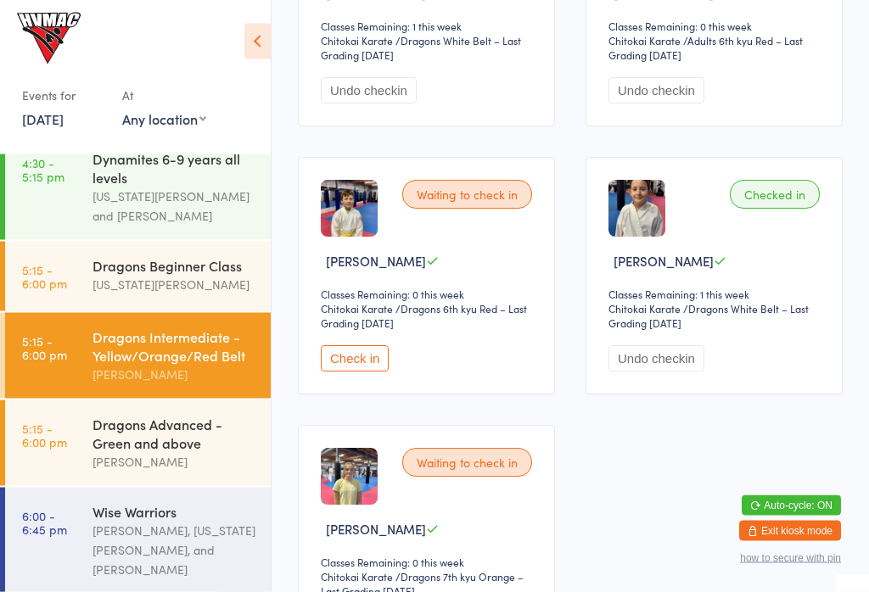
scroll to position [410, 0]
click at [152, 445] on div "Dragons Advanced - Green and above" at bounding box center [174, 433] width 164 height 37
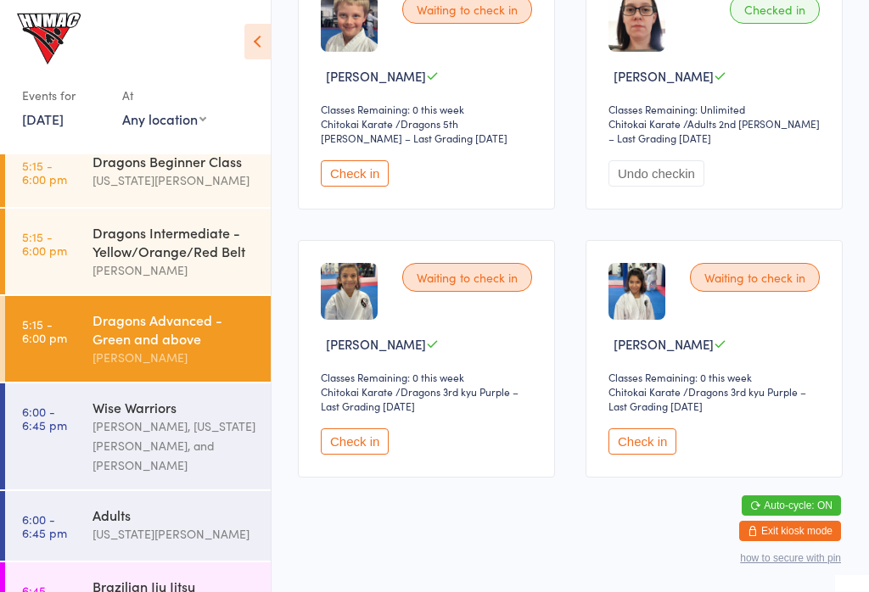
scroll to position [202, 0]
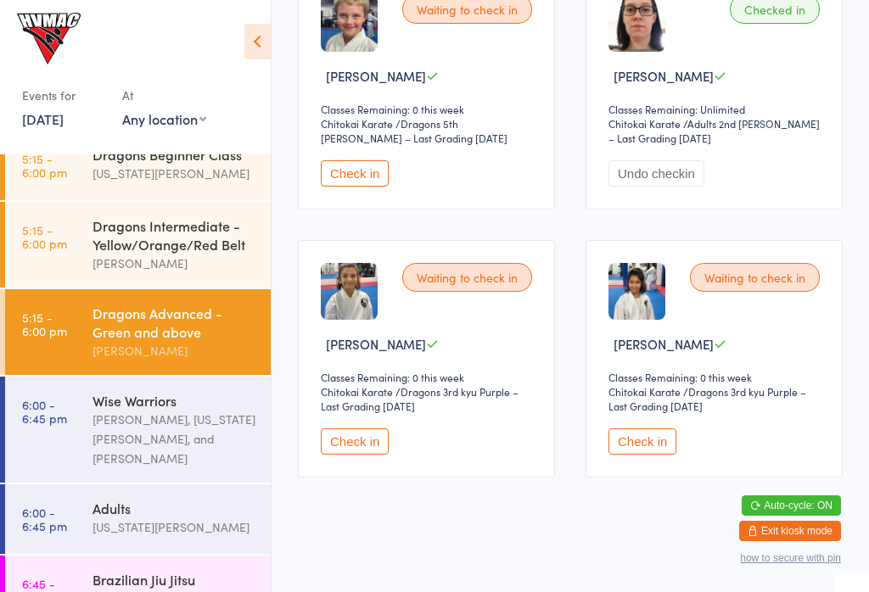
click at [203, 519] on div "[US_STATE][PERSON_NAME]" at bounding box center [174, 528] width 164 height 20
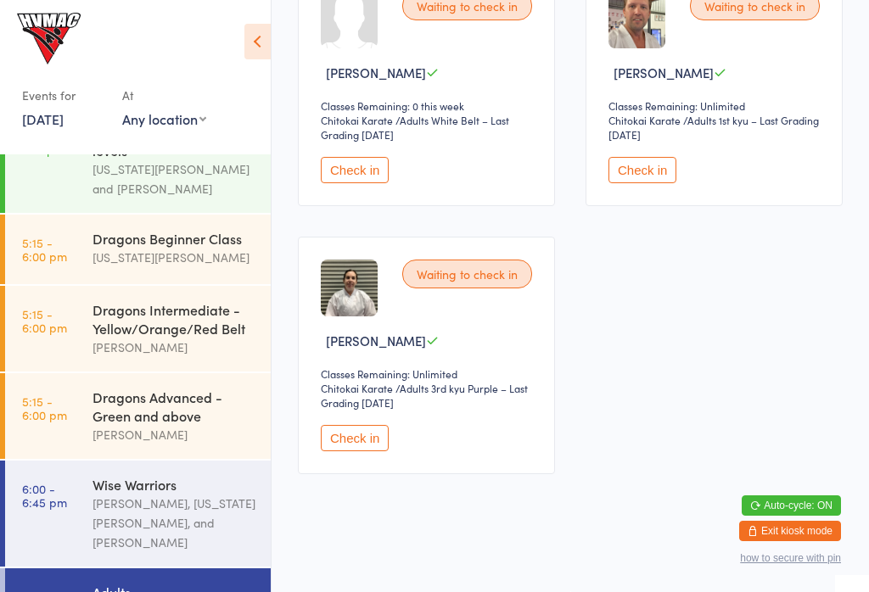
scroll to position [121, 0]
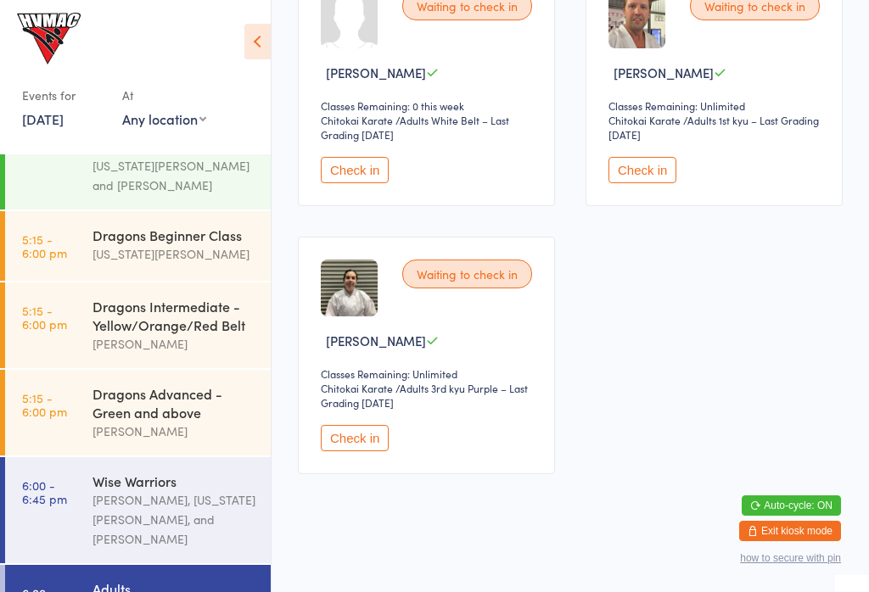
click at [221, 422] on div "Dragons Advanced - Green and above" at bounding box center [174, 402] width 164 height 37
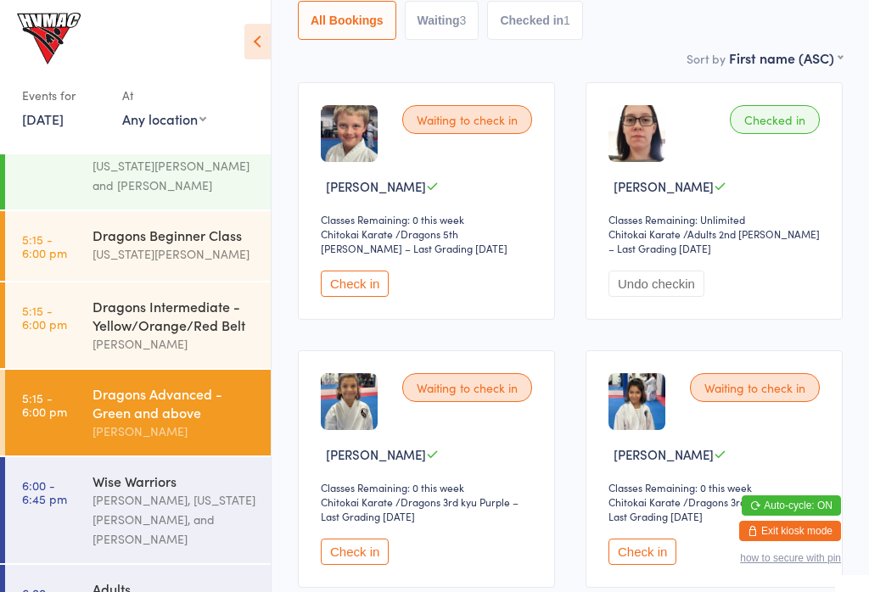
scroll to position [227, 0]
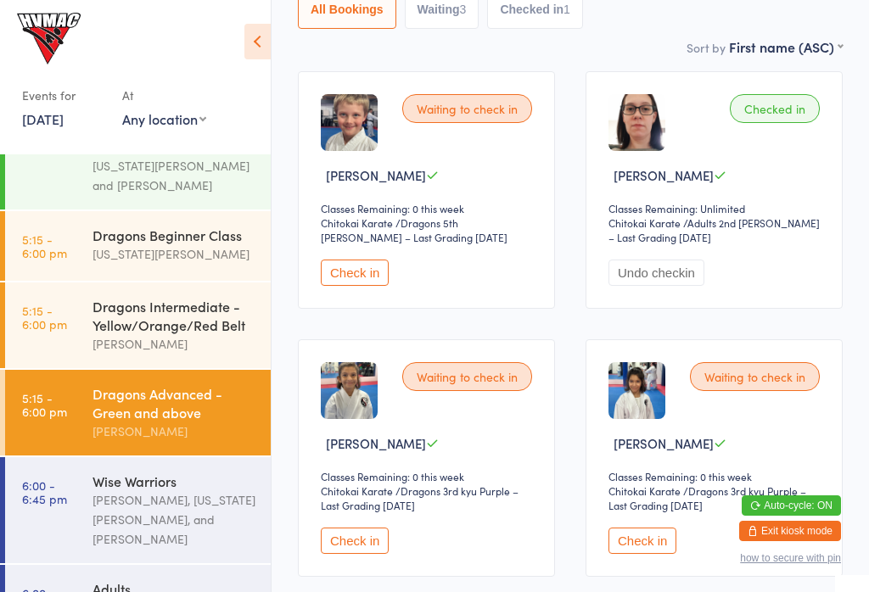
click at [373, 280] on button "Check in" at bounding box center [355, 273] width 68 height 26
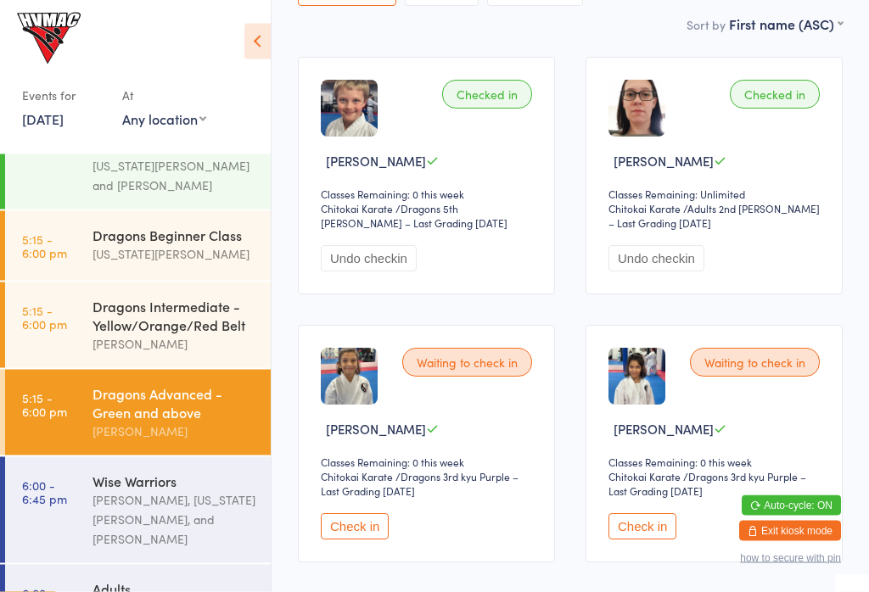
scroll to position [243, 0]
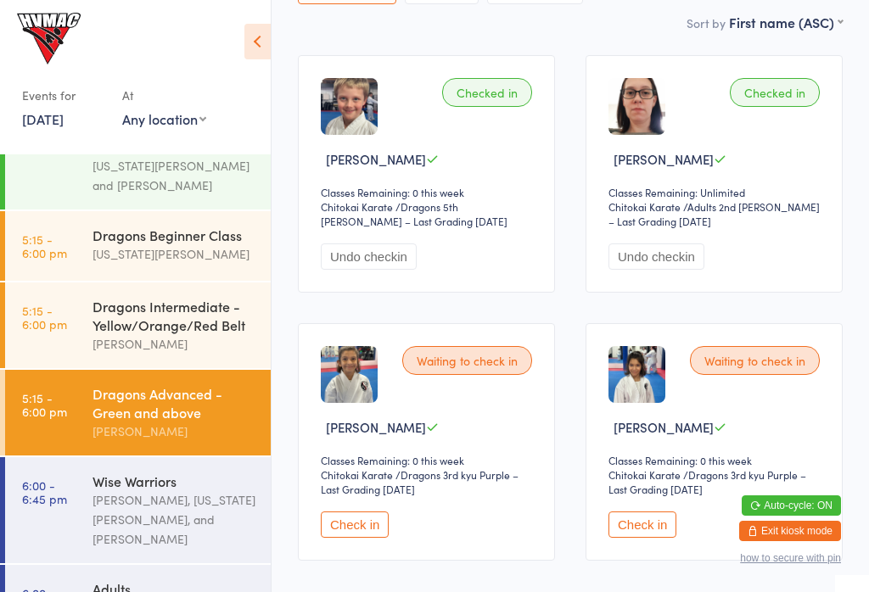
click at [365, 538] on button "Check in" at bounding box center [355, 525] width 68 height 26
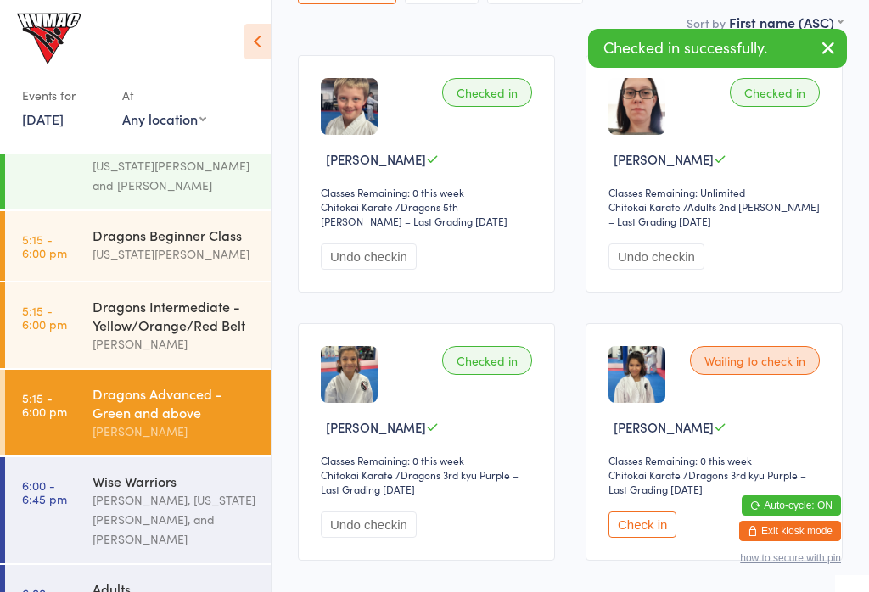
click at [646, 561] on div "Waiting to check in [PERSON_NAME] Classes Remaining: 0 this week Chitokai Karat…" at bounding box center [713, 442] width 257 height 238
click at [655, 533] on button "Check in" at bounding box center [642, 525] width 68 height 26
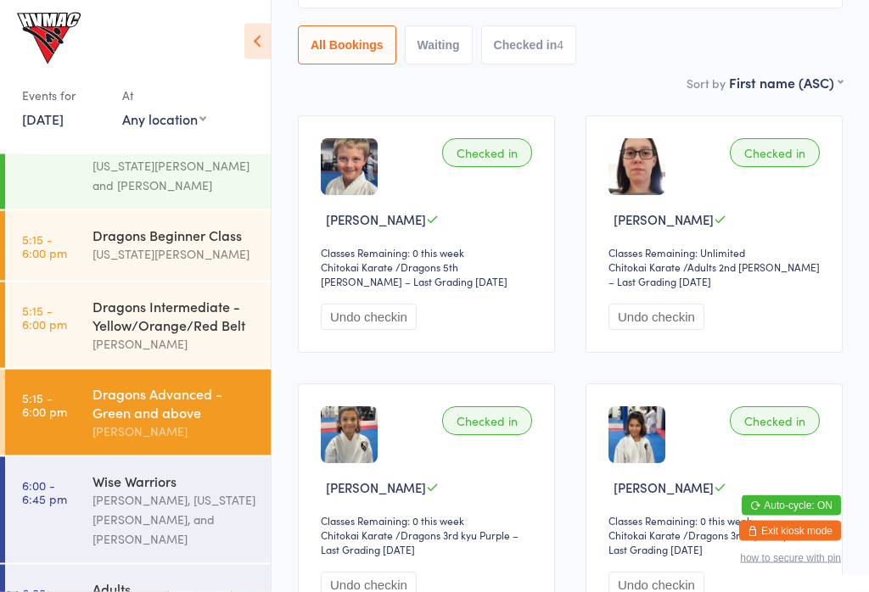
scroll to position [185, 0]
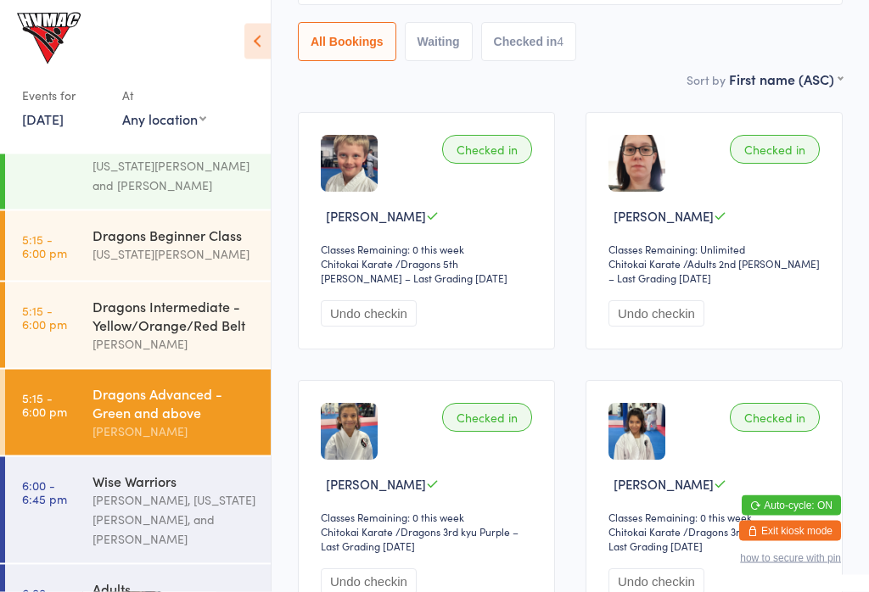
click at [182, 322] on div "Dragons Intermediate - Yellow/Orange/Red Belt" at bounding box center [174, 315] width 164 height 37
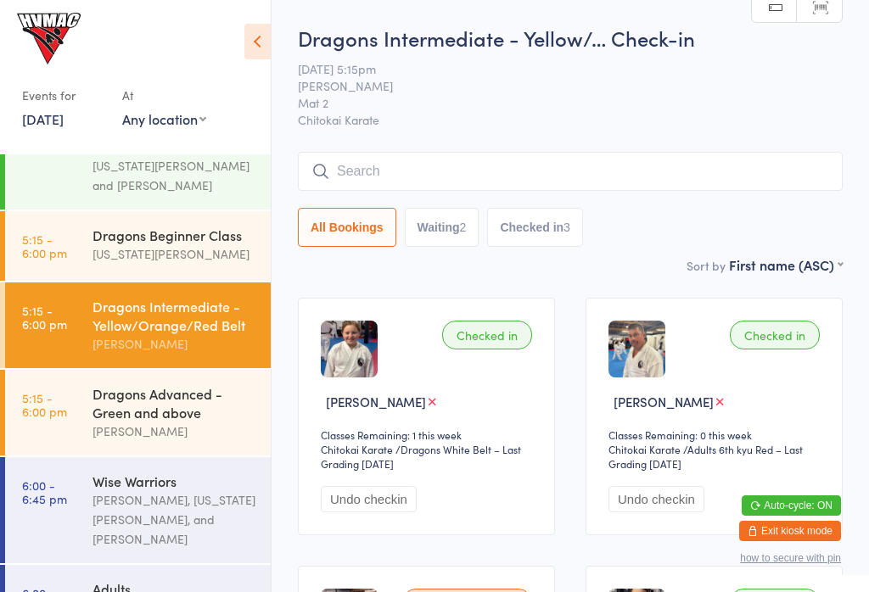
click at [154, 243] on div "Dragons Beginner Class" at bounding box center [174, 235] width 164 height 19
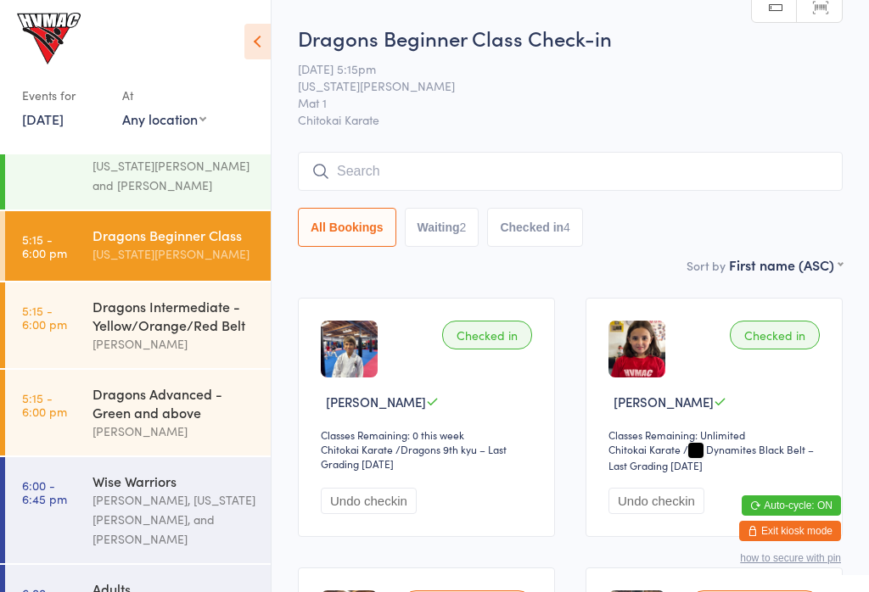
click at [523, 165] on input "search" at bounding box center [570, 171] width 545 height 39
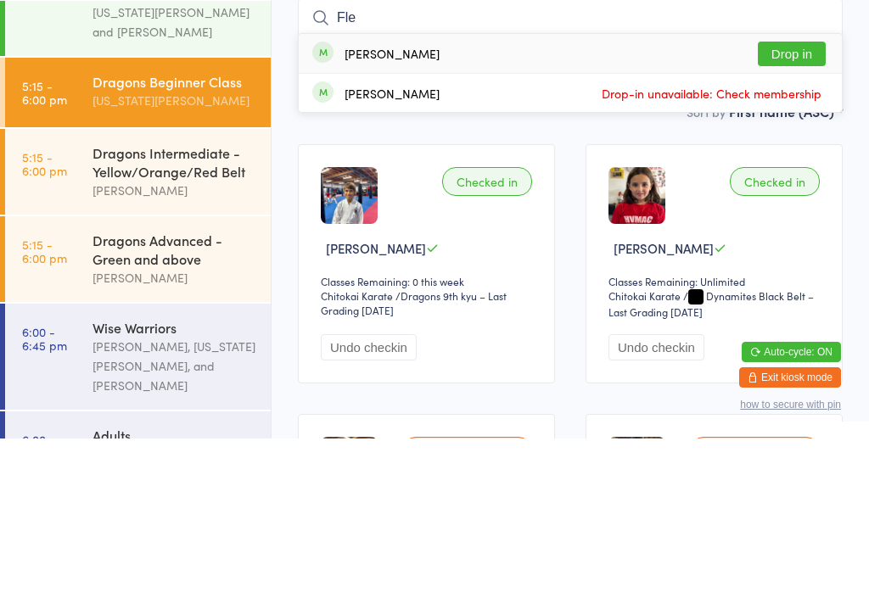
type input "Fle"
click at [803, 195] on button "Drop in" at bounding box center [792, 207] width 68 height 25
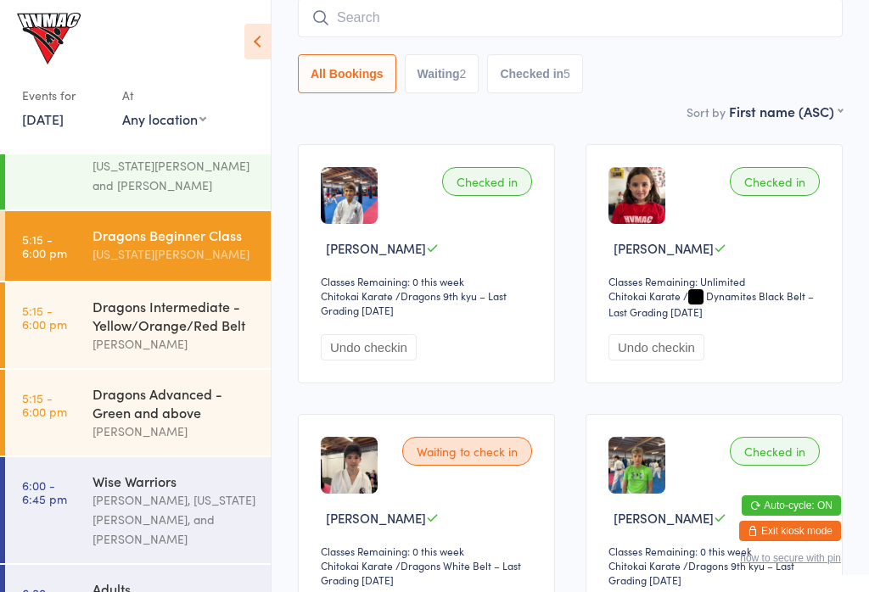
click at [163, 323] on div "Dragons Intermediate - Yellow/Orange/Red Belt" at bounding box center [174, 315] width 164 height 37
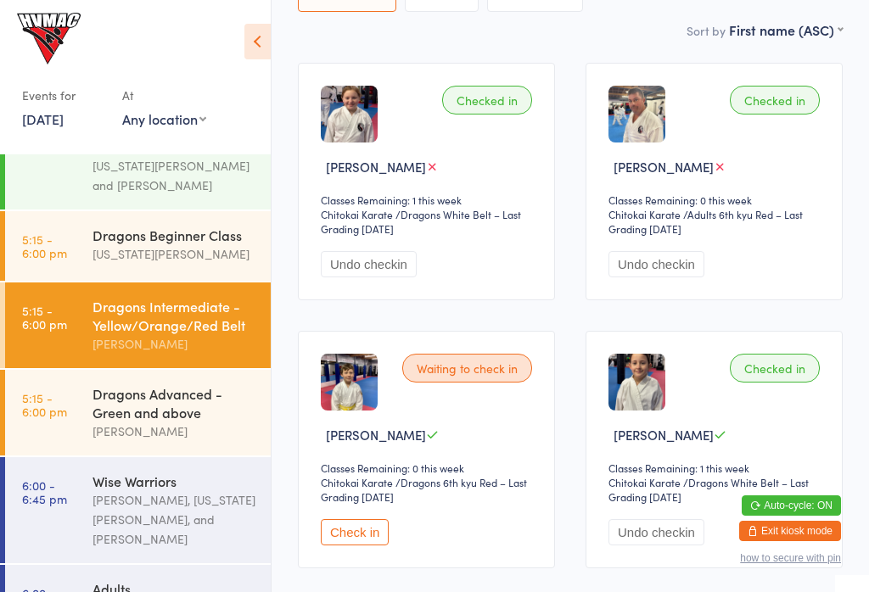
scroll to position [249, 0]
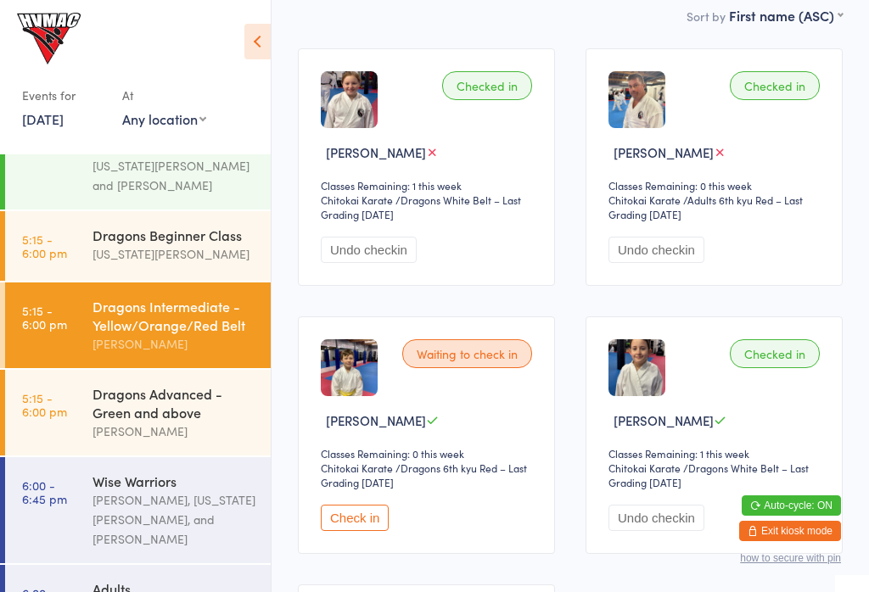
click at [358, 518] on button "Check in" at bounding box center [355, 518] width 68 height 26
click at [56, 265] on link "5:15 - 6:00 pm Dragons Beginner Class [US_STATE][PERSON_NAME]" at bounding box center [138, 246] width 266 height 70
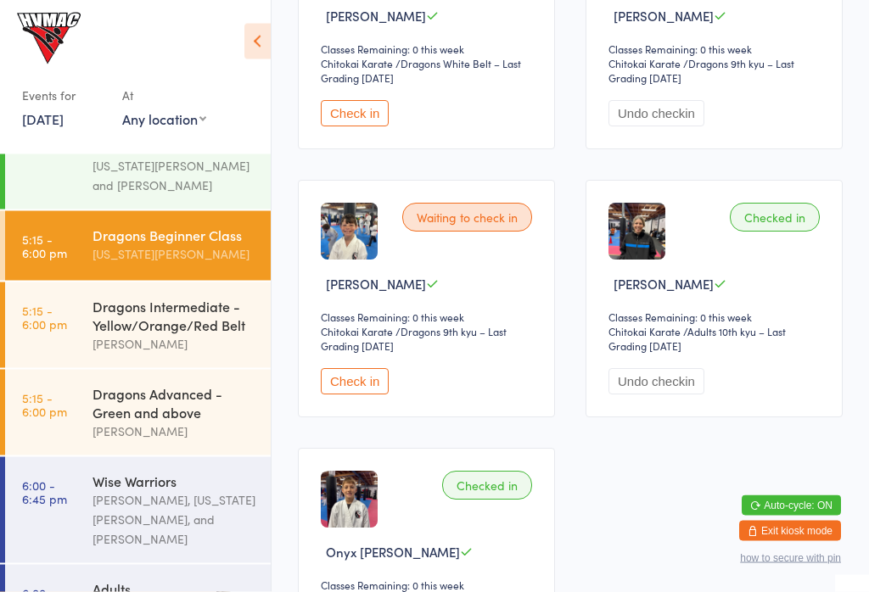
click at [352, 390] on button "Check in" at bounding box center [355, 382] width 68 height 26
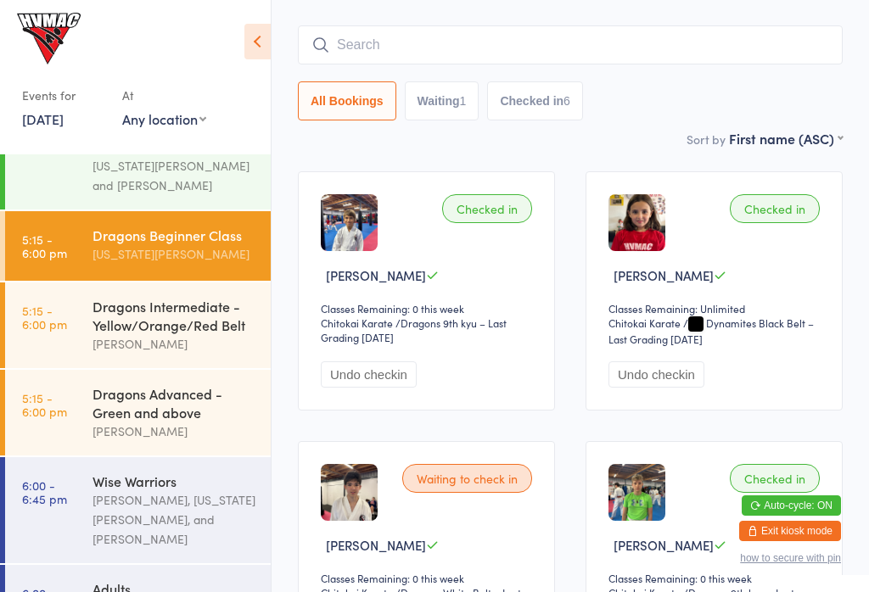
scroll to position [129, 0]
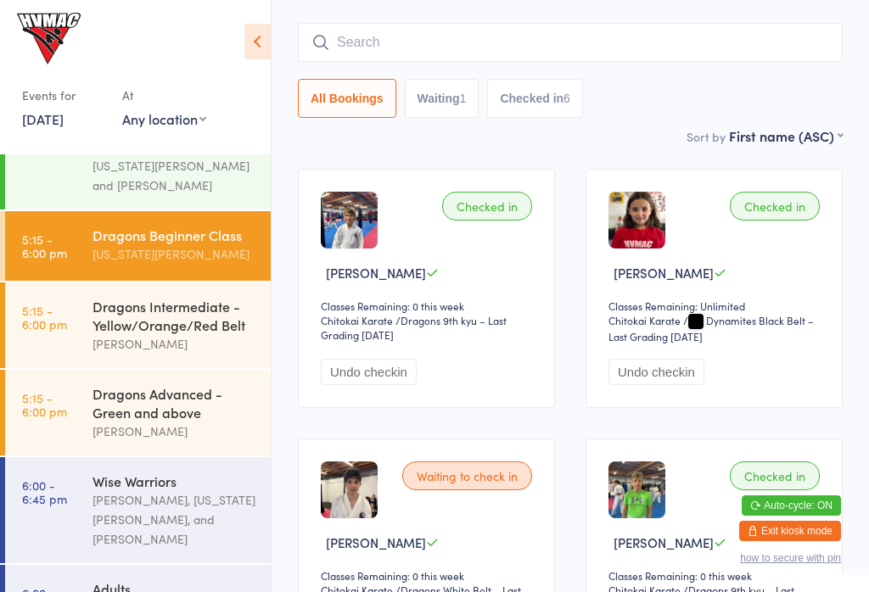
click at [154, 408] on div "Dragons Advanced - Green and above" at bounding box center [174, 402] width 164 height 37
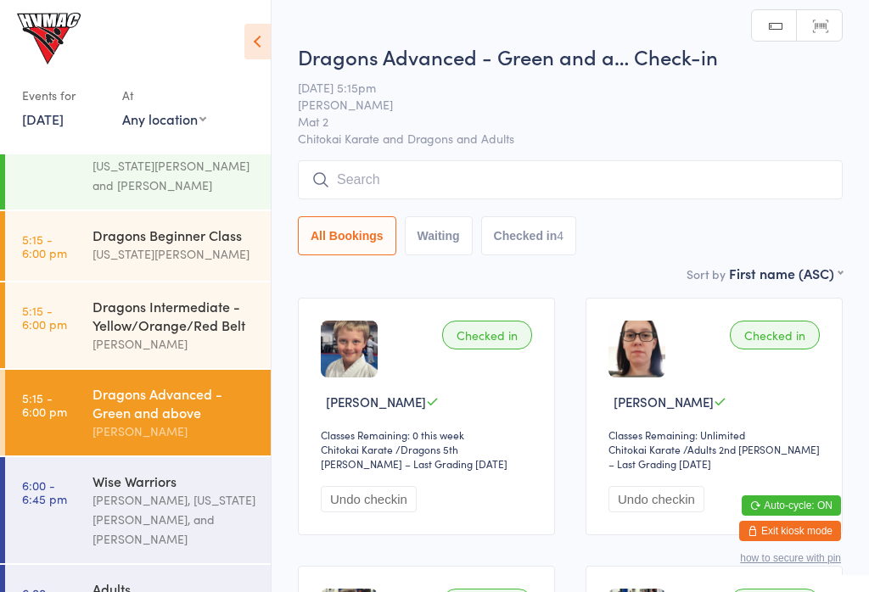
click at [199, 259] on div "[US_STATE][PERSON_NAME]" at bounding box center [174, 254] width 164 height 20
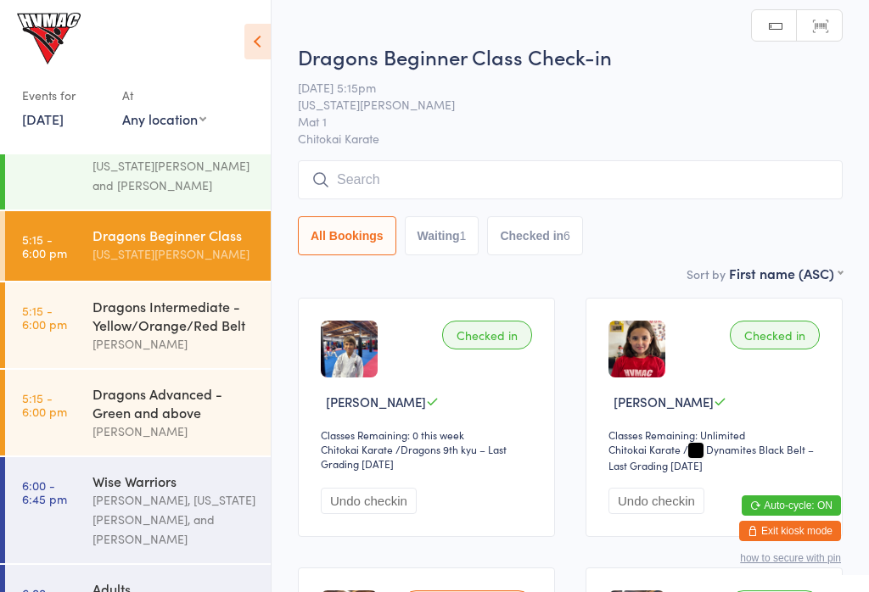
click at [658, 514] on button "Undo checkin" at bounding box center [656, 501] width 96 height 26
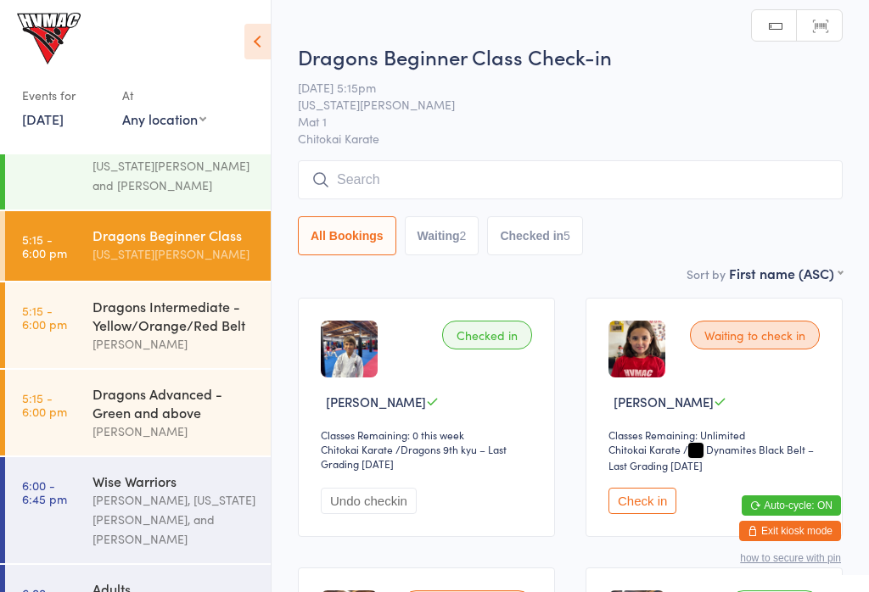
click at [149, 420] on div "Dragons Advanced - Green and above" at bounding box center [174, 402] width 164 height 37
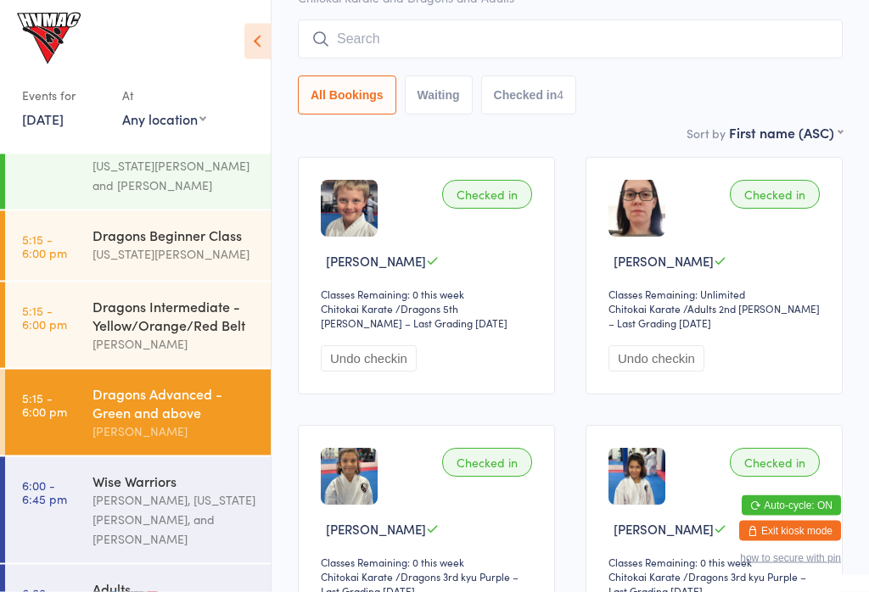
click at [741, 42] on input "search" at bounding box center [570, 39] width 545 height 39
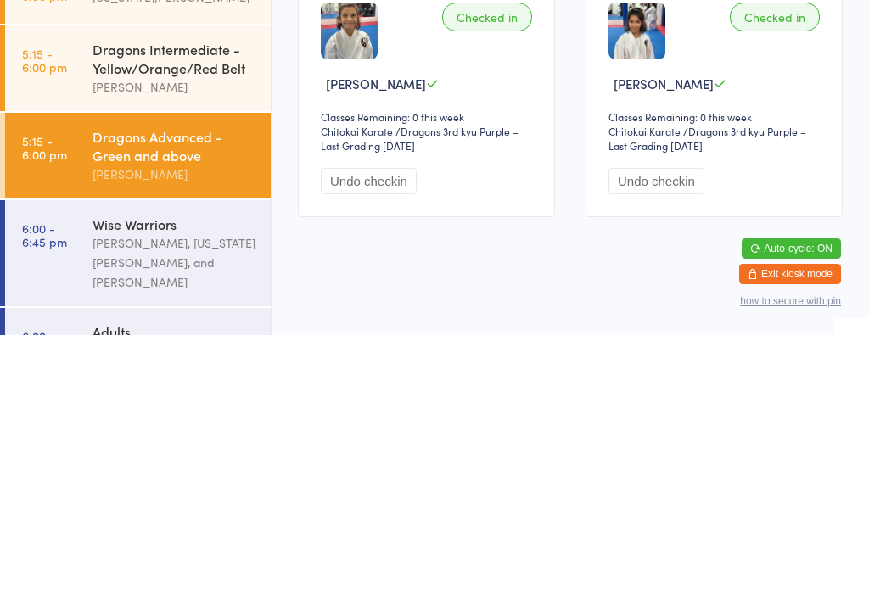
scroll to position [37, 0]
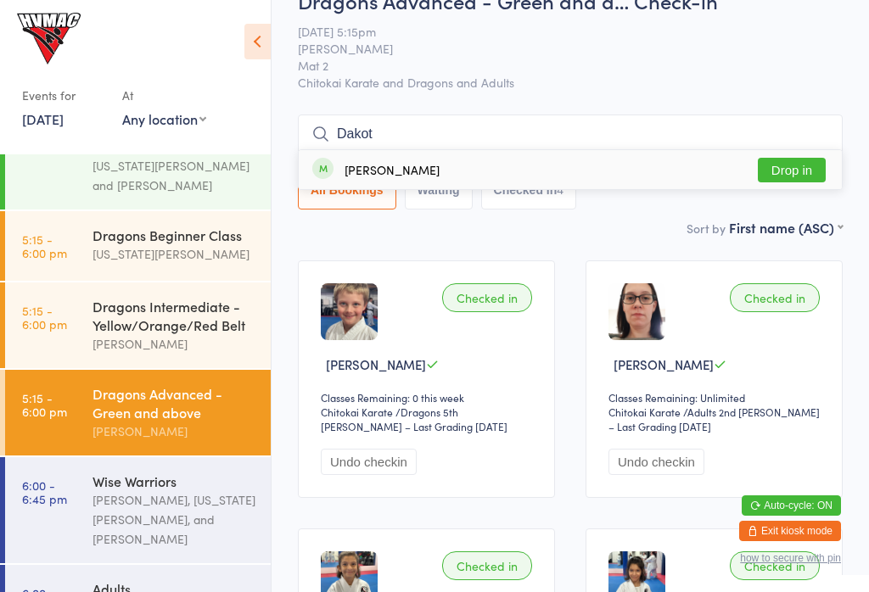
type input "Dakot"
click at [794, 180] on button "Drop in" at bounding box center [792, 170] width 68 height 25
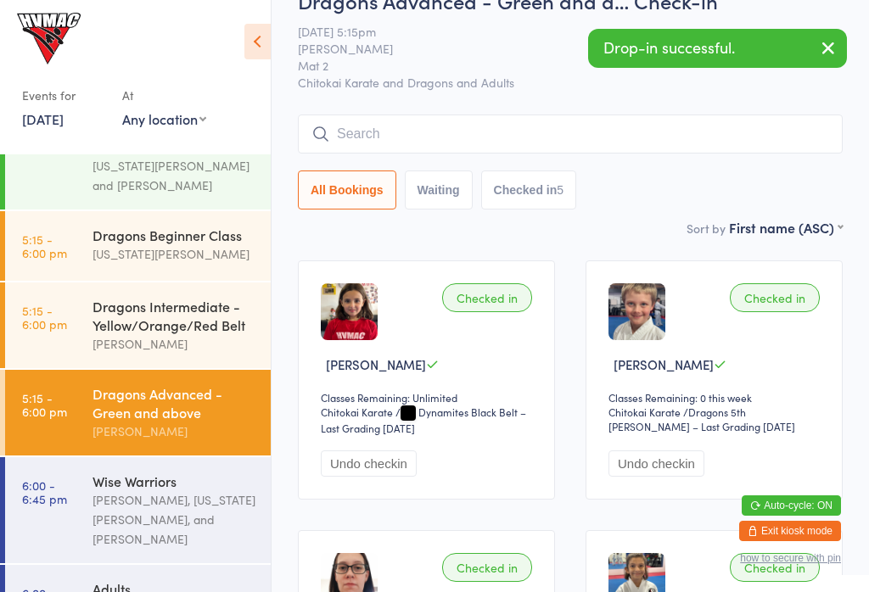
click at [26, 255] on time "5:15 - 6:00 pm" at bounding box center [44, 245] width 45 height 27
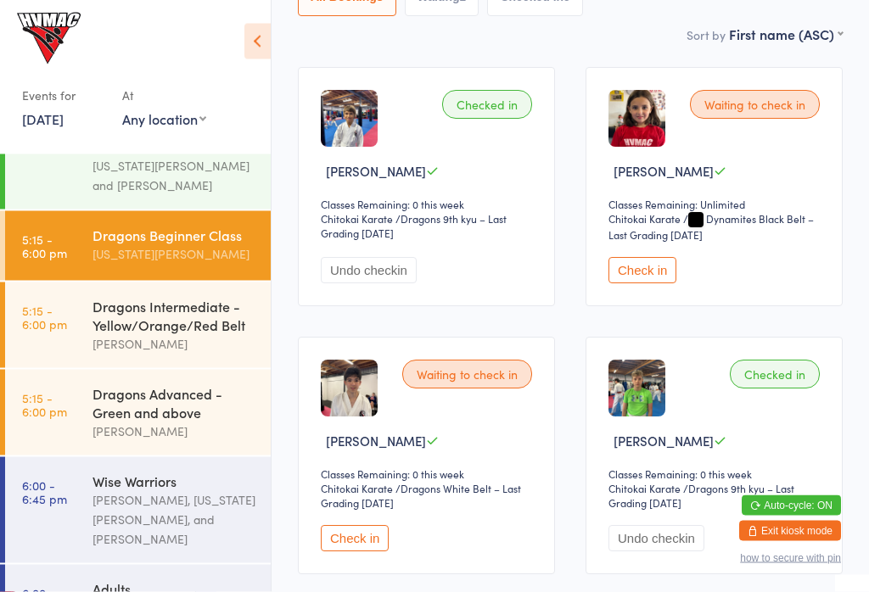
scroll to position [232, 0]
click at [371, 538] on button "Check in" at bounding box center [355, 537] width 68 height 26
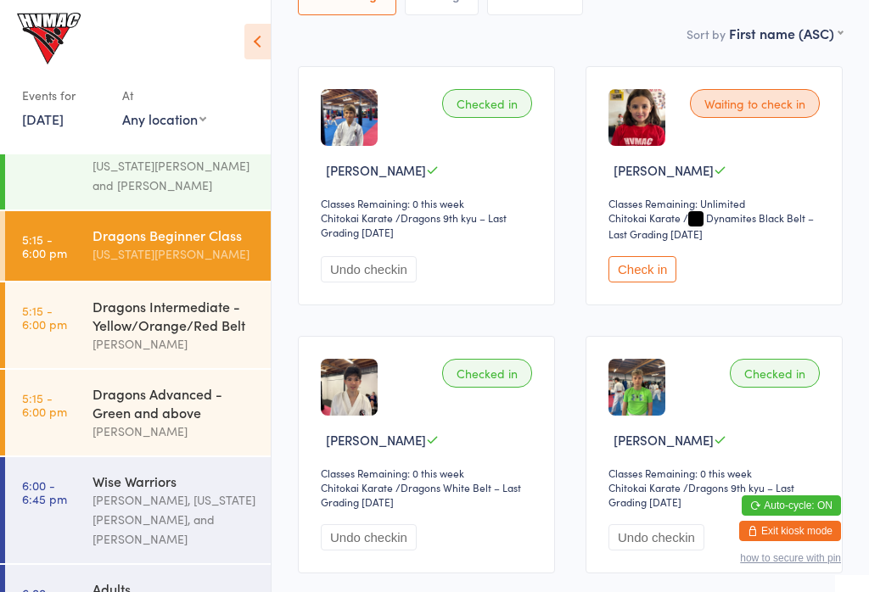
click at [625, 273] on button "Check in" at bounding box center [642, 269] width 68 height 26
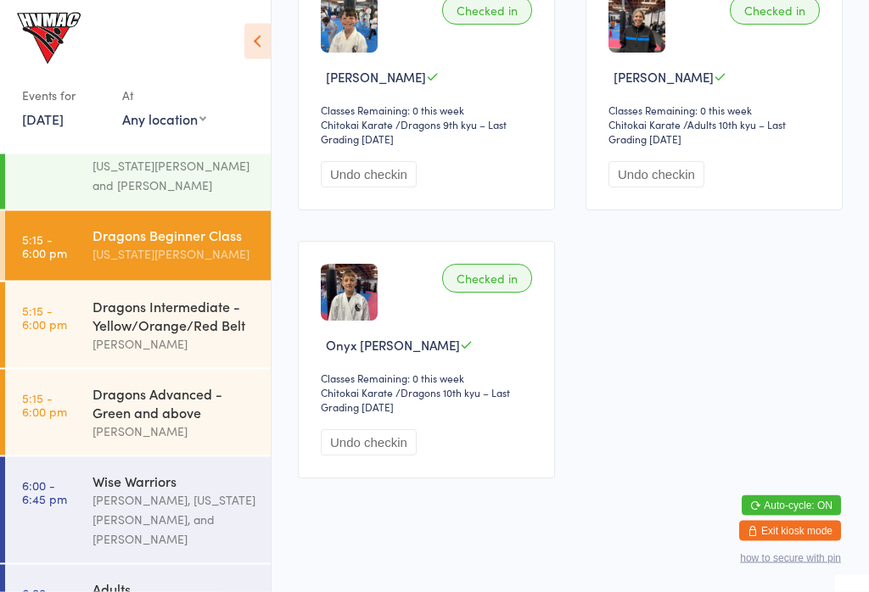
scroll to position [870, 0]
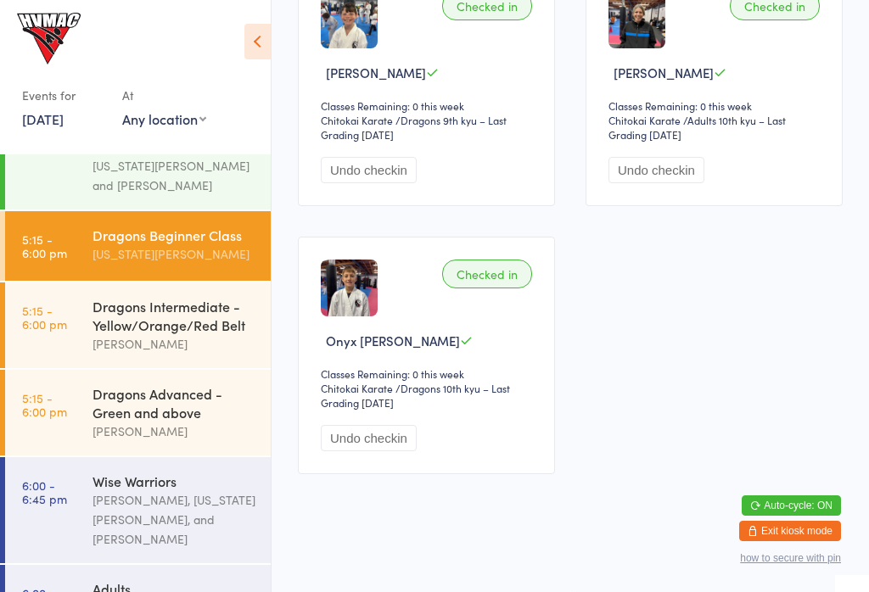
click at [100, 417] on div "Dragons Advanced - Green and above" at bounding box center [174, 402] width 164 height 37
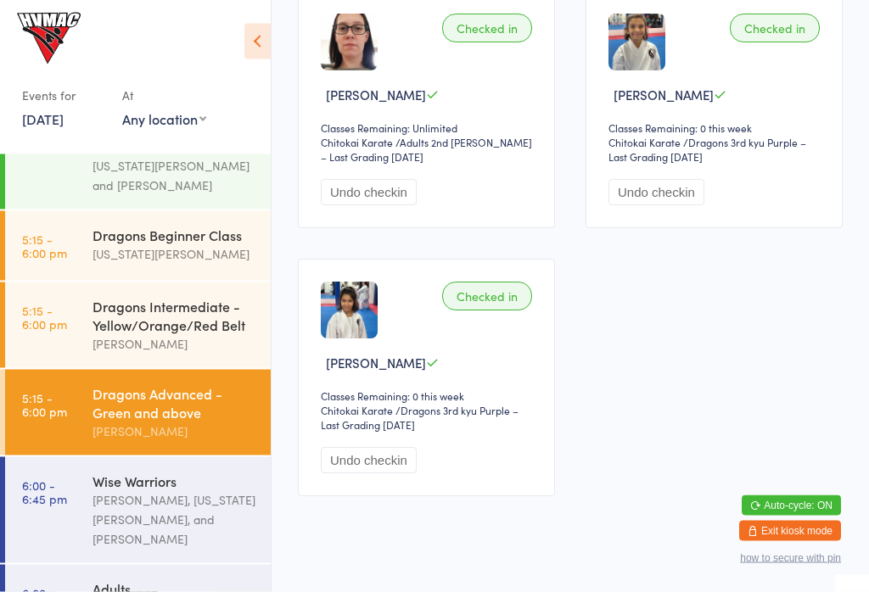
scroll to position [598, 0]
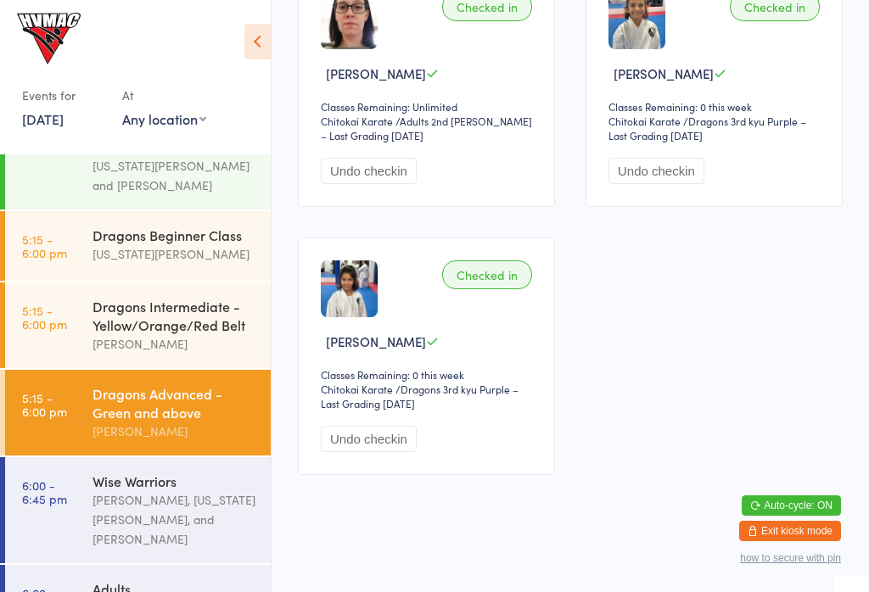
click at [115, 507] on div "[PERSON_NAME], [US_STATE][PERSON_NAME], and [PERSON_NAME]" at bounding box center [174, 519] width 164 height 59
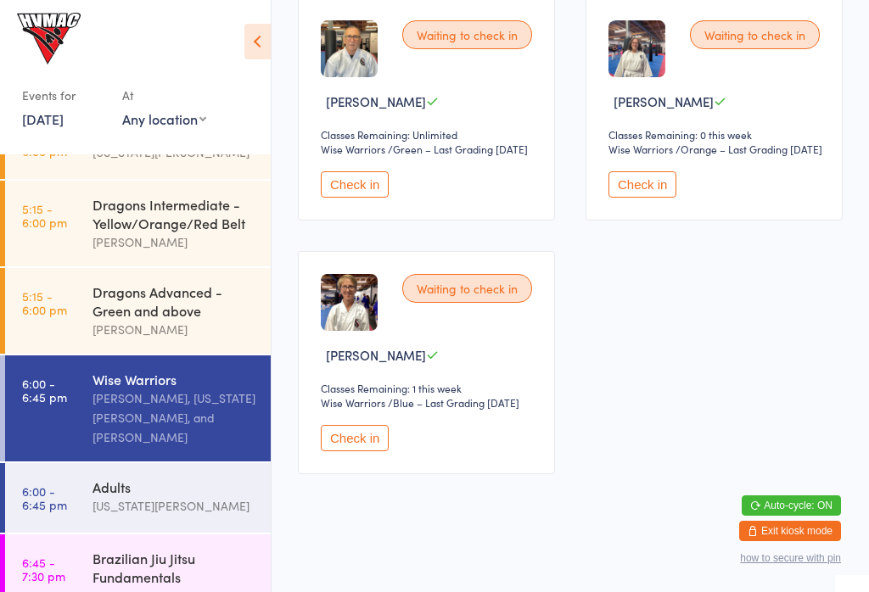
scroll to position [222, 0]
click at [118, 483] on div "Adults" at bounding box center [174, 487] width 164 height 19
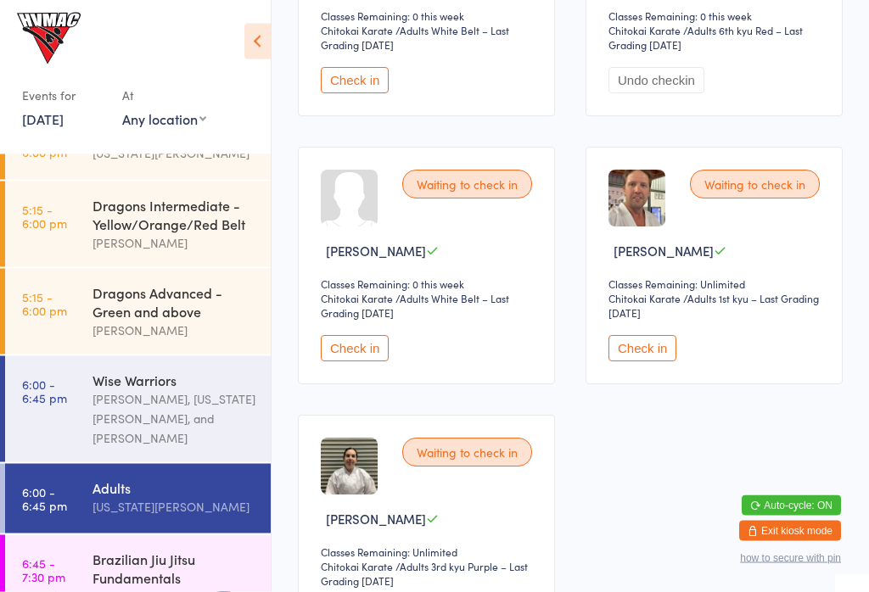
scroll to position [687, 0]
click at [639, 353] on button "Check in" at bounding box center [642, 348] width 68 height 26
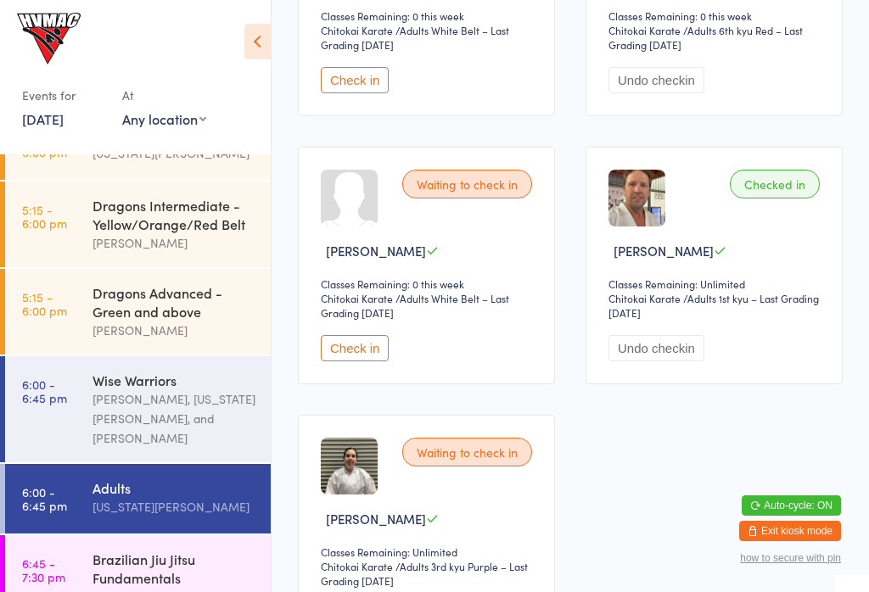
click at [140, 411] on div "[PERSON_NAME], [US_STATE][PERSON_NAME], and [PERSON_NAME]" at bounding box center [174, 418] width 164 height 59
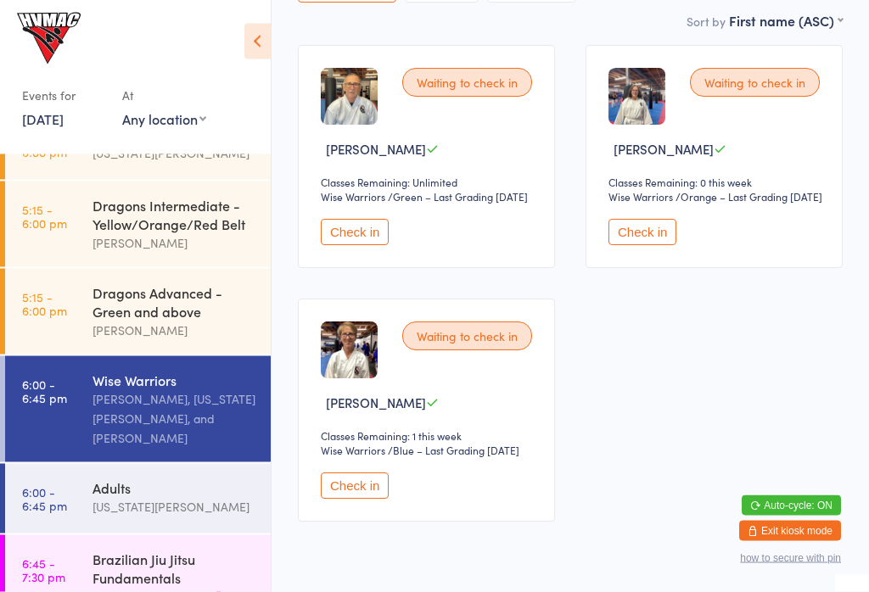
click at [640, 246] on button "Check in" at bounding box center [642, 233] width 68 height 26
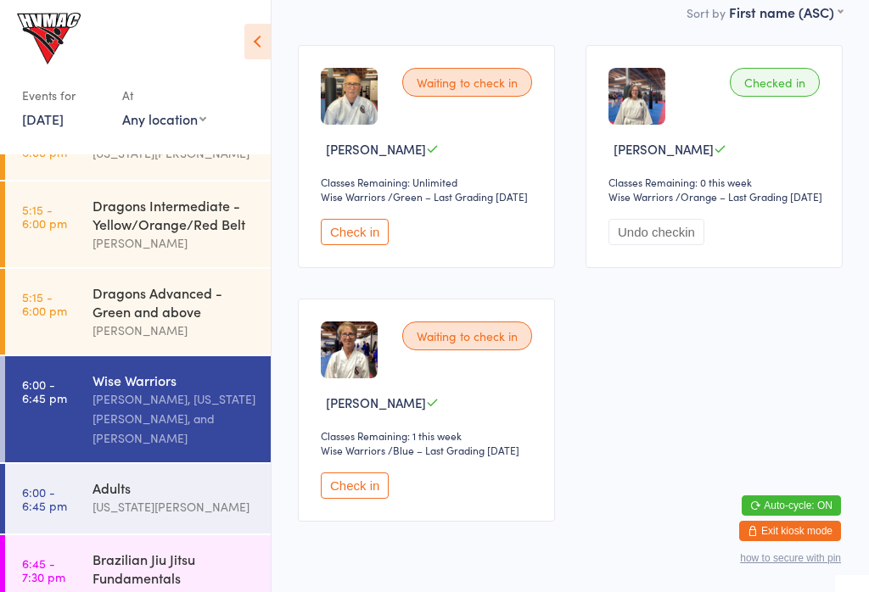
scroll to position [326, 0]
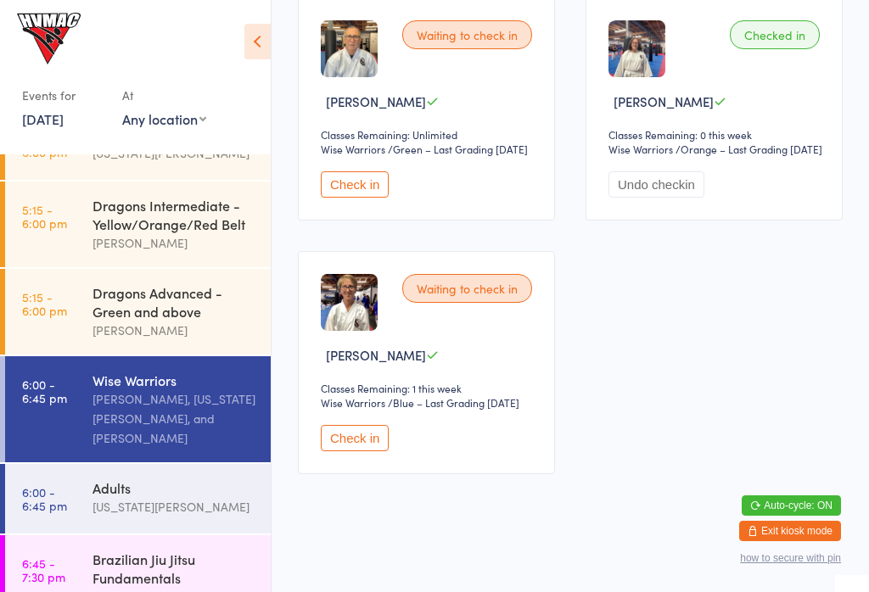
click at [132, 499] on div "[US_STATE][PERSON_NAME]" at bounding box center [174, 507] width 164 height 20
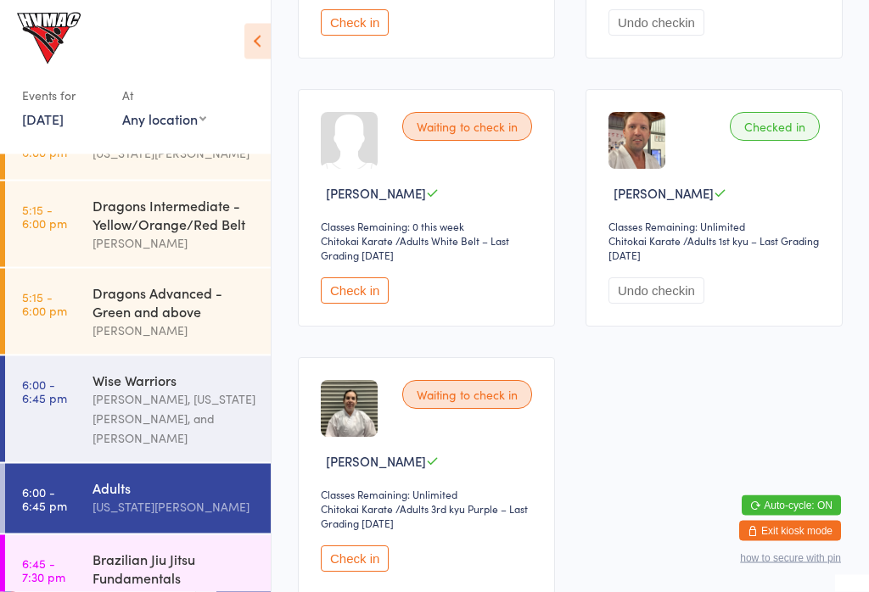
scroll to position [749, 0]
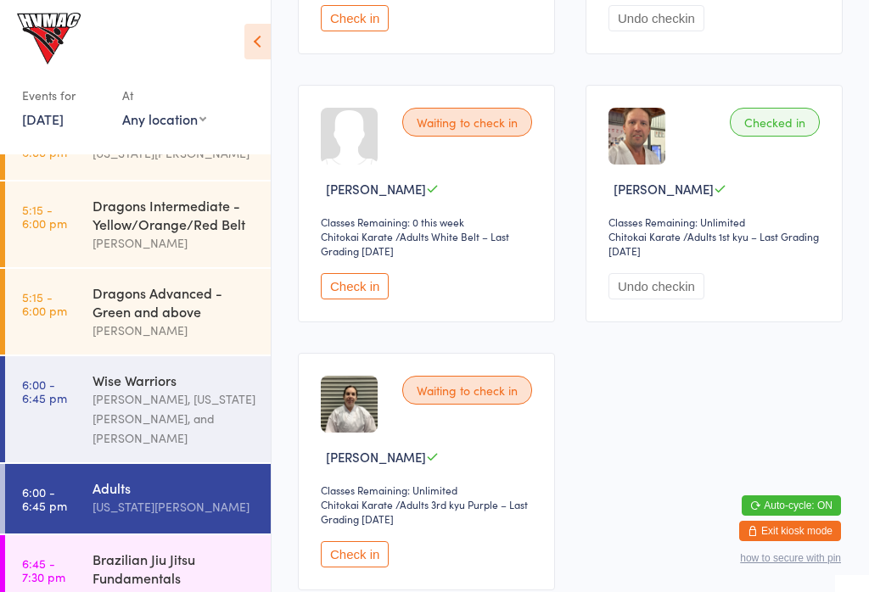
click at [356, 568] on button "Check in" at bounding box center [355, 554] width 68 height 26
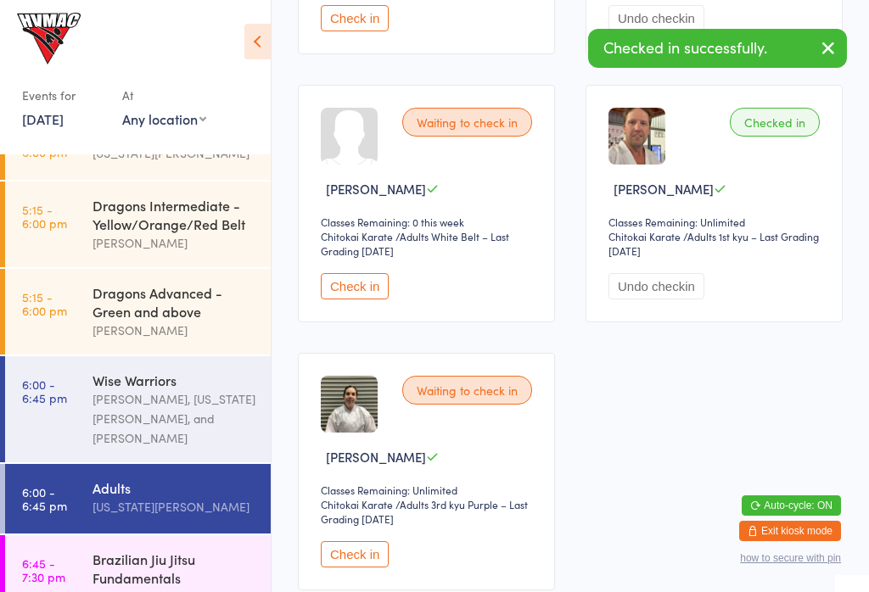
click at [182, 575] on div "Brazilian Jiu Jitsu Fundamentals" at bounding box center [174, 568] width 164 height 37
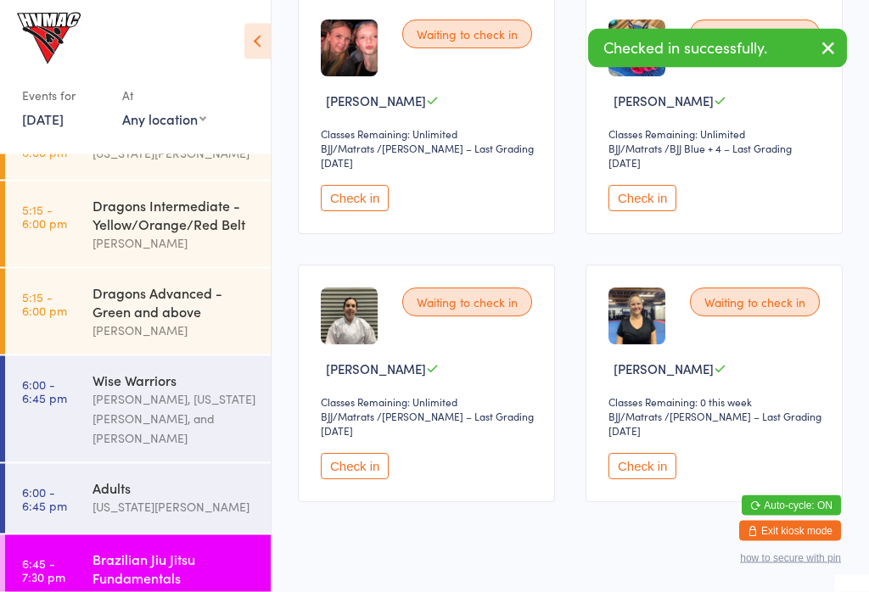
scroll to position [301, 0]
click at [350, 476] on button "Check in" at bounding box center [355, 466] width 68 height 26
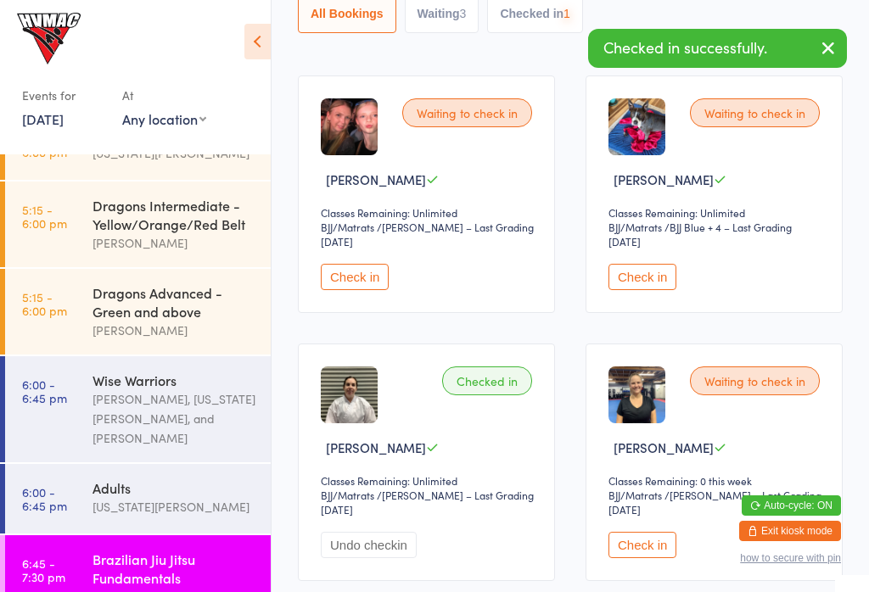
scroll to position [0, 0]
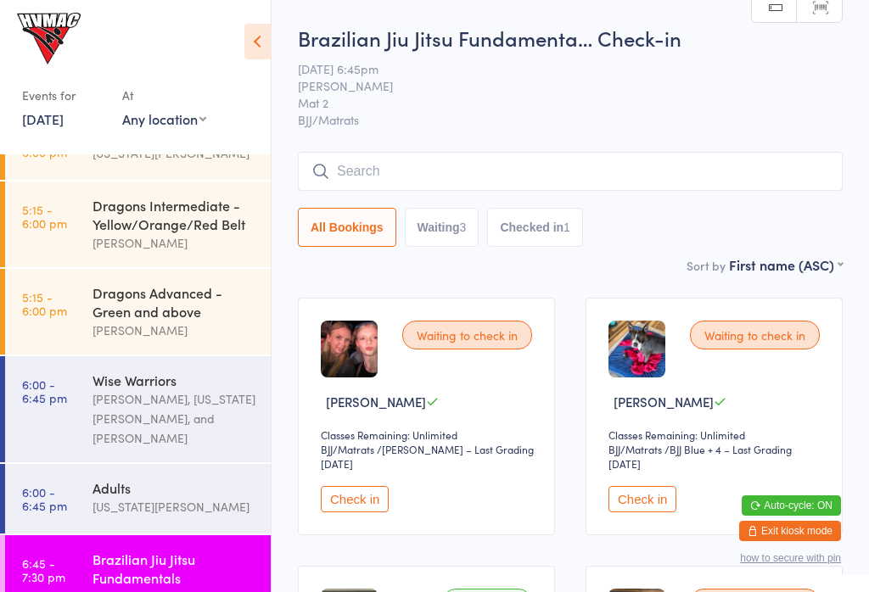
click at [257, 48] on icon at bounding box center [257, 42] width 26 height 36
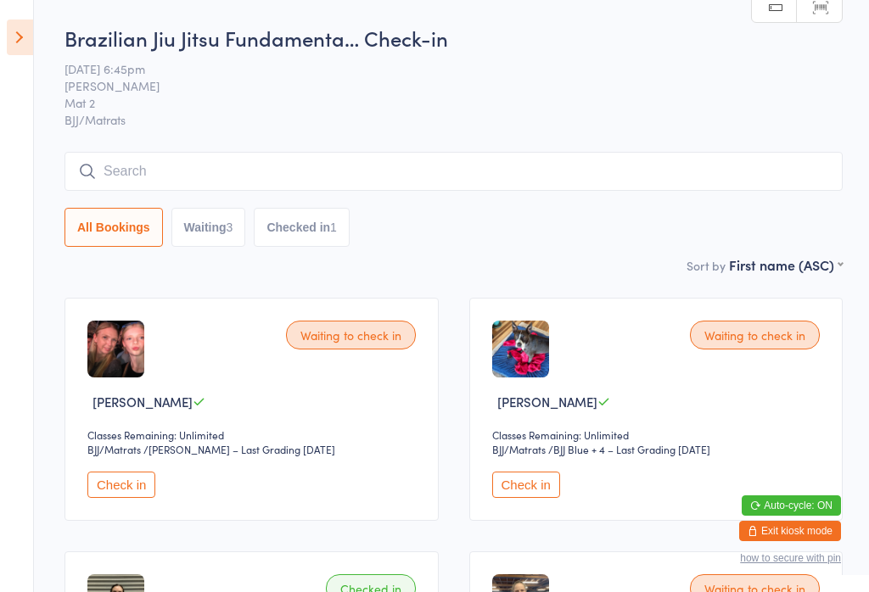
click at [28, 31] on icon at bounding box center [20, 38] width 26 height 36
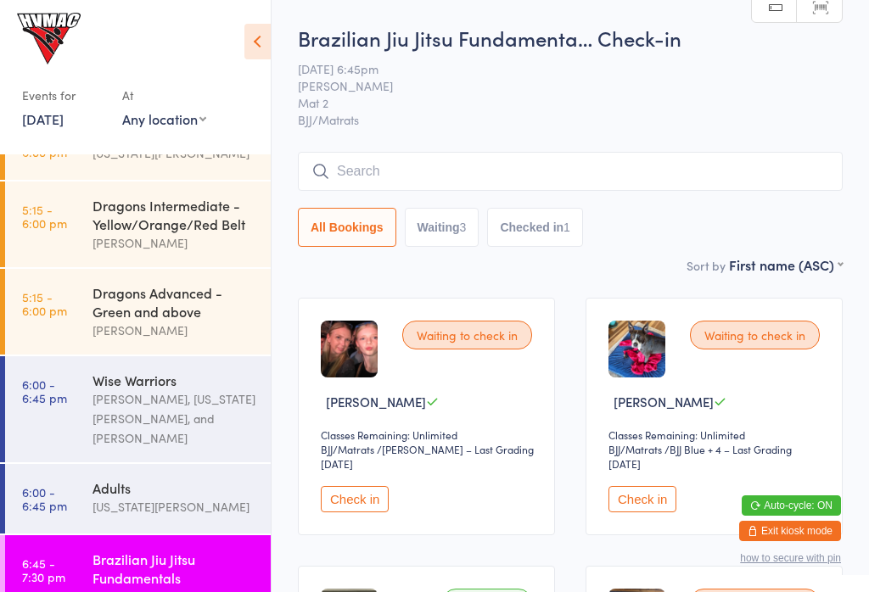
click at [184, 485] on div "Adults" at bounding box center [174, 487] width 164 height 19
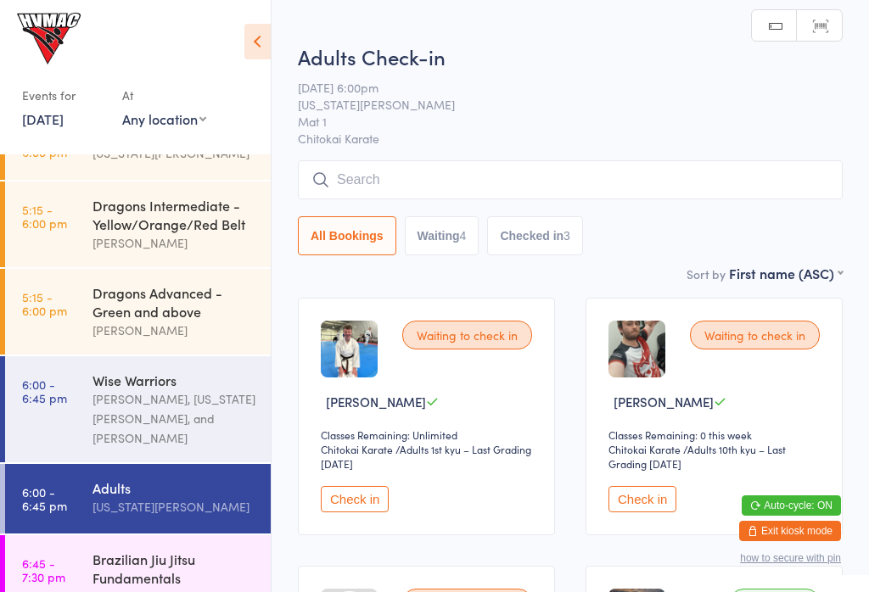
click at [349, 505] on button "Check in" at bounding box center [355, 499] width 68 height 26
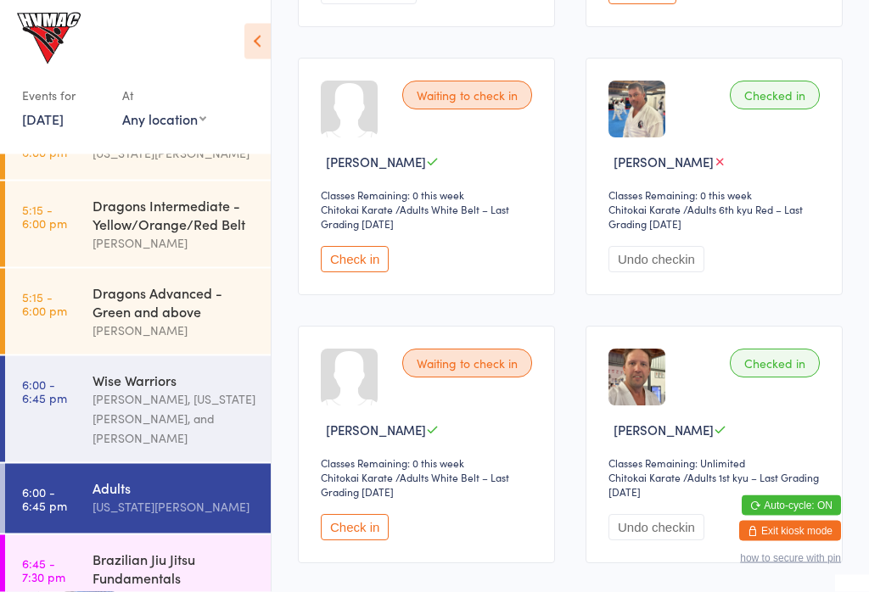
scroll to position [508, 0]
click at [344, 271] on button "Check in" at bounding box center [355, 259] width 68 height 26
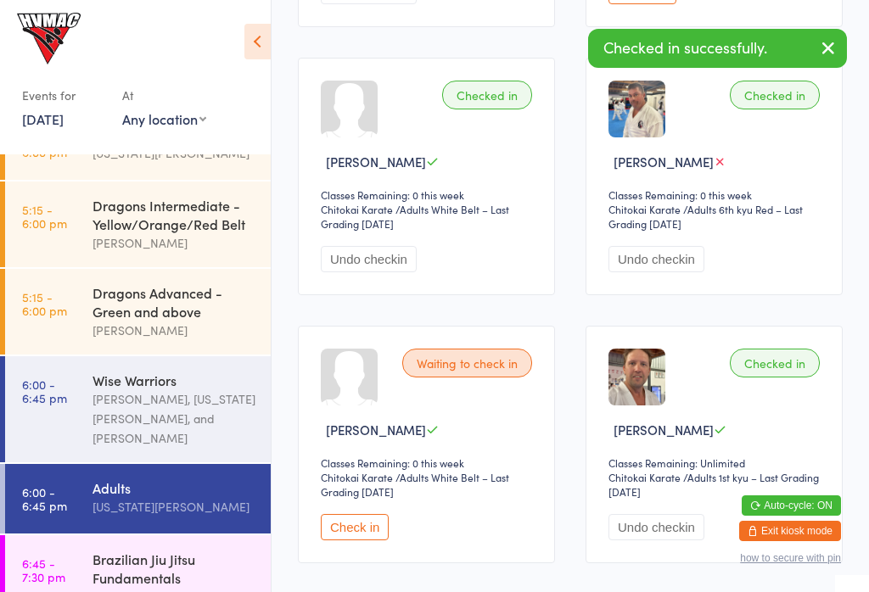
click at [350, 537] on button "Check in" at bounding box center [355, 527] width 68 height 26
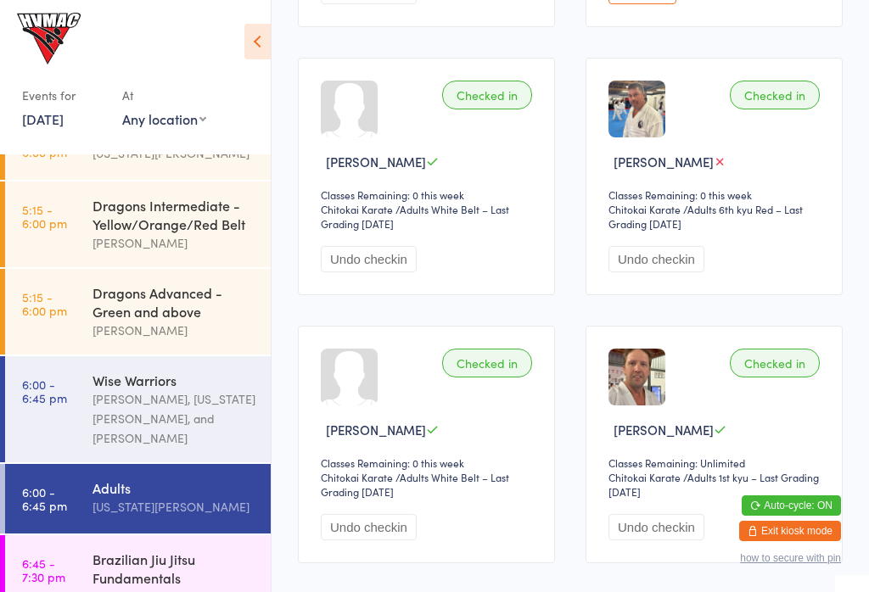
click at [189, 411] on div "[PERSON_NAME], [US_STATE][PERSON_NAME], and [PERSON_NAME]" at bounding box center [174, 418] width 164 height 59
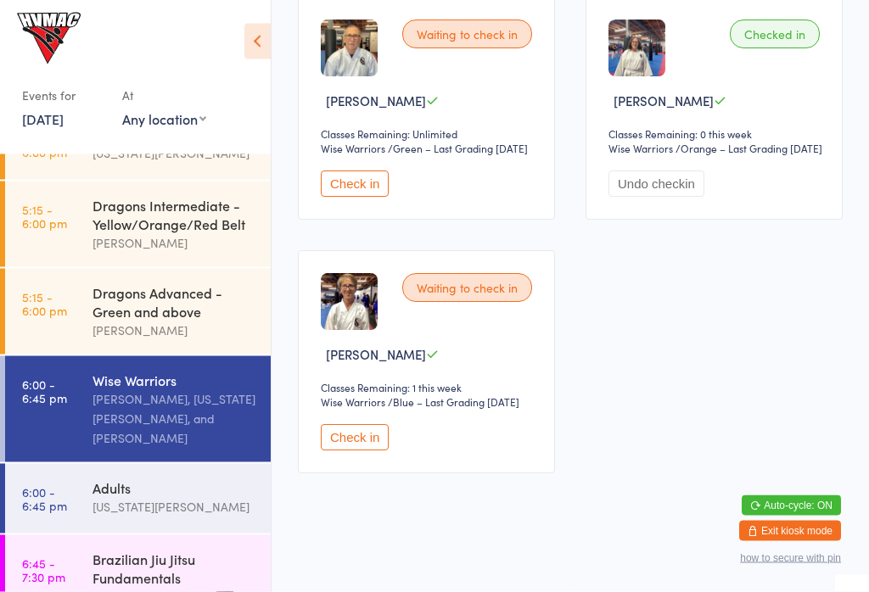
scroll to position [306, 0]
click at [360, 451] on button "Check in" at bounding box center [355, 438] width 68 height 26
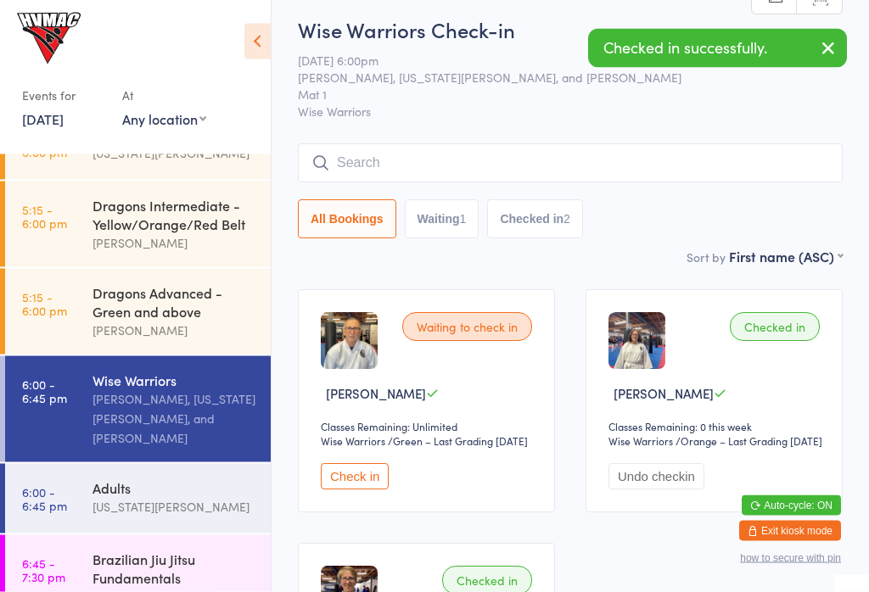
scroll to position [0, 0]
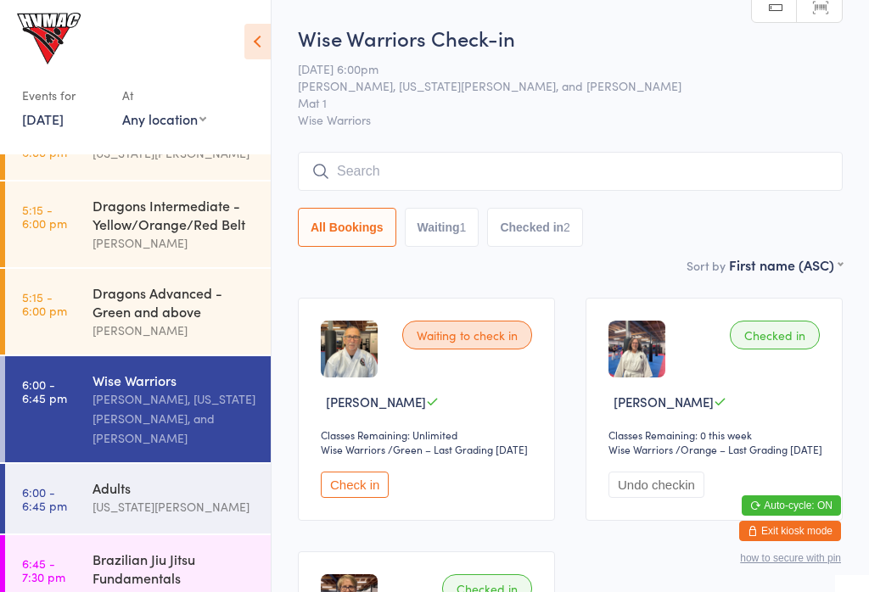
click at [545, 224] on button "Checked in 2" at bounding box center [535, 227] width 96 height 39
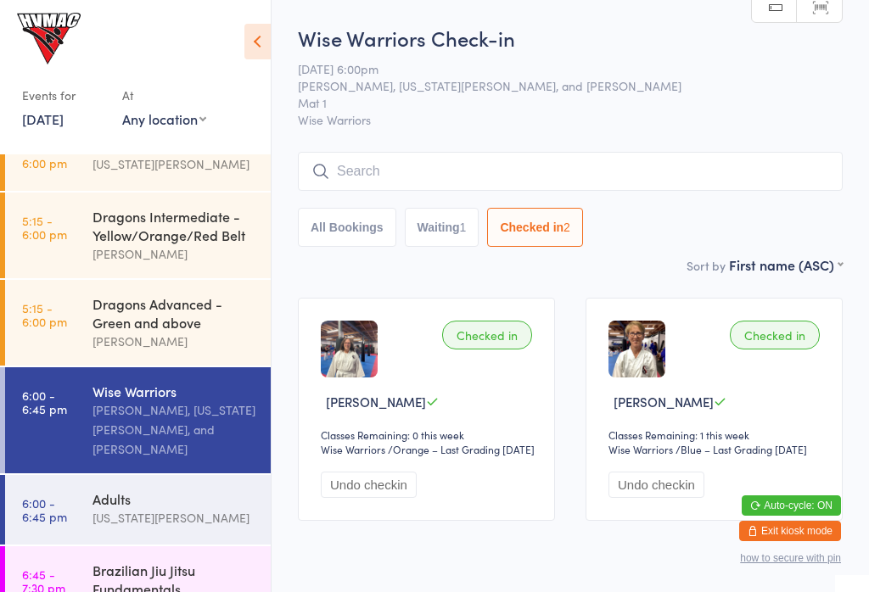
click at [350, 221] on button "All Bookings" at bounding box center [347, 227] width 98 height 39
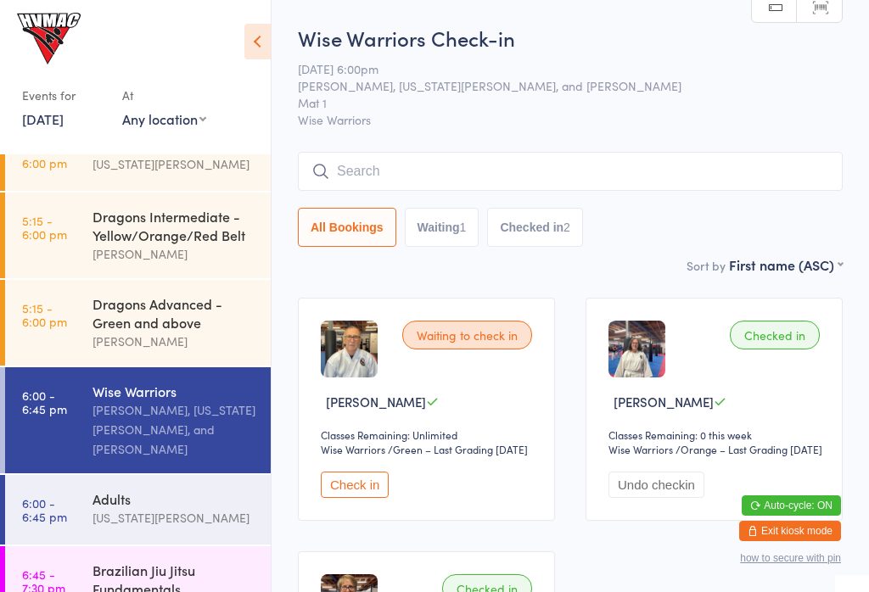
click at [446, 231] on button "Waiting 1" at bounding box center [442, 227] width 75 height 39
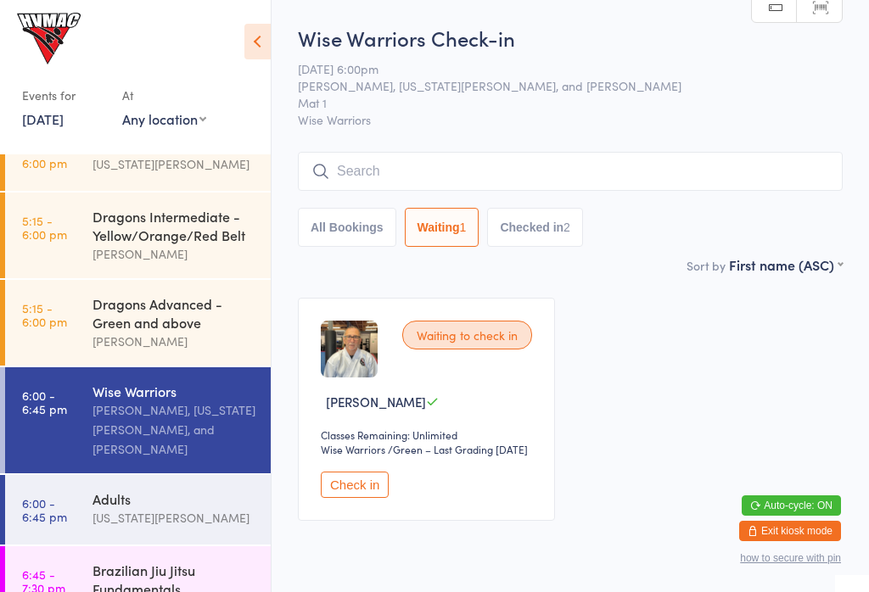
click at [330, 230] on button "All Bookings" at bounding box center [347, 227] width 98 height 39
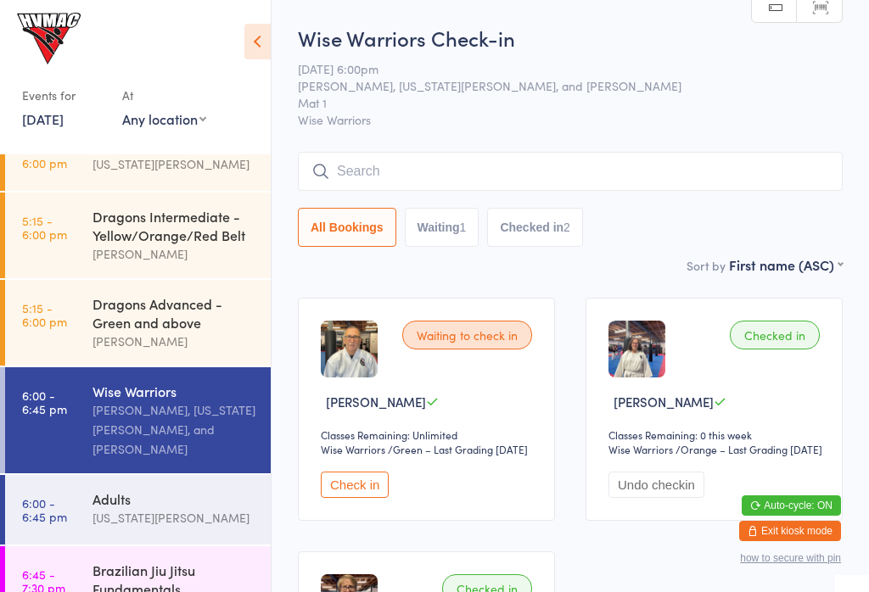
click at [354, 497] on button "Check in" at bounding box center [355, 485] width 68 height 26
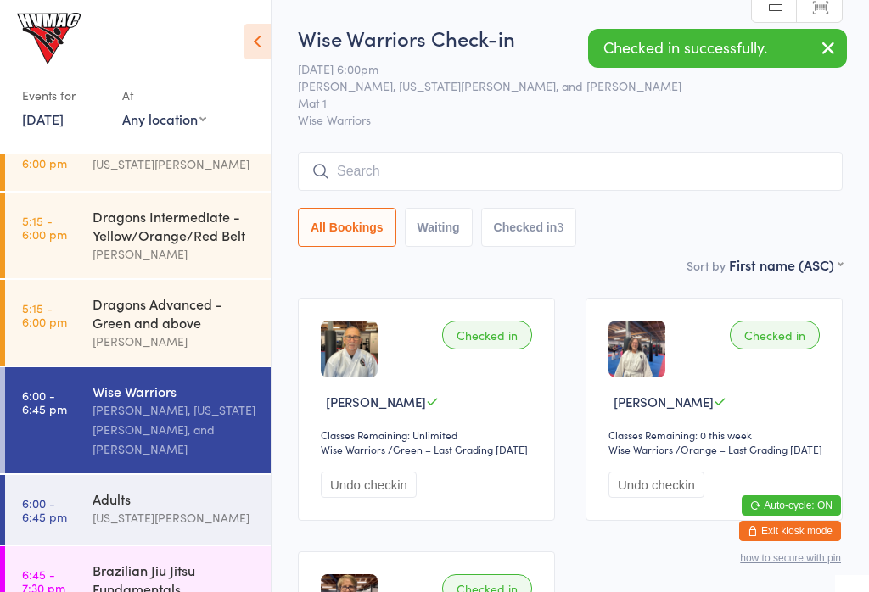
click at [193, 40] on div at bounding box center [127, 43] width 210 height 49
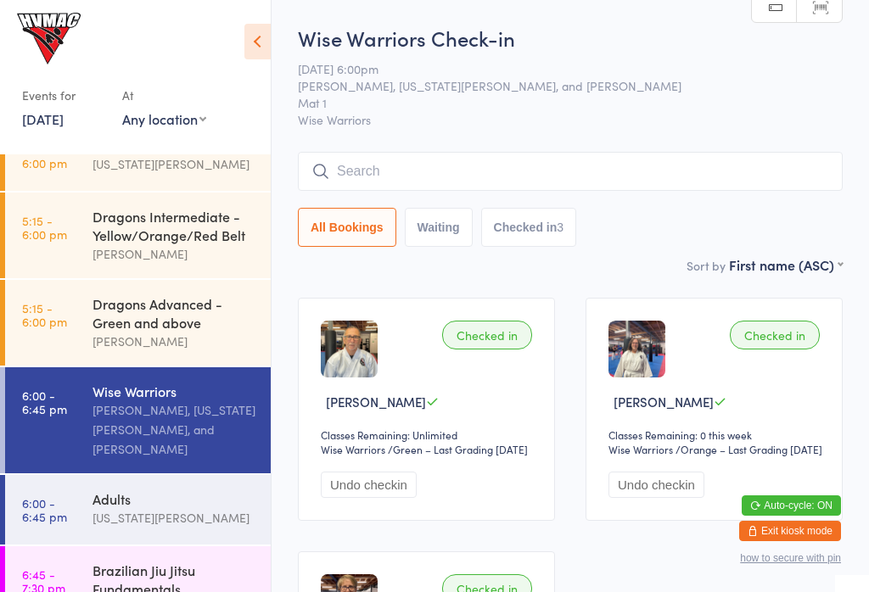
click at [432, 53] on div "Wise Warriors Check-in [DATE] 6:00pm [PERSON_NAME], [US_STATE][PERSON_NAME], an…" at bounding box center [570, 140] width 545 height 232
click at [423, 25] on h2 "Wise Warriors Check-in" at bounding box center [570, 38] width 545 height 28
click at [641, 81] on span "[PERSON_NAME], [US_STATE][PERSON_NAME], and [PERSON_NAME]" at bounding box center [557, 85] width 518 height 17
click at [652, 25] on h2 "Wise Warriors Check-in" at bounding box center [570, 38] width 545 height 28
click at [182, 414] on div "[PERSON_NAME], [US_STATE][PERSON_NAME], and [PERSON_NAME]" at bounding box center [174, 429] width 164 height 59
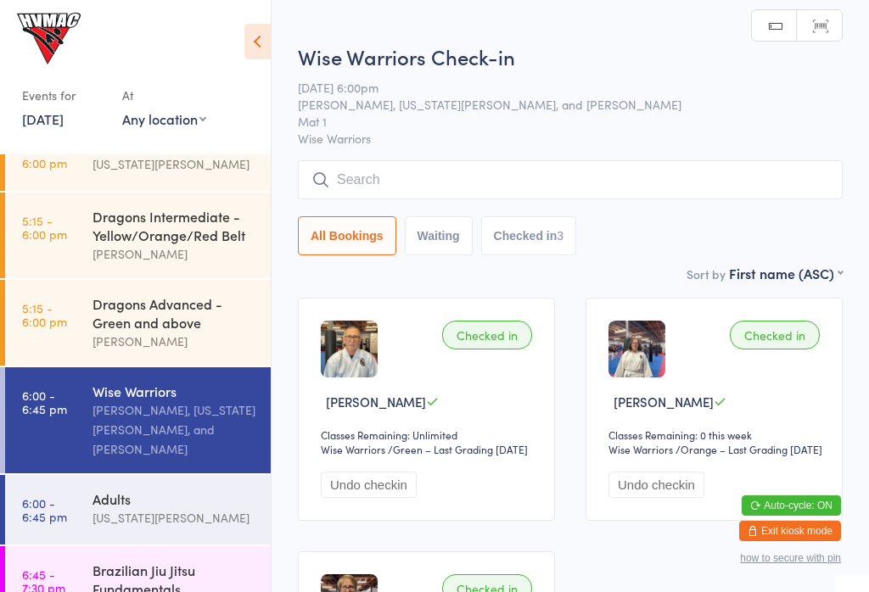
click at [405, 179] on input "search" at bounding box center [570, 179] width 545 height 39
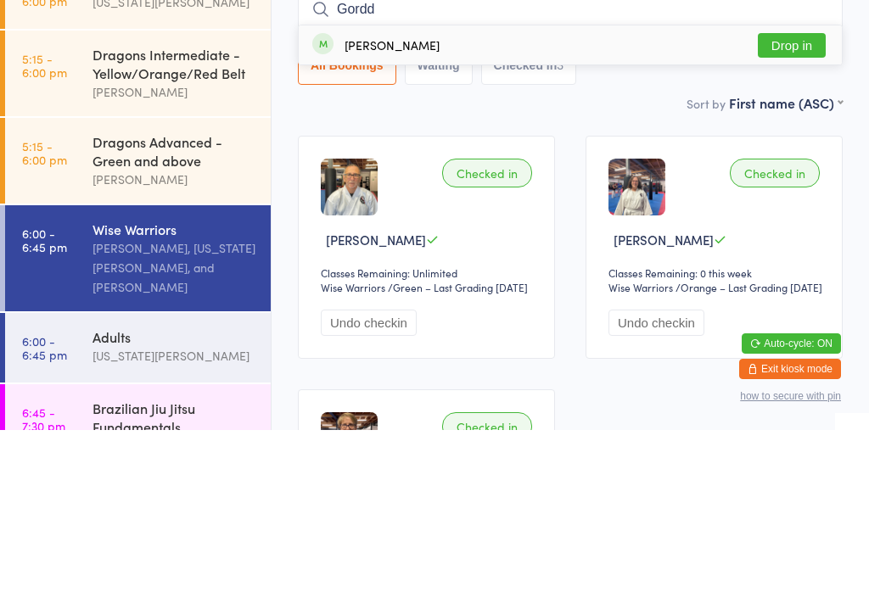
type input "Gordd"
click at [803, 195] on button "Drop in" at bounding box center [792, 207] width 68 height 25
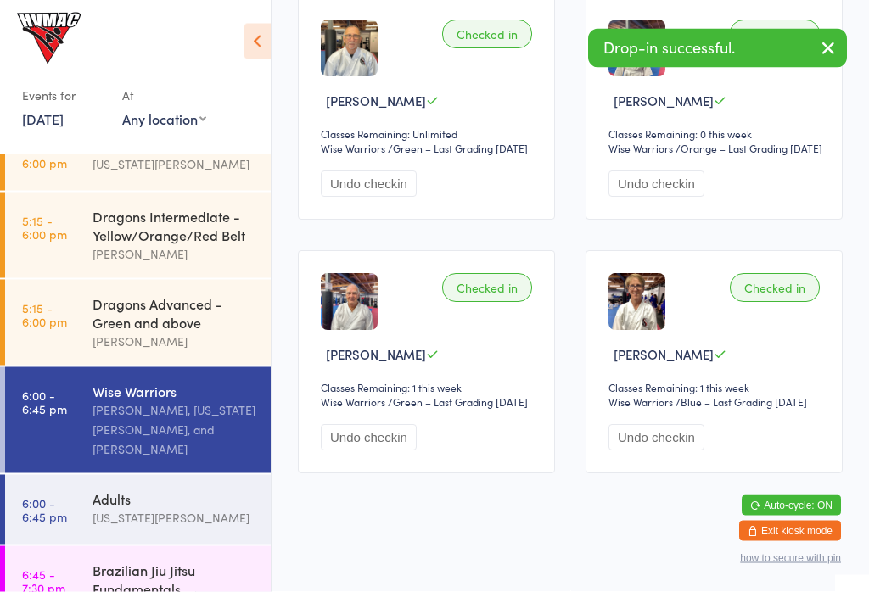
scroll to position [314, 0]
click at [383, 450] on button "Undo checkin" at bounding box center [369, 438] width 96 height 26
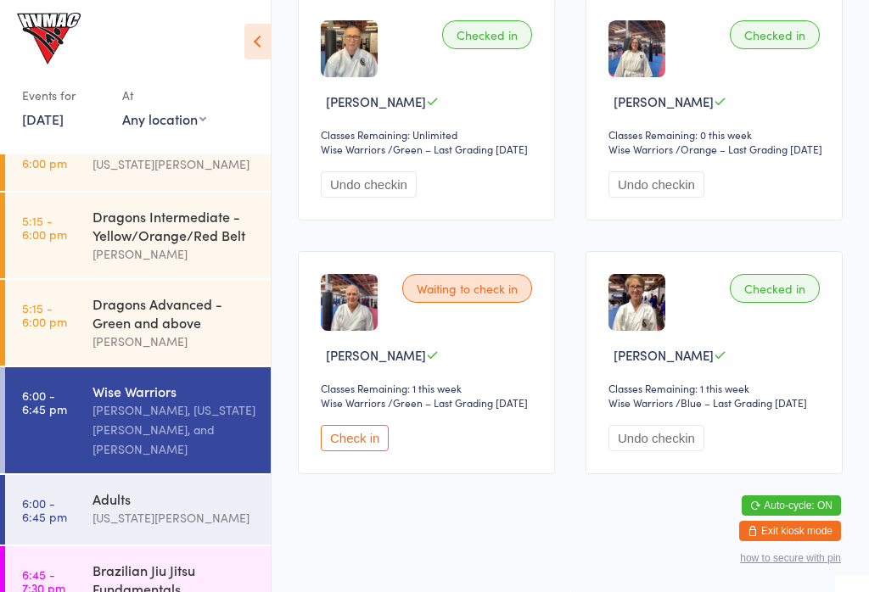
click at [366, 451] on button "Check in" at bounding box center [355, 438] width 68 height 26
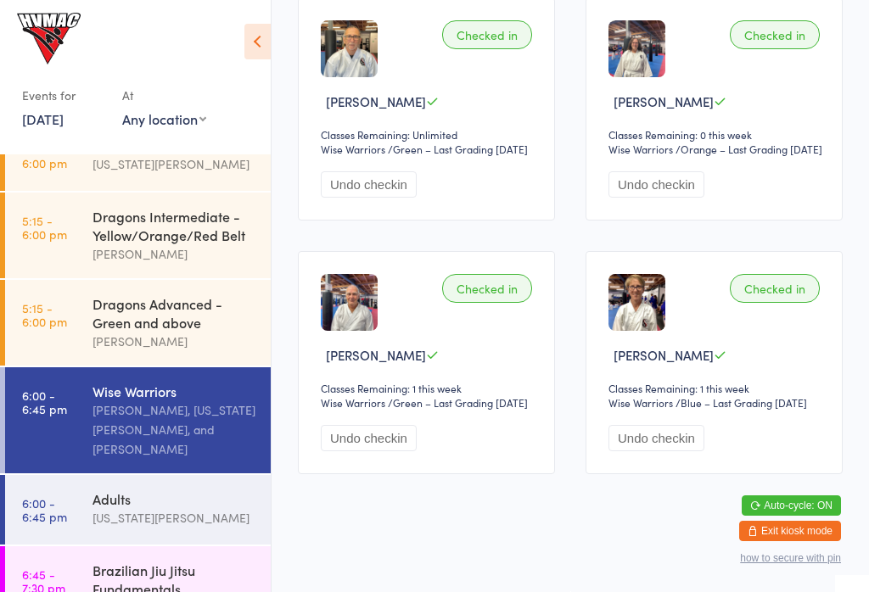
scroll to position [208, 0]
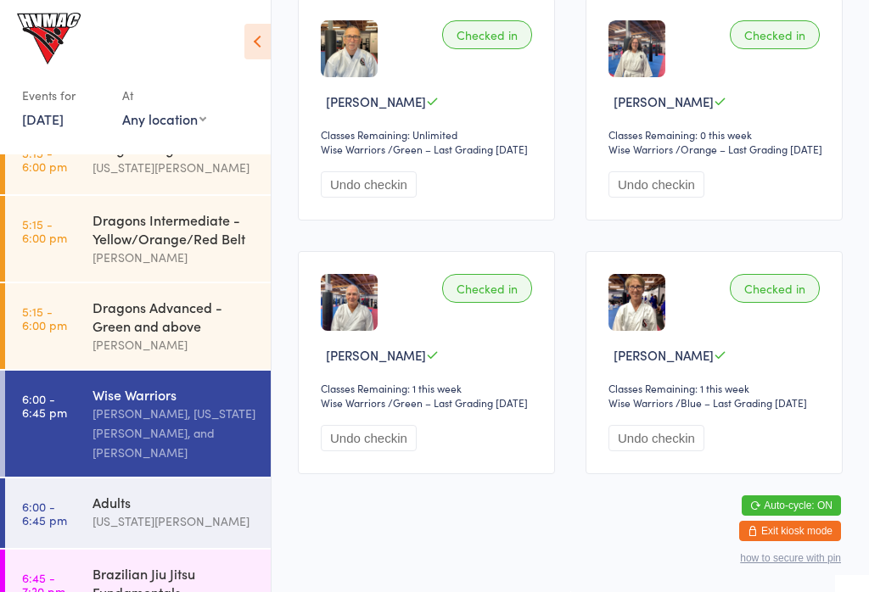
click at [120, 478] on div "Adults [US_STATE][PERSON_NAME]" at bounding box center [181, 511] width 178 height 67
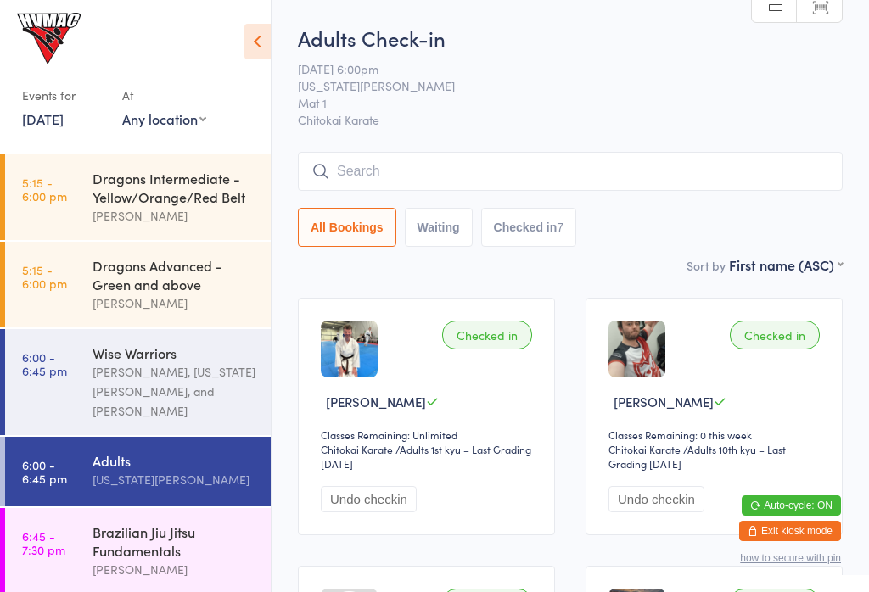
scroll to position [249, 0]
click at [131, 531] on div "Brazilian Jiu Jitsu Fundamentals" at bounding box center [174, 541] width 164 height 37
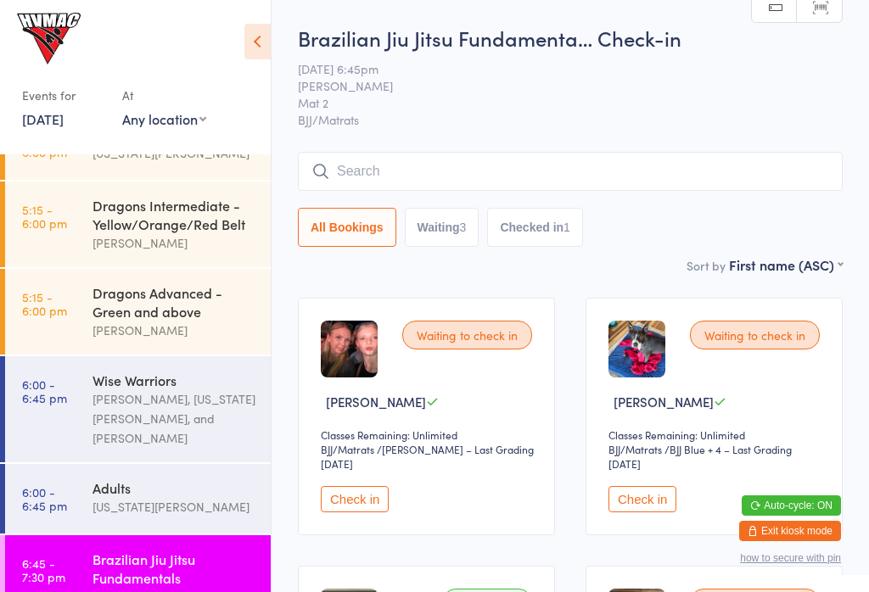
click at [406, 157] on input "search" at bounding box center [570, 171] width 545 height 39
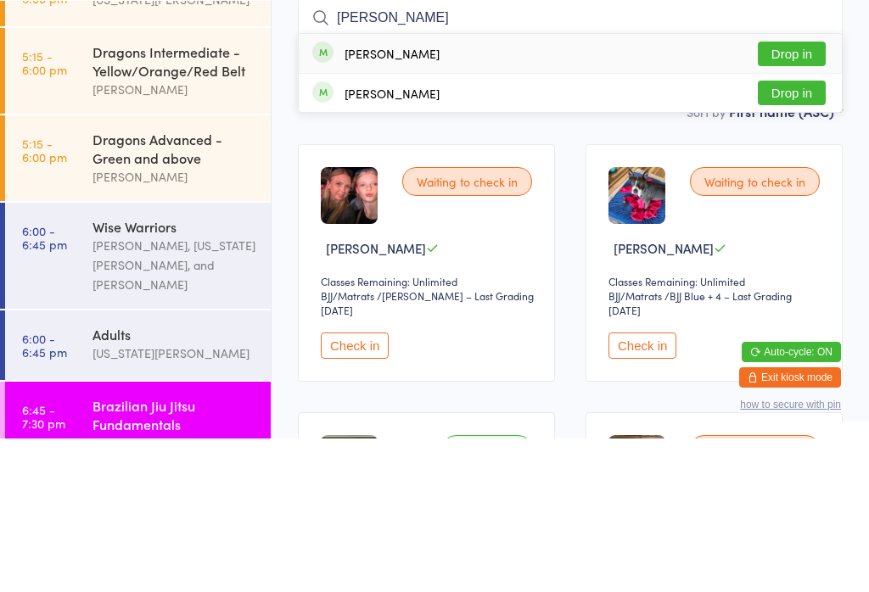
type input "[PERSON_NAME]"
click at [797, 234] on button "Drop in" at bounding box center [792, 246] width 68 height 25
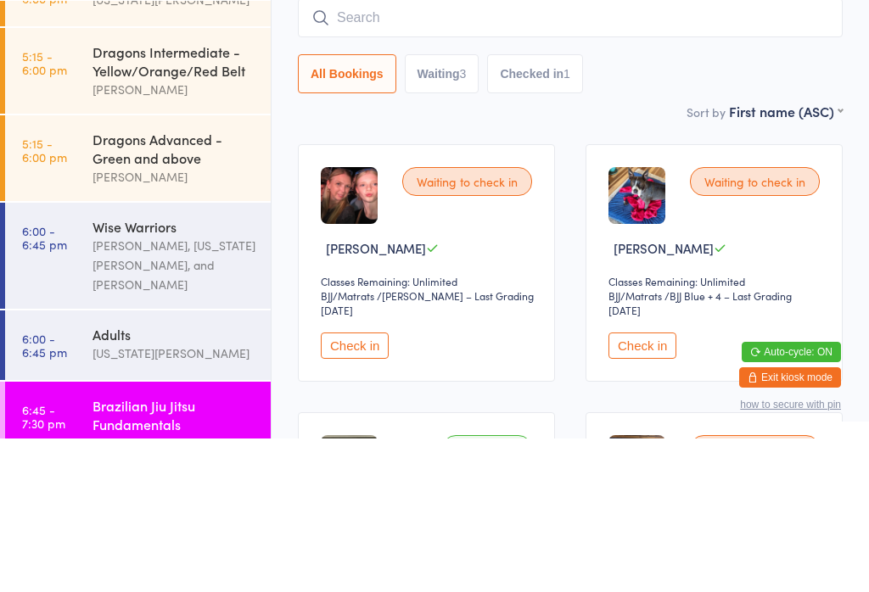
scroll to position [154, 0]
